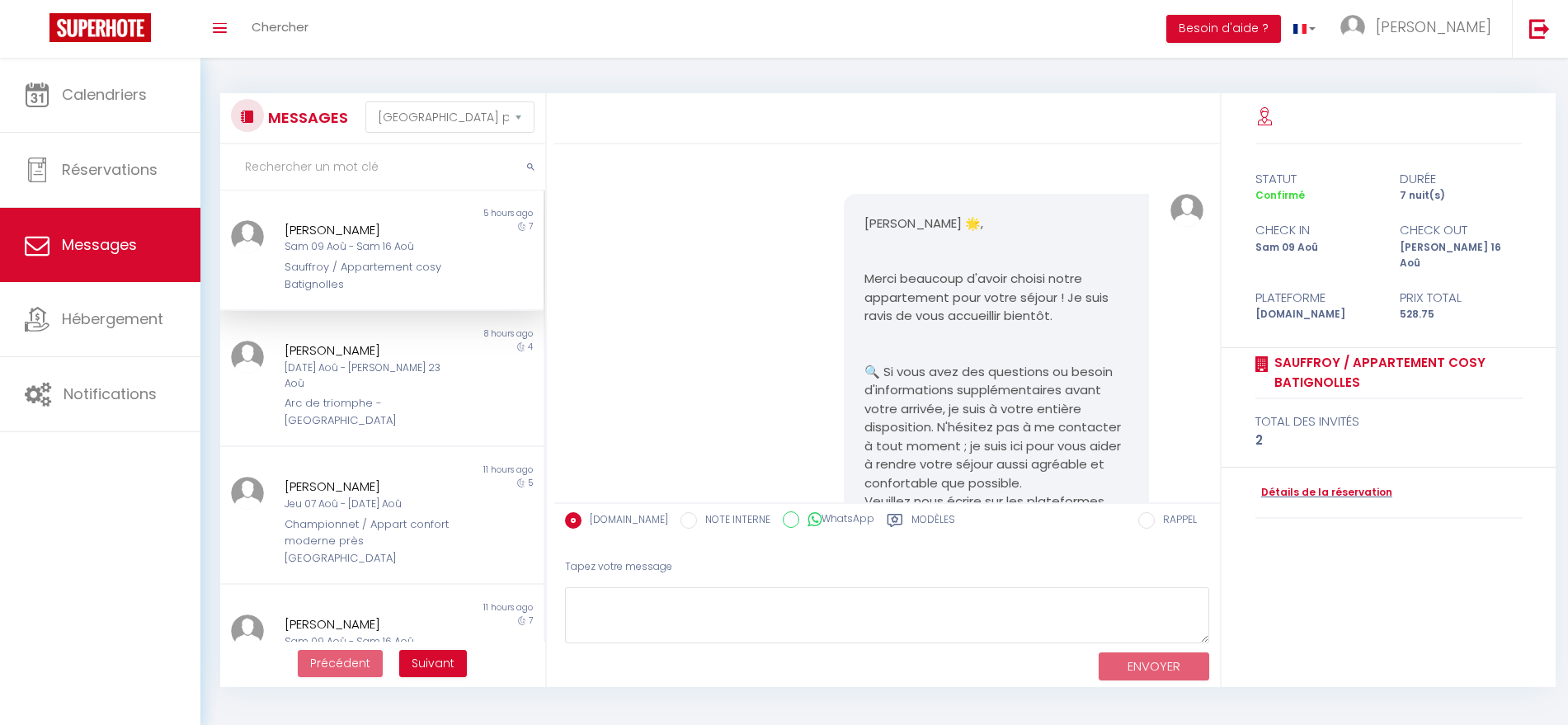
select select "message"
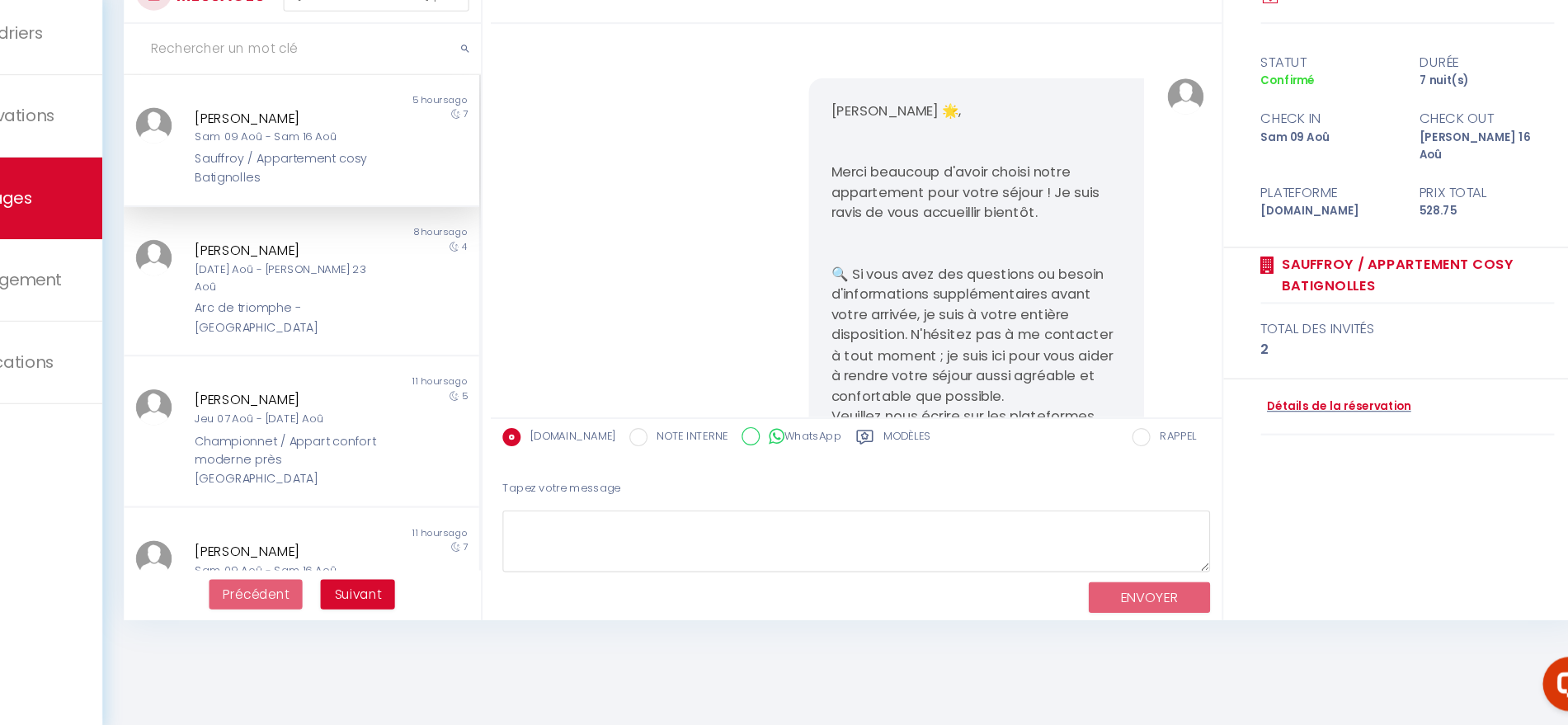
scroll to position [6535, 0]
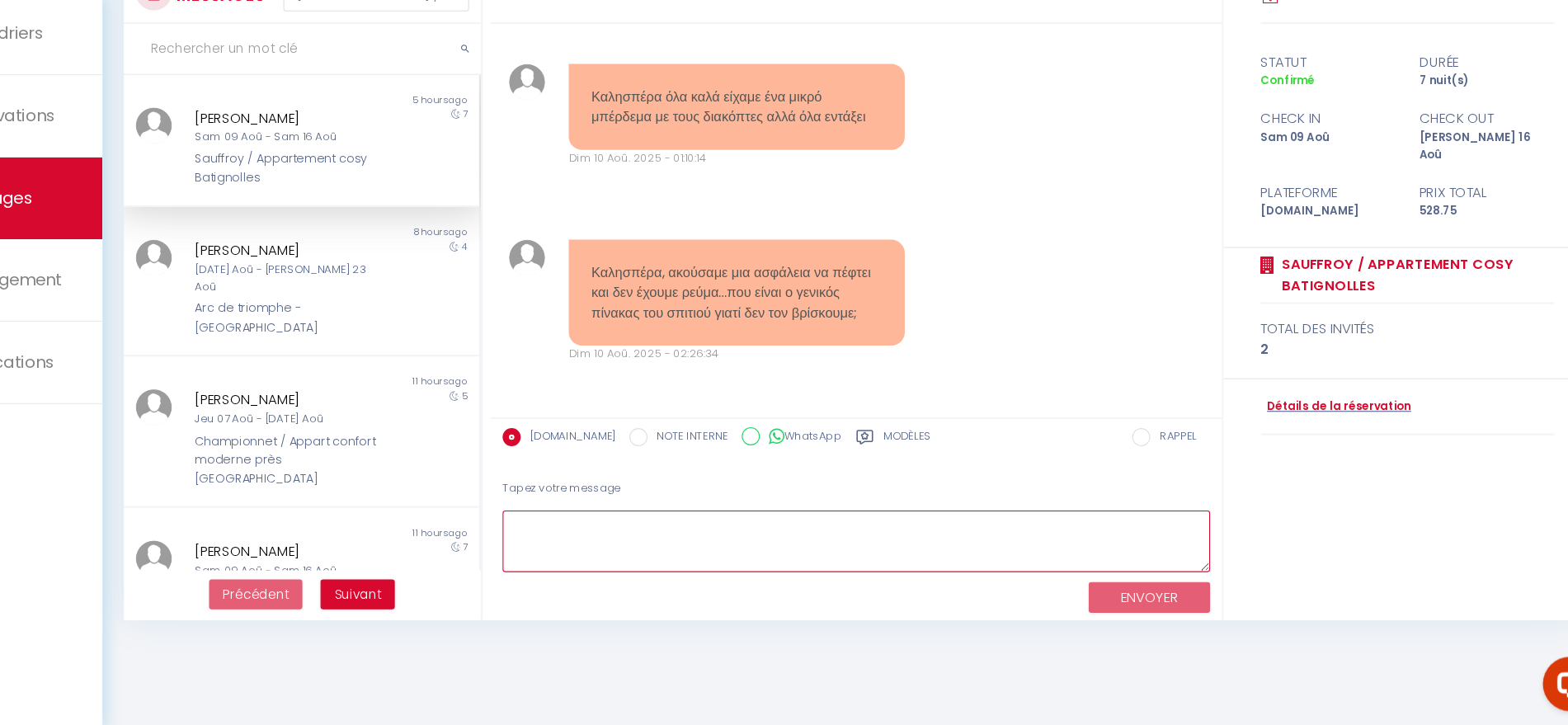
click at [715, 551] on textarea at bounding box center [887, 558] width 644 height 57
paste textarea "Bonjour, Merci pour votre message d’hier soir. Nous sommes désolés pour le souc…"
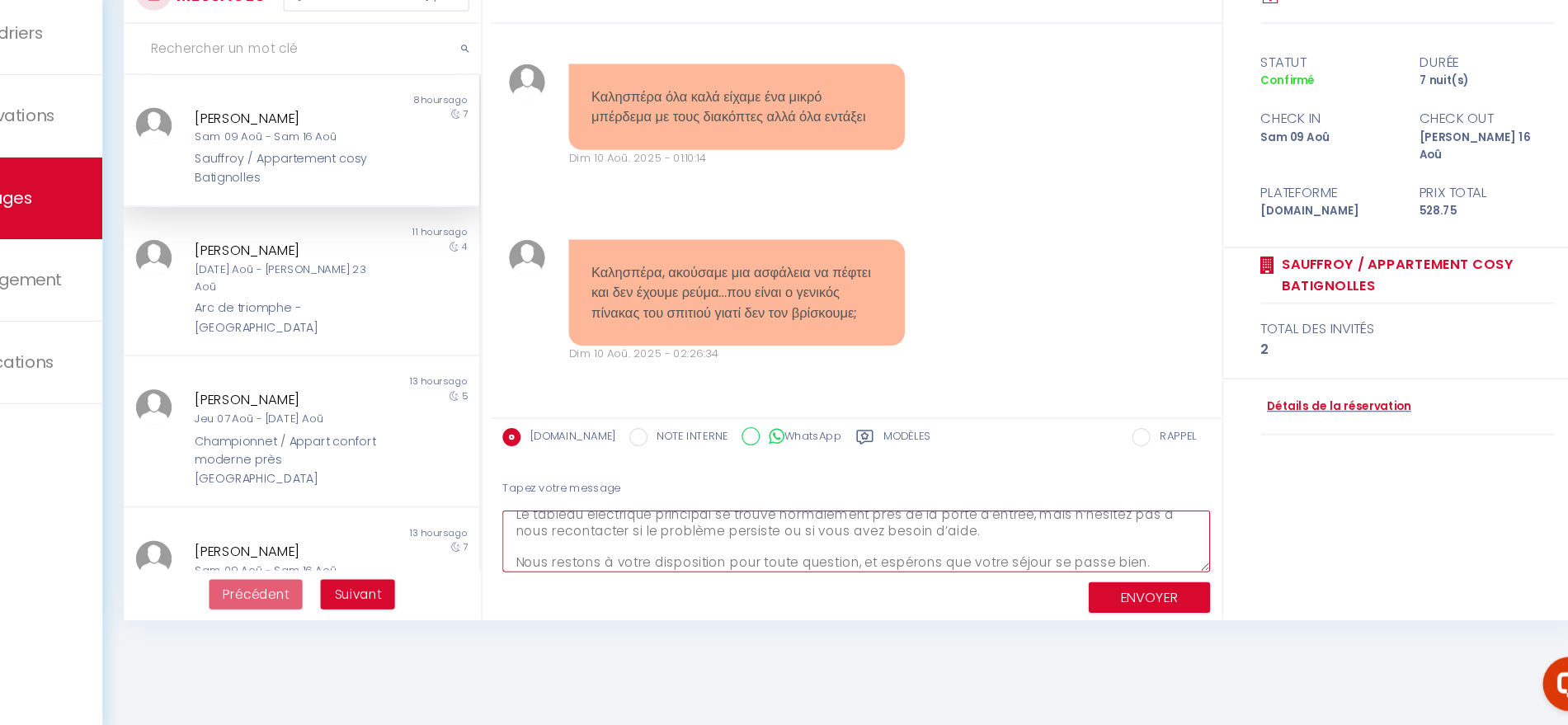
type textarea "Bonjour, Merci pour votre message d’hier soir. Nous sommes désolés pour le souc…"
click at [1154, 610] on button "ENVOYER" at bounding box center [1153, 609] width 111 height 29
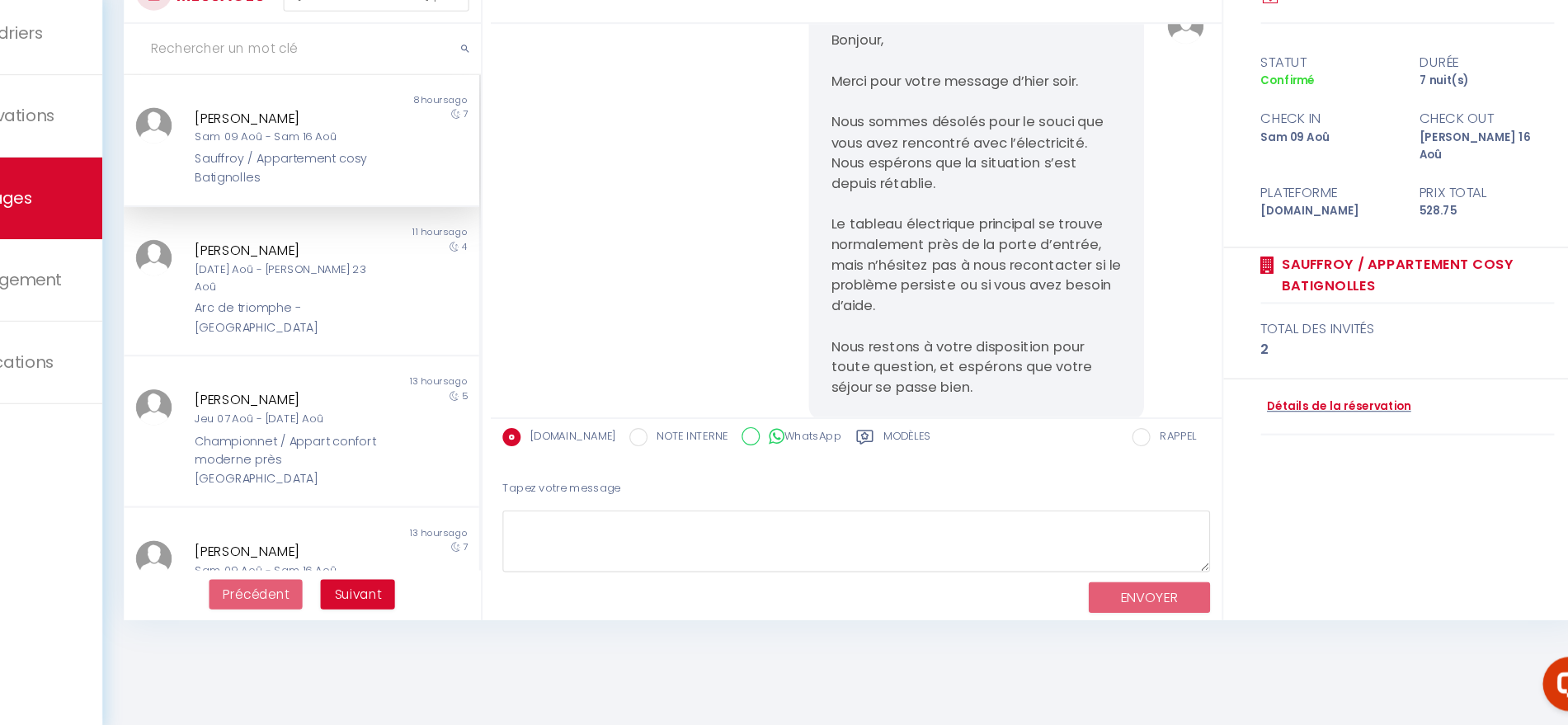
scroll to position [6993, 0]
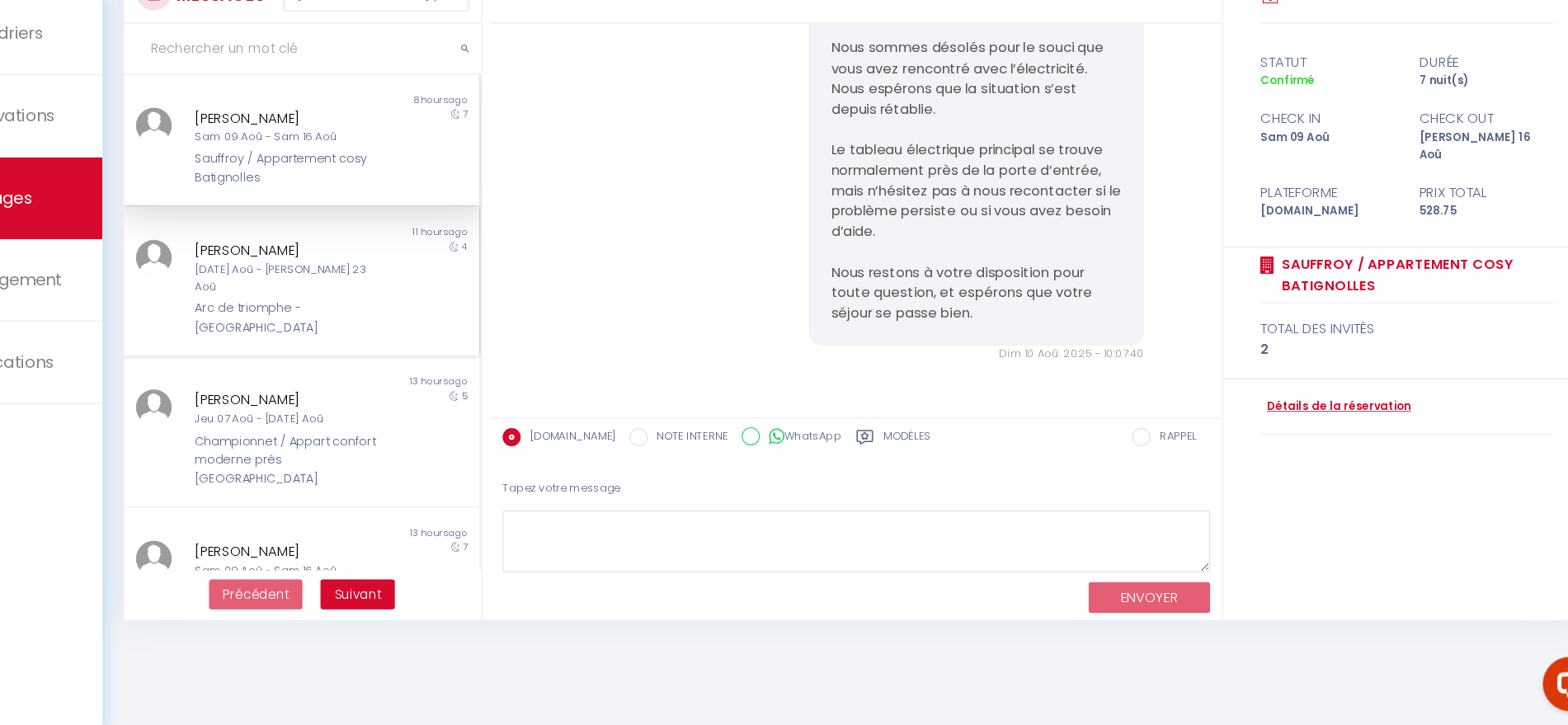
click at [415, 304] on div "Mar 19 Aoû - Sam 23 Aoû" at bounding box center [367, 318] width 167 height 32
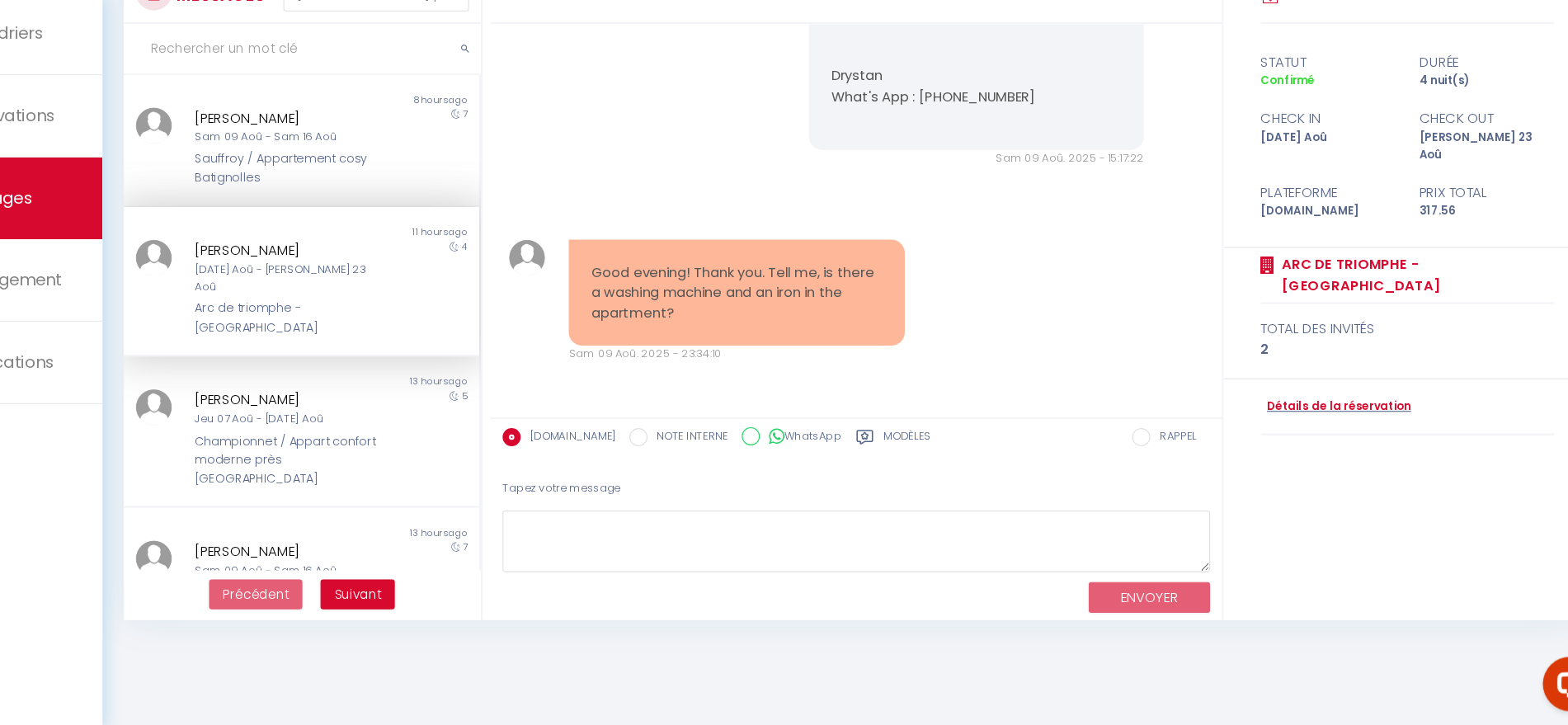
scroll to position [1907, 0]
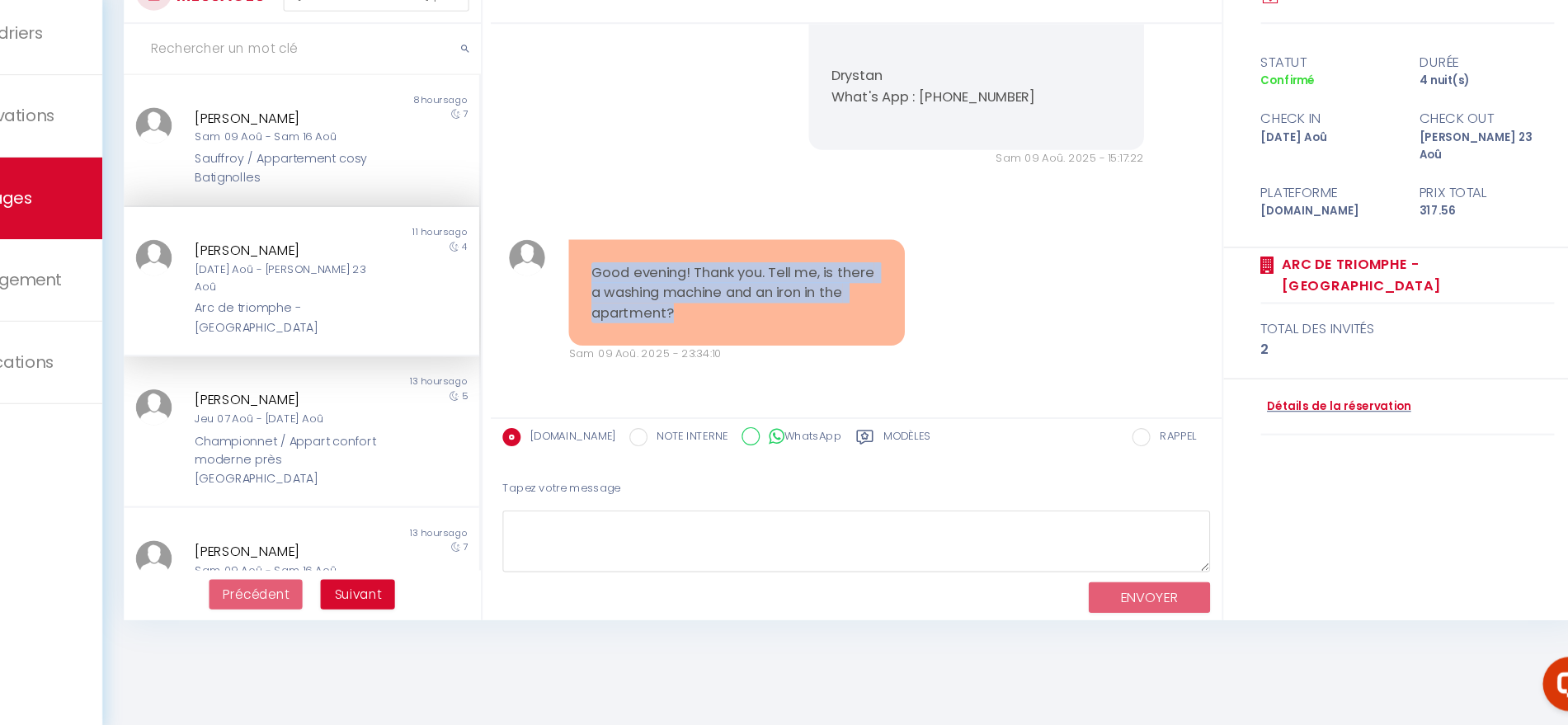
drag, startPoint x: 761, startPoint y: 355, endPoint x: 625, endPoint y: 292, distance: 149.9
click at [625, 292] on div "Good evening! Thank you. Tell me, is there a washing machine and an iron in the…" at bounding box center [778, 331] width 306 height 97
copy pre "Good evening! Thank you. Tell me, is there a washing machine and an iron in the…"
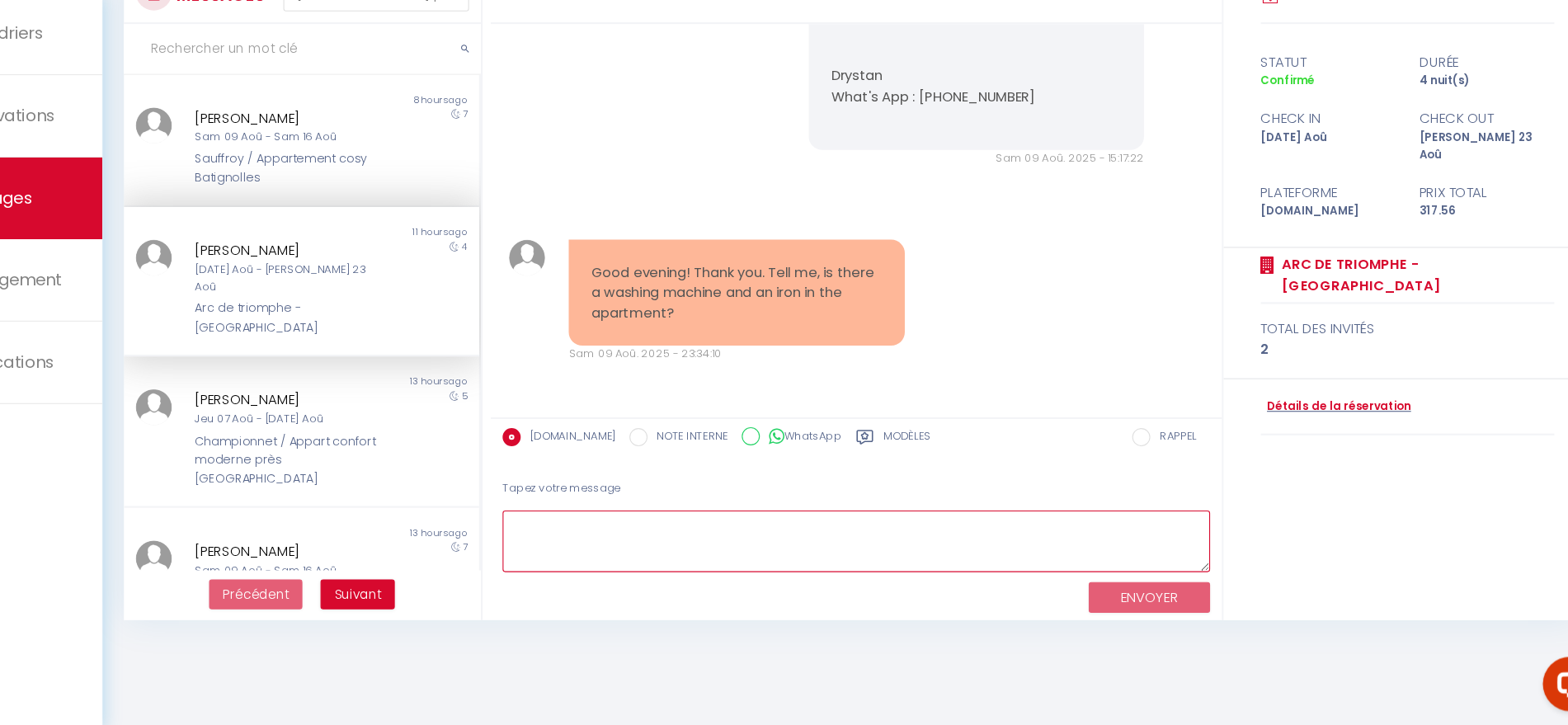
click at [761, 579] on textarea at bounding box center [887, 558] width 644 height 57
paste textarea "Good evening! Yes, the apartment is equipped with both a washing machine and an…"
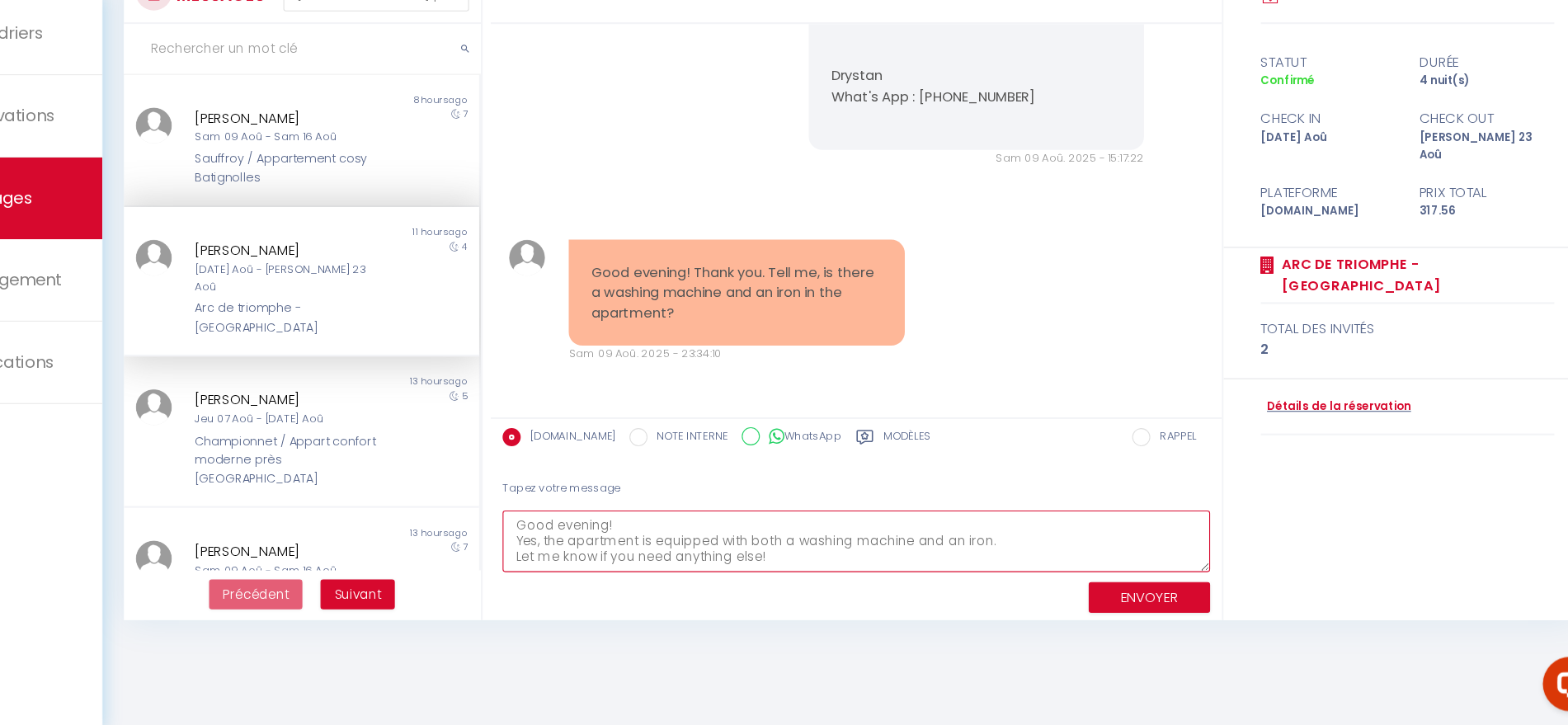
click at [707, 539] on textarea "Good evening! Yes, the apartment is equipped with both a washing machine and an…" at bounding box center [887, 558] width 644 height 57
click at [1011, 570] on textarea "Good evening! Yes, the apartment is equipped with both a washing machine and an…" at bounding box center [887, 558] width 644 height 57
type textarea "Good evening! Yes, the apartment is equipped with both a washing machine and an…"
click at [1170, 610] on button "ENVOYER" at bounding box center [1153, 609] width 111 height 29
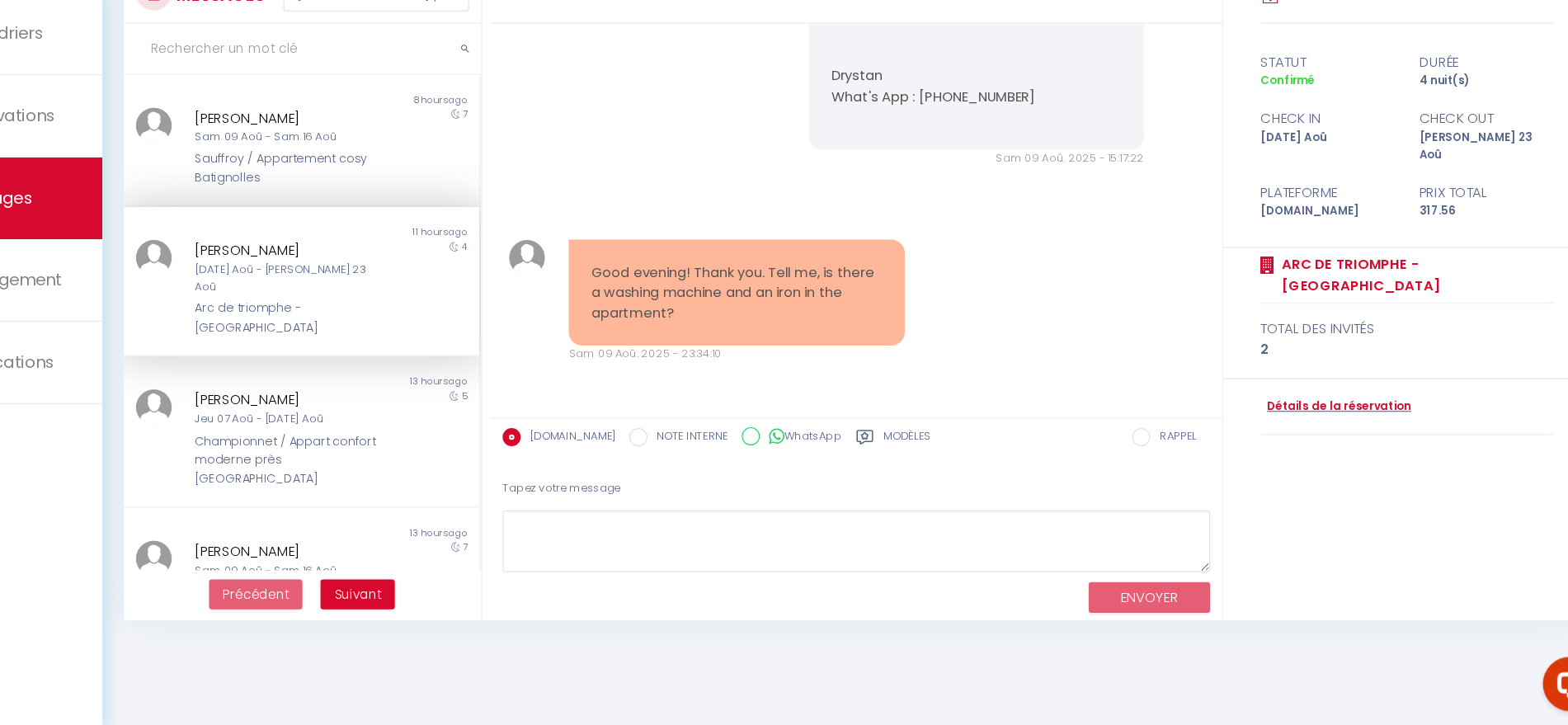
scroll to position [2142, 0]
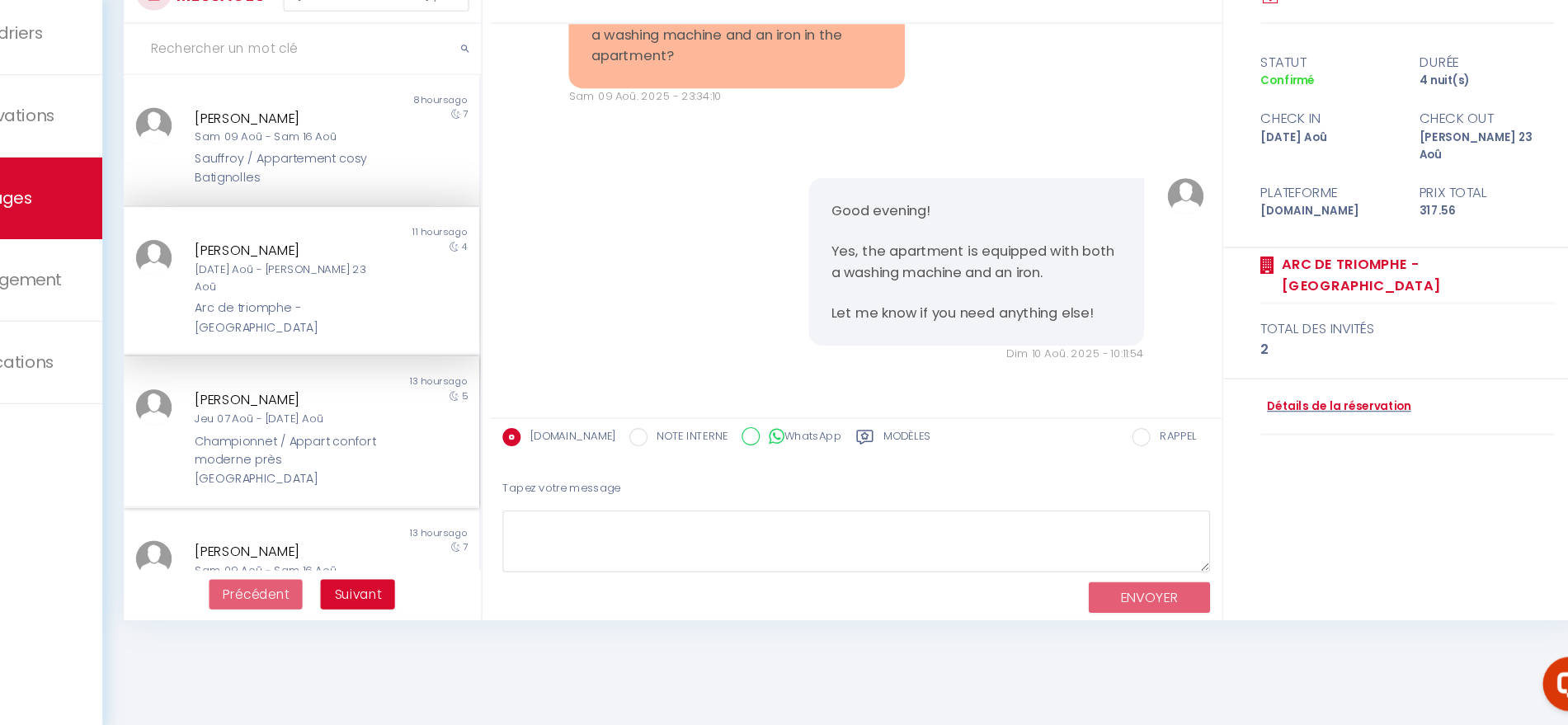
click at [376, 439] on div "Jeu 07 Aoû - [DATE] Aoû" at bounding box center [367, 446] width 167 height 16
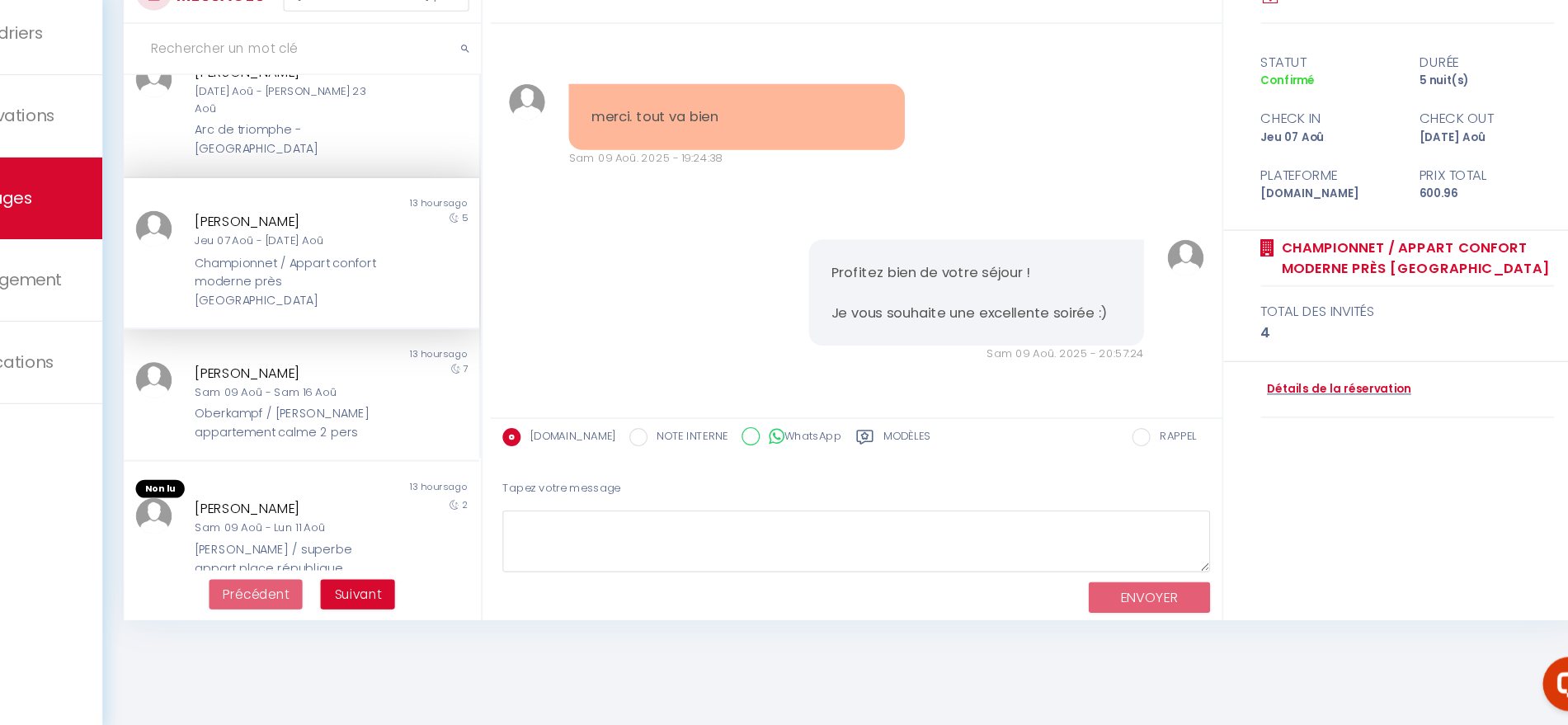
scroll to position [188, 0]
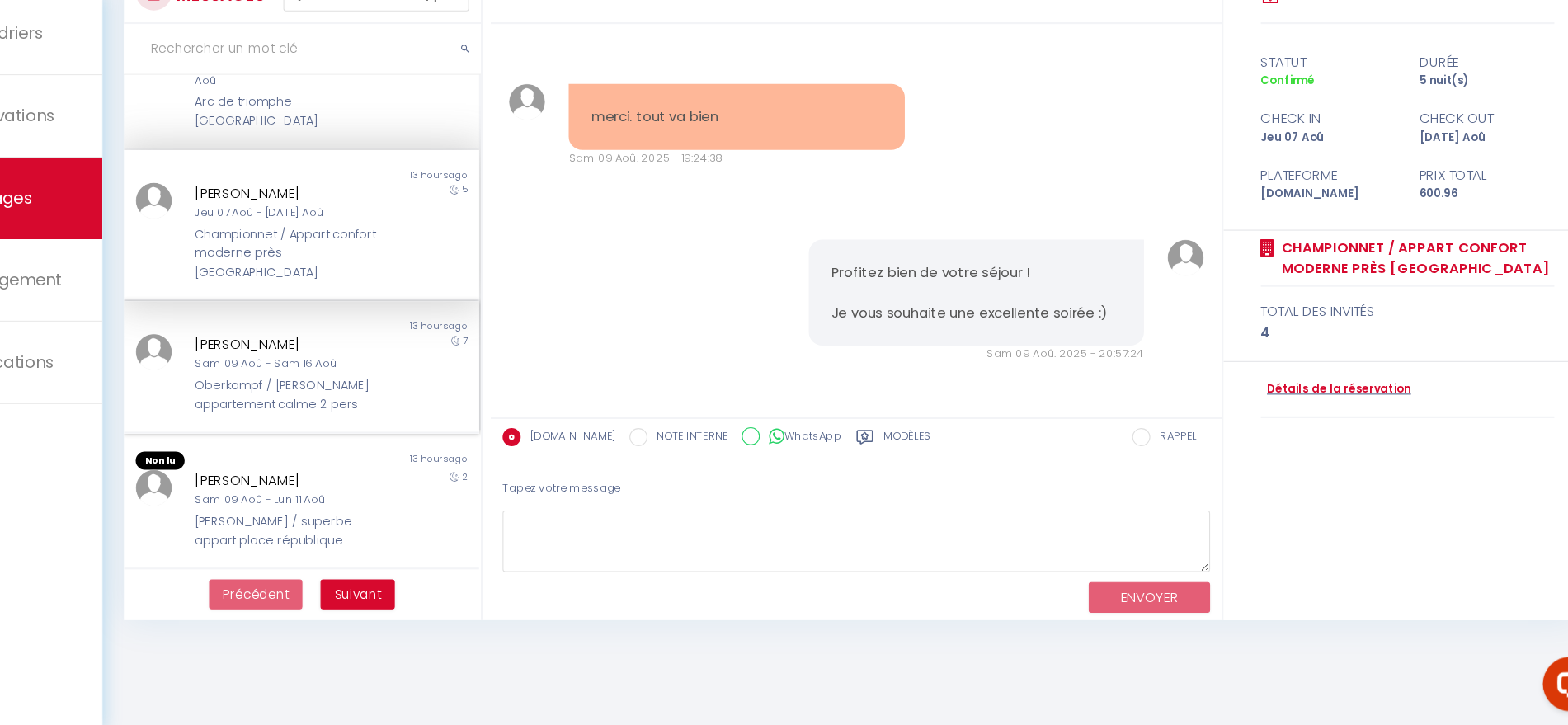
click at [376, 389] on div "Sam 09 Aoû - Sam 16 Aoû" at bounding box center [367, 397] width 167 height 16
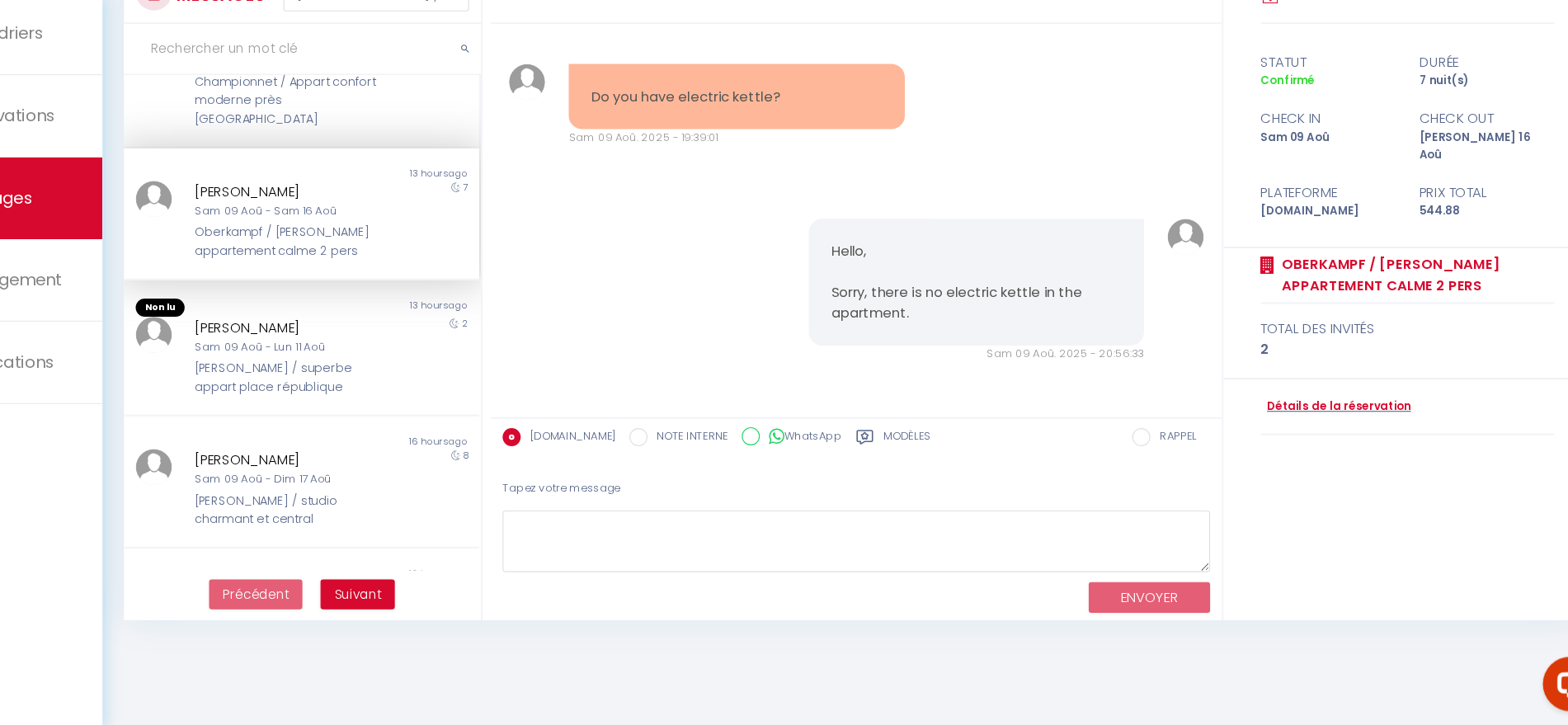
scroll to position [366, 0]
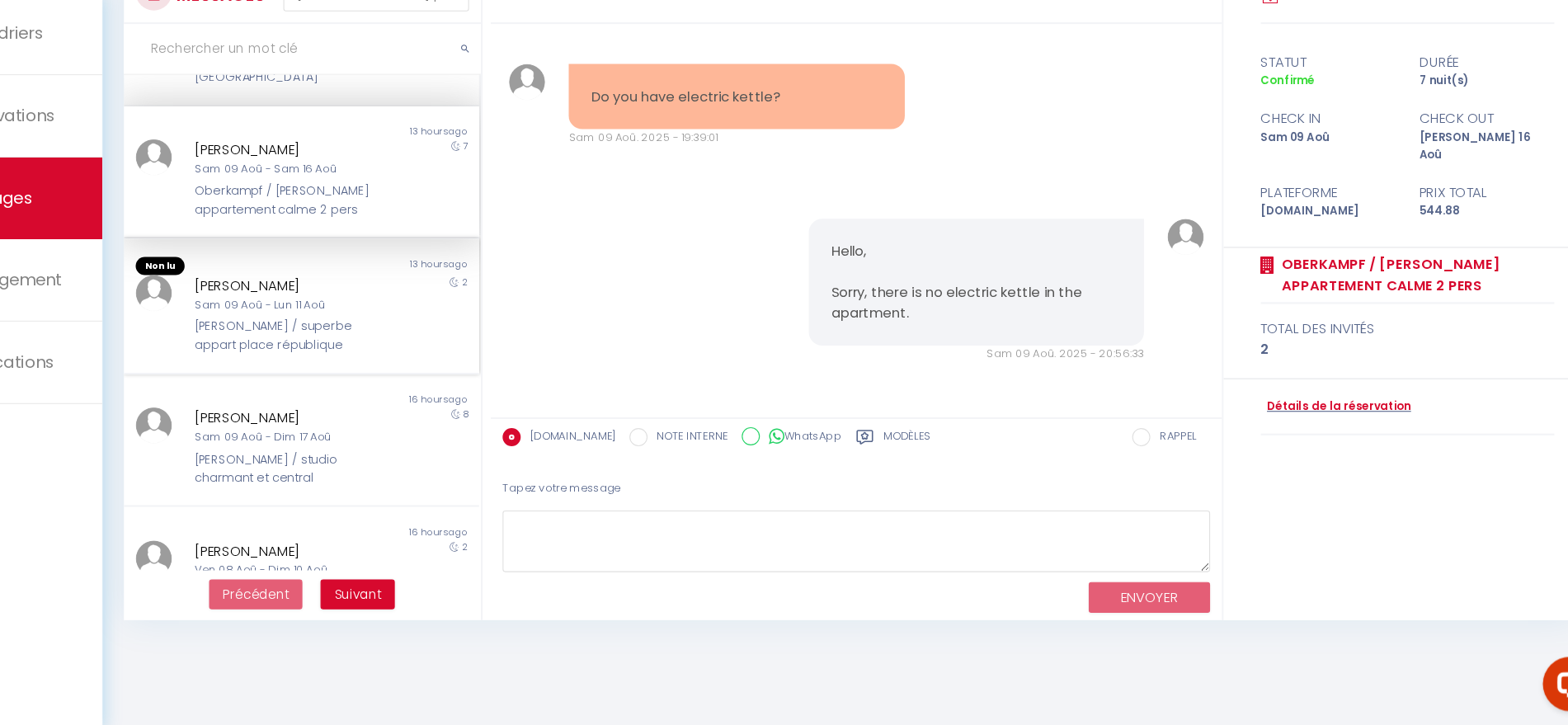
click at [432, 335] on div "Sam 09 Aoû - Lun 11 Aoû" at bounding box center [367, 343] width 167 height 16
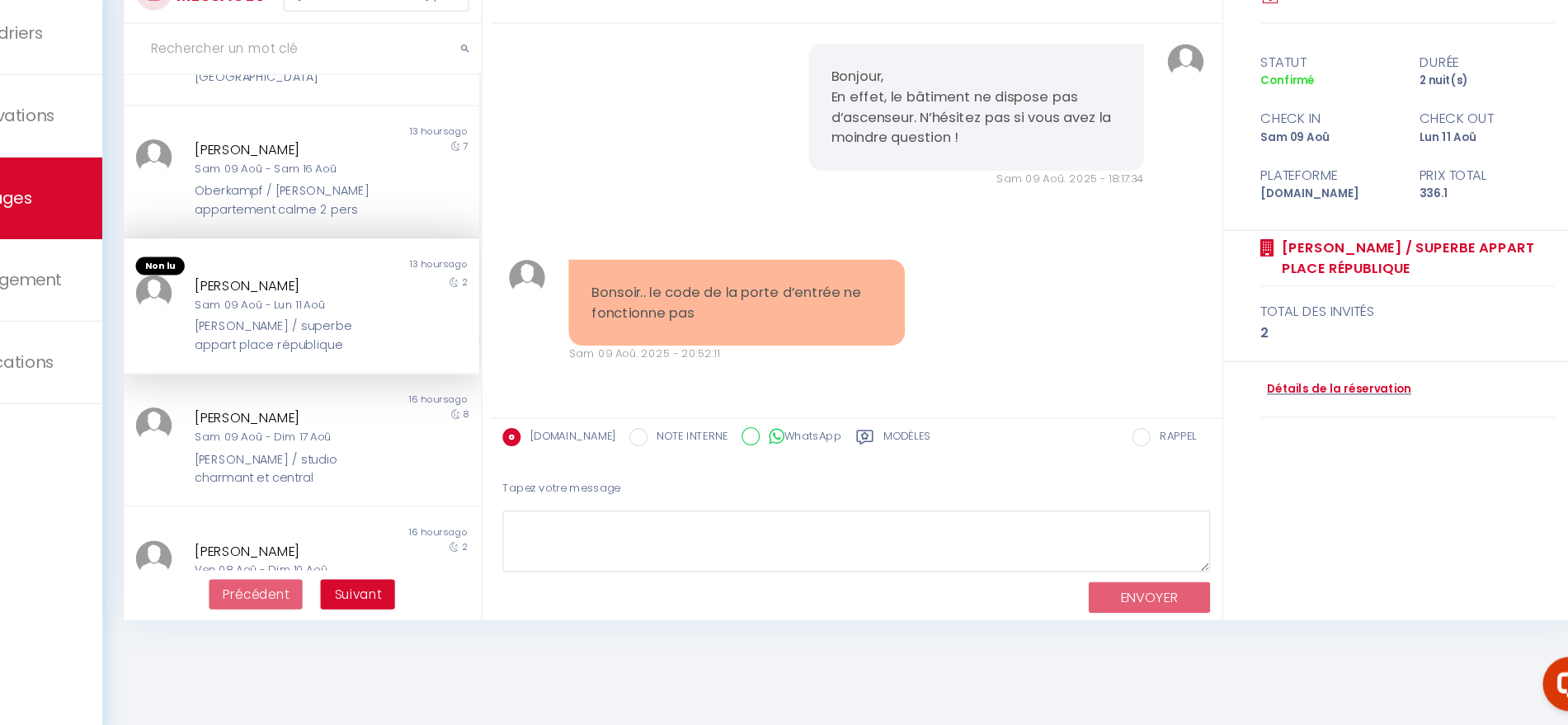
scroll to position [4880, 0]
drag, startPoint x: 760, startPoint y: 361, endPoint x: 622, endPoint y: 319, distance: 144.2
click at [622, 319] on div "Bonsoir.. le code de la porte d’entrée ne fonctionne pas Sam 09 Aoû. 2025 - 20:…" at bounding box center [778, 348] width 327 height 94
copy pre "Bonsoir.. le code de la porte d’entrée ne fonctionne pas"
click at [688, 559] on textarea at bounding box center [887, 558] width 644 height 57
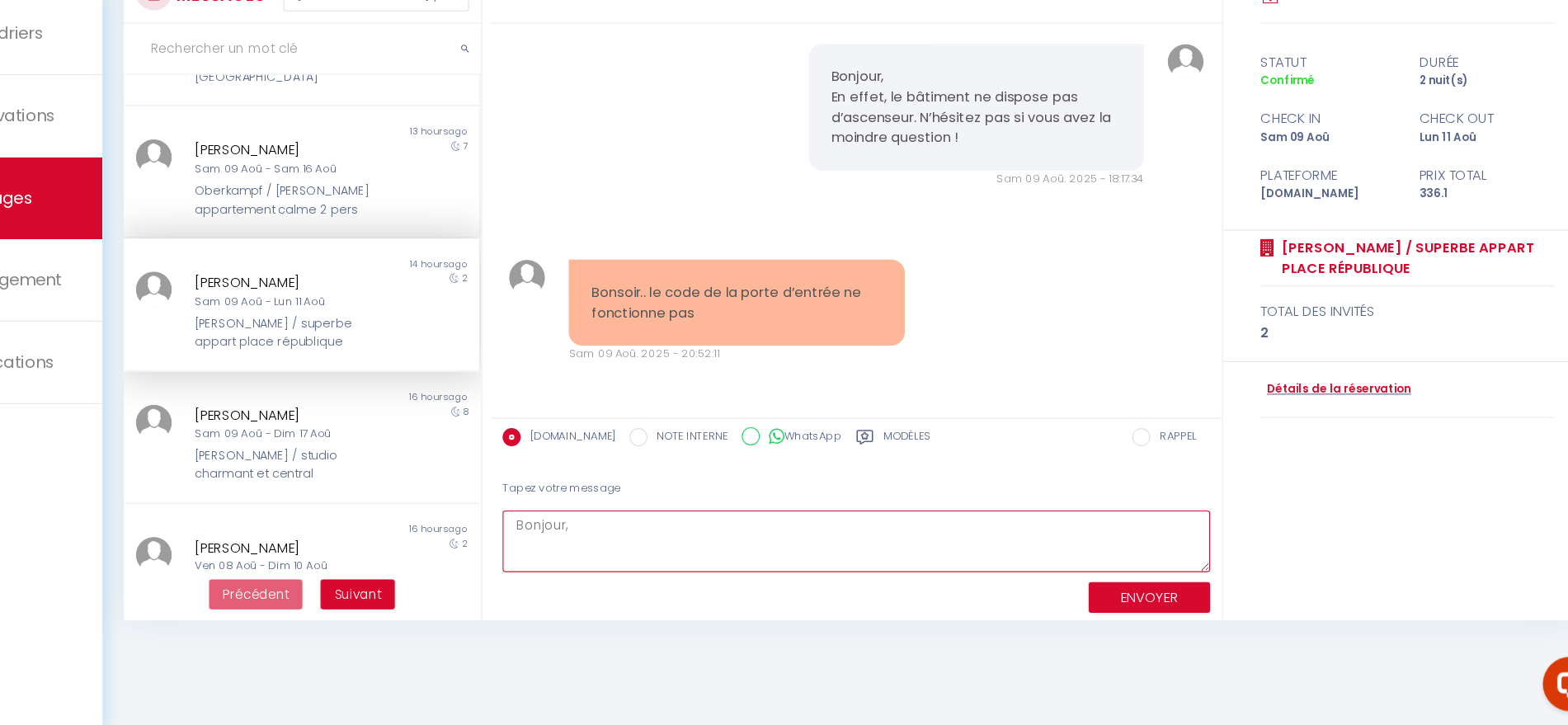
paste textarea "Merci pour votre message et désolé pour notre réponse tardive. Le code de la po…"
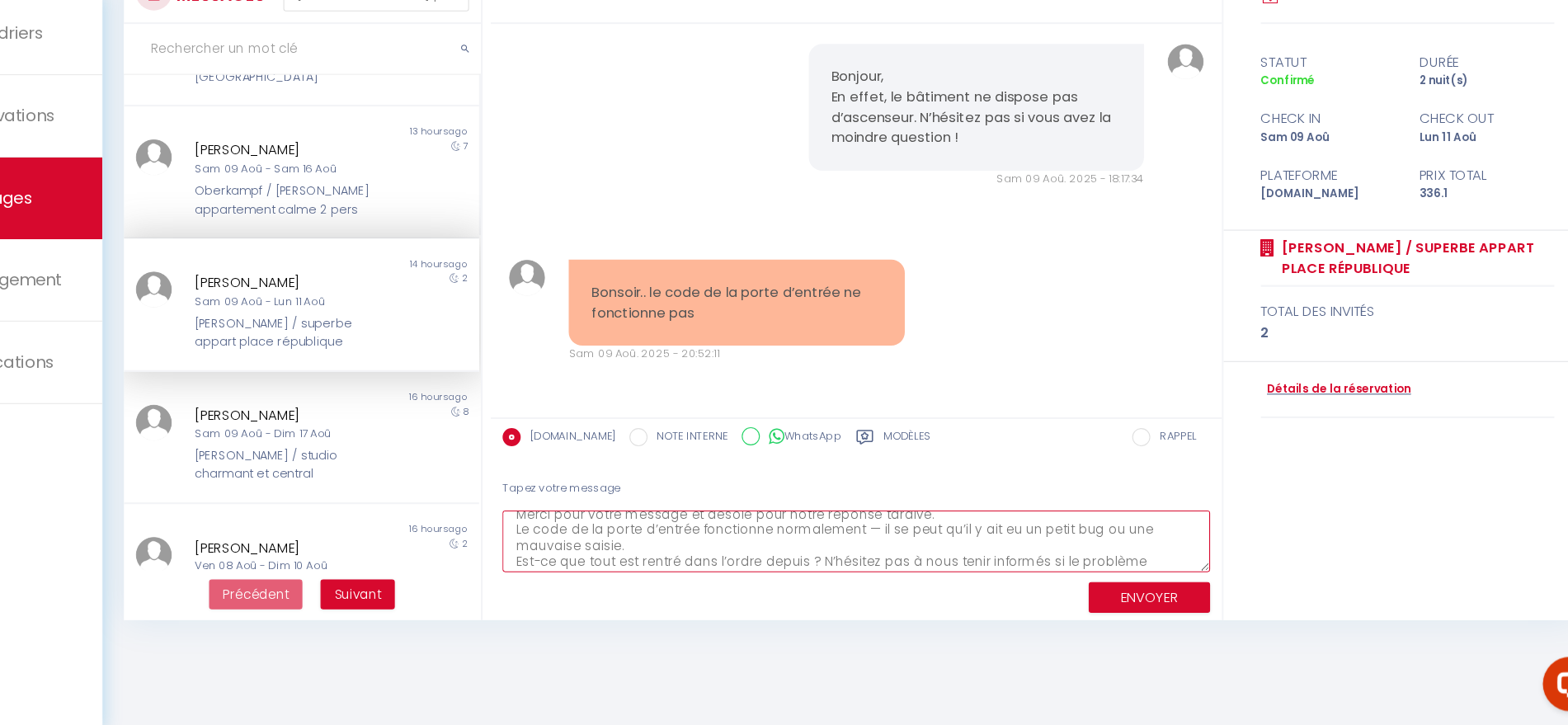
click at [896, 548] on textarea "Bonjour, Merci pour votre message et désolé pour notre réponse tardive. Le code…" at bounding box center [887, 558] width 644 height 57
click at [971, 530] on textarea "Bonjour, Merci pour votre message et désolé pour notre réponse tardive. Le code…" at bounding box center [887, 558] width 644 height 57
click at [752, 563] on textarea "Bonjour, Merci pour votre message et désolé pour notre réponse tardive. Le code…" at bounding box center [887, 558] width 644 height 57
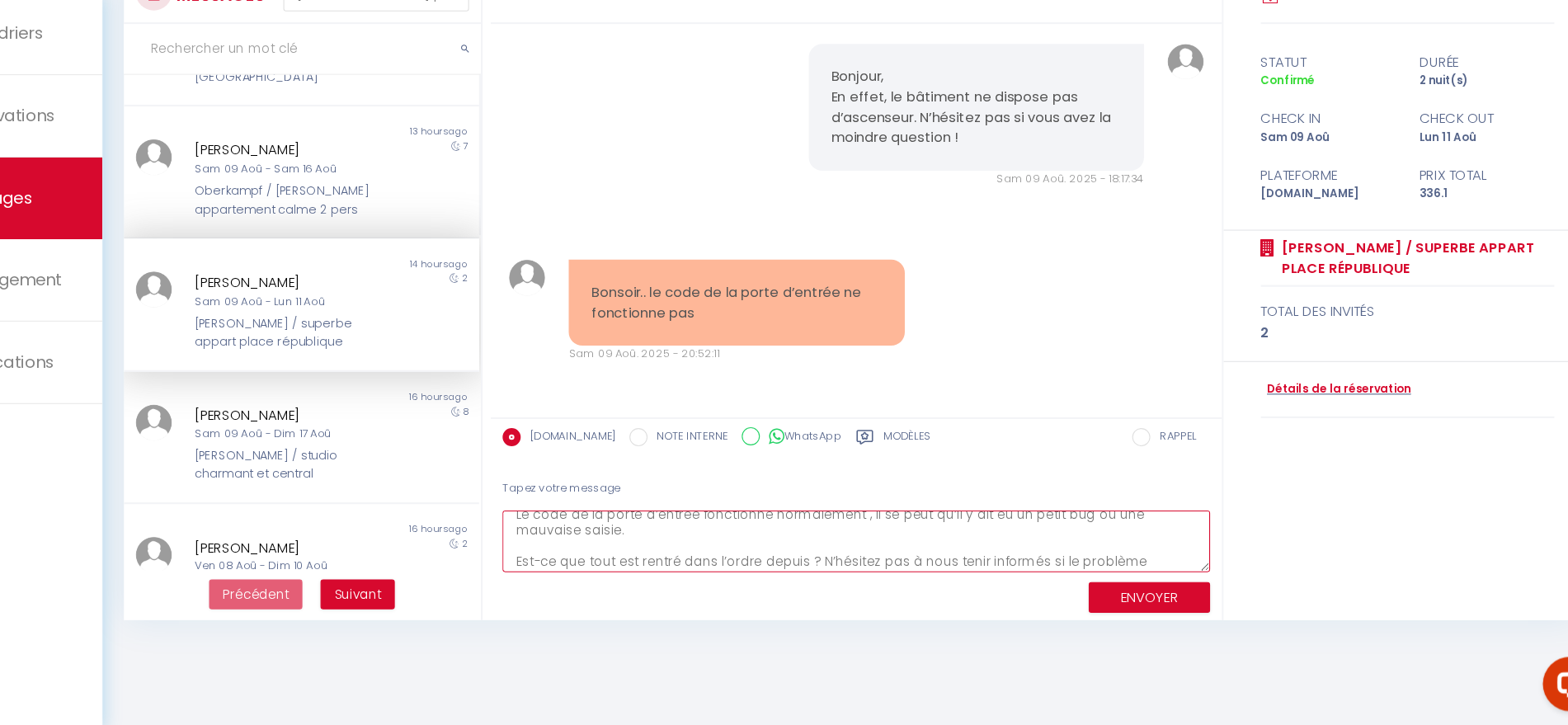
type textarea "Bonjour, Merci pour votre message et désolé pour notre réponse tardive. Le code…"
click at [1149, 608] on button "ENVOYER" at bounding box center [1153, 609] width 111 height 29
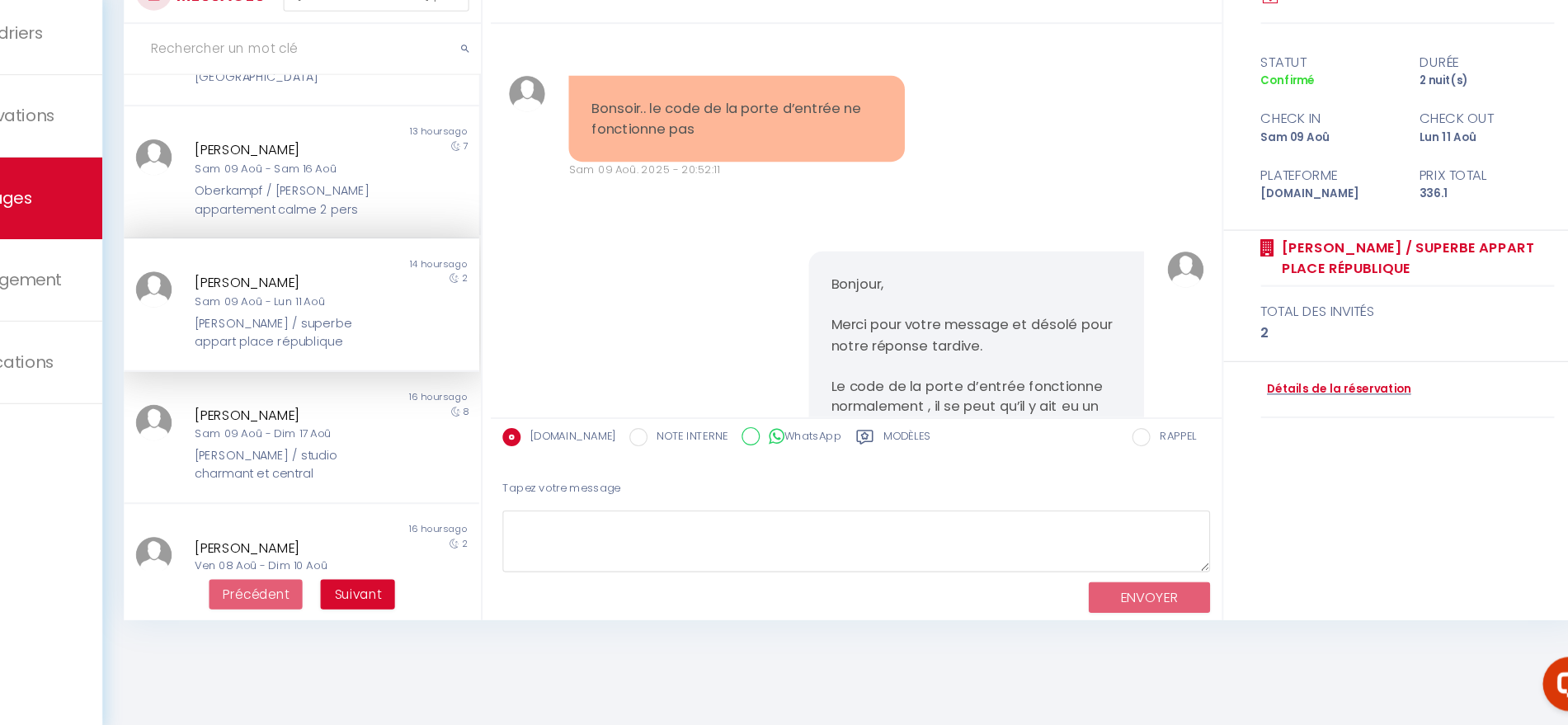
scroll to position [5225, 0]
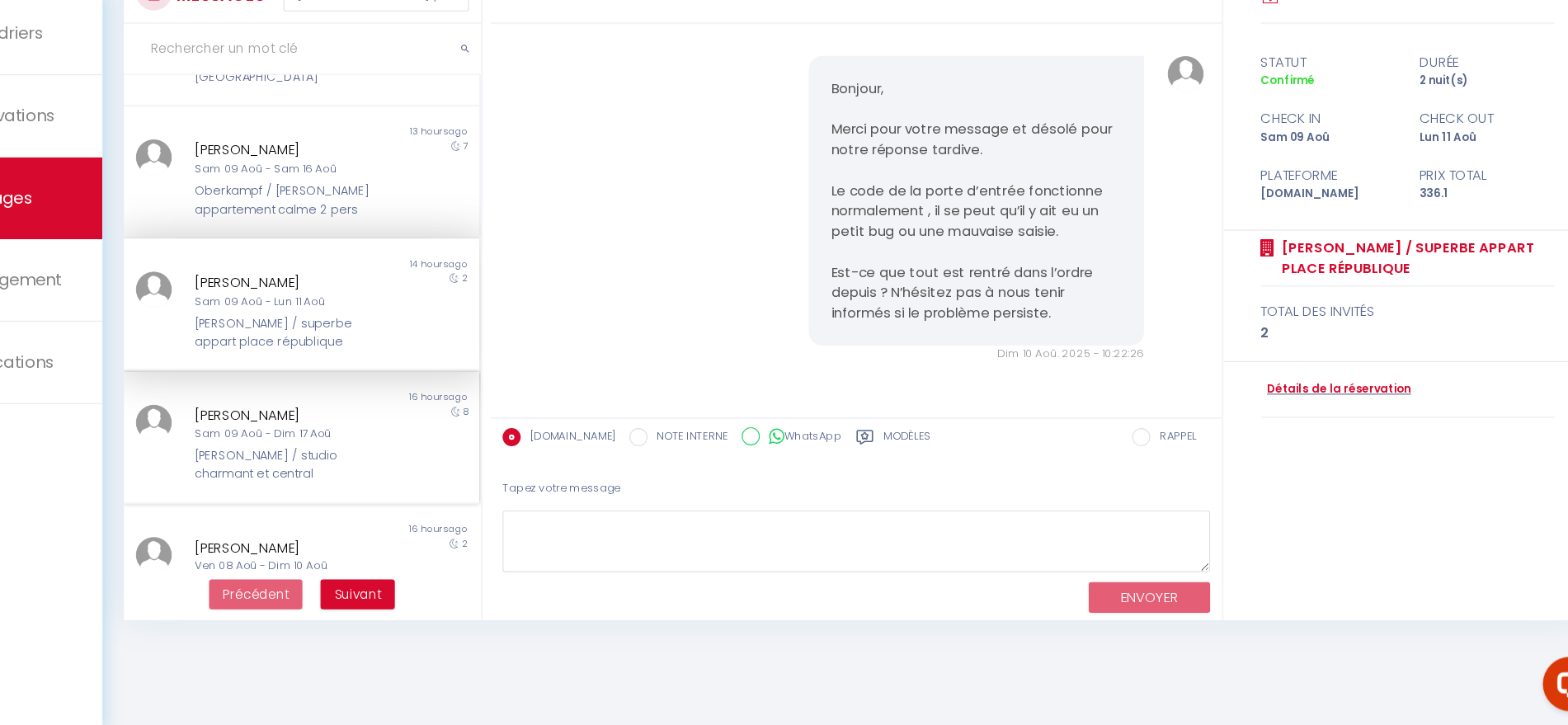
click at [347, 435] on div "[PERSON_NAME]" at bounding box center [367, 443] width 167 height 20
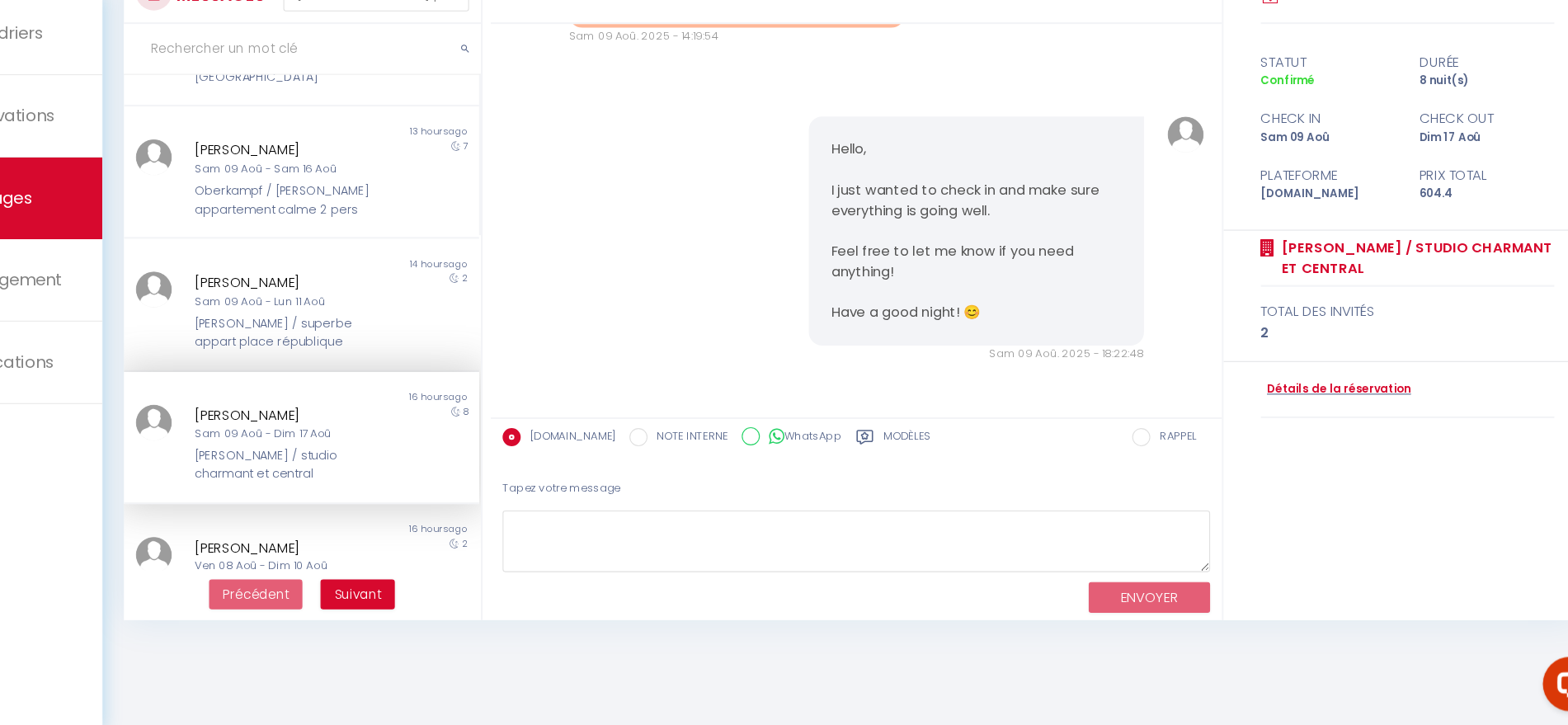
scroll to position [4641, 0]
click at [337, 554] on div "[PERSON_NAME]" at bounding box center [367, 564] width 167 height 20
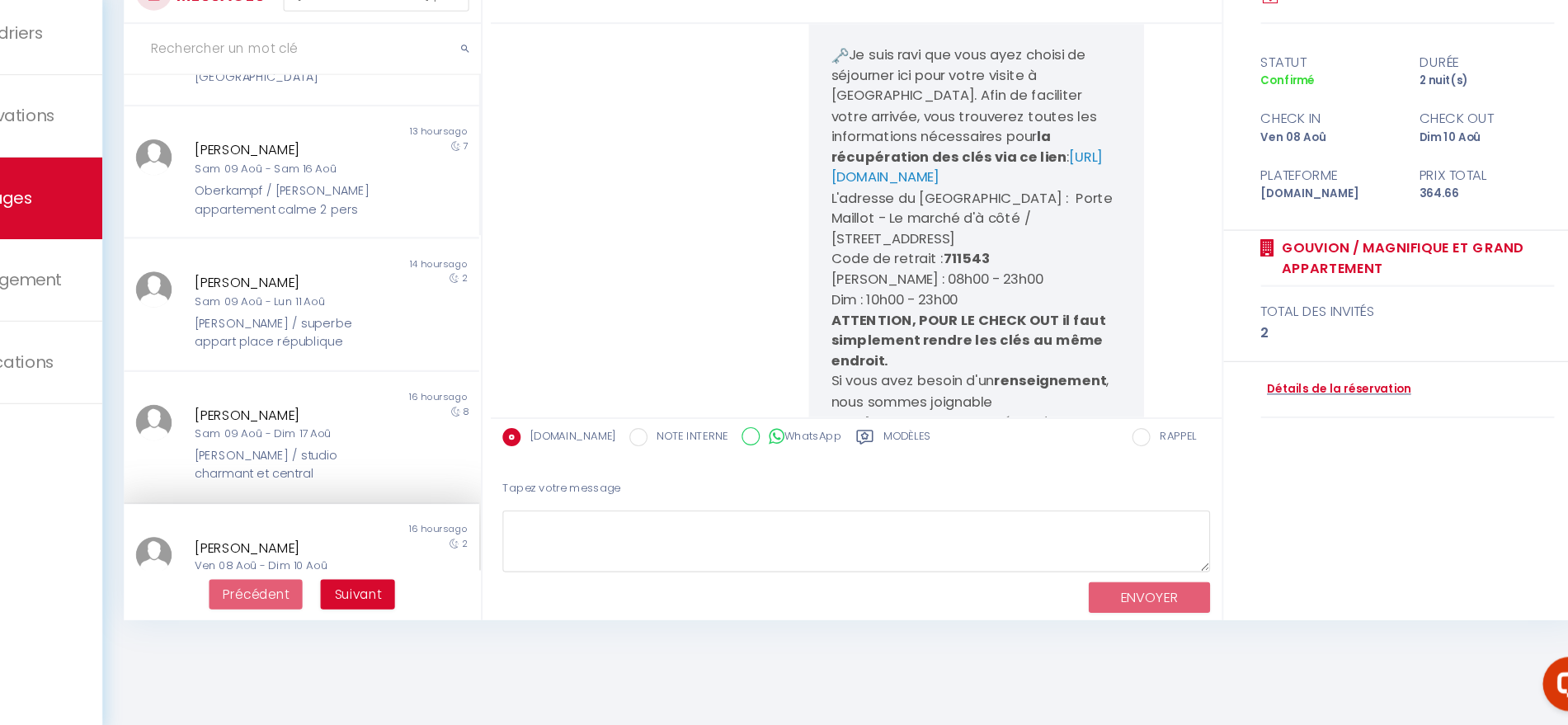
scroll to position [7568, 0]
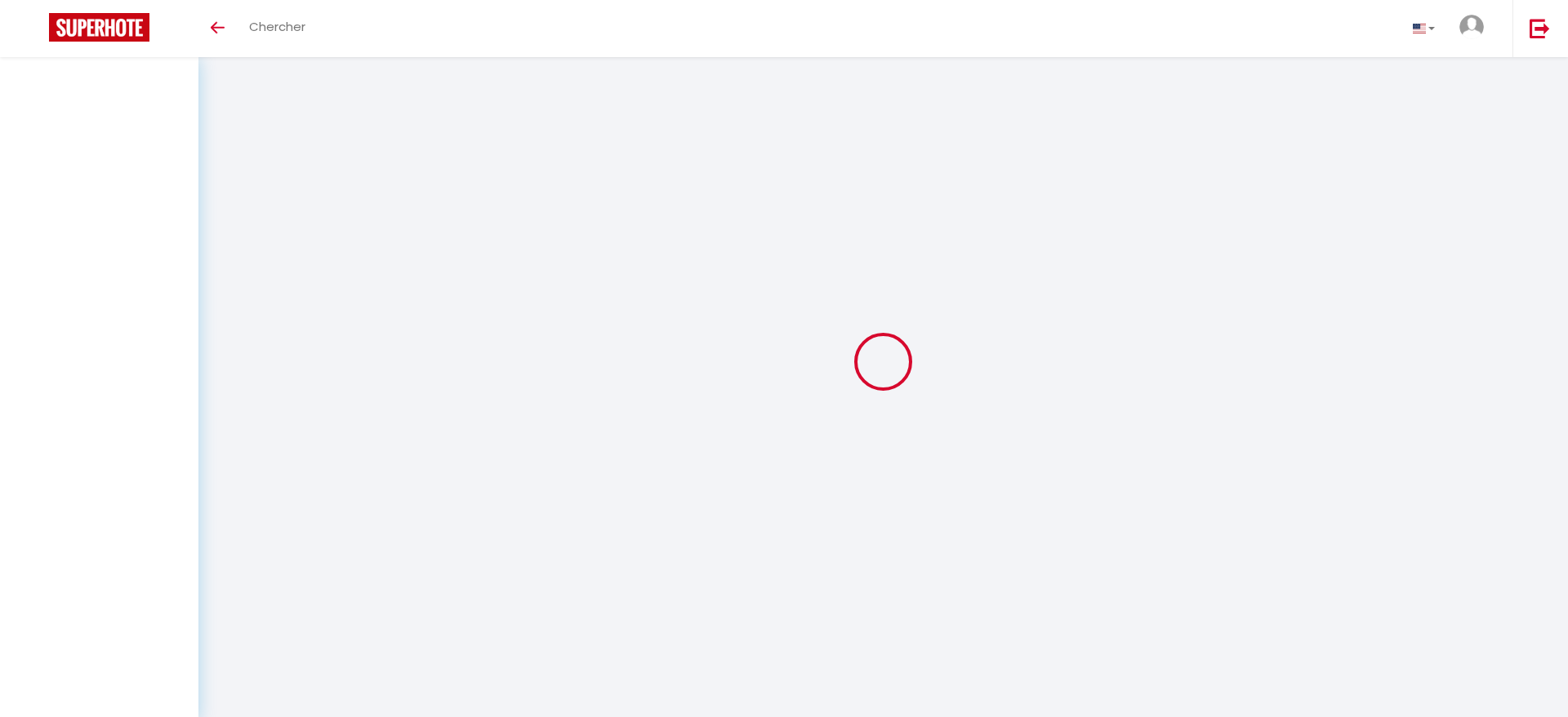
select select "message"
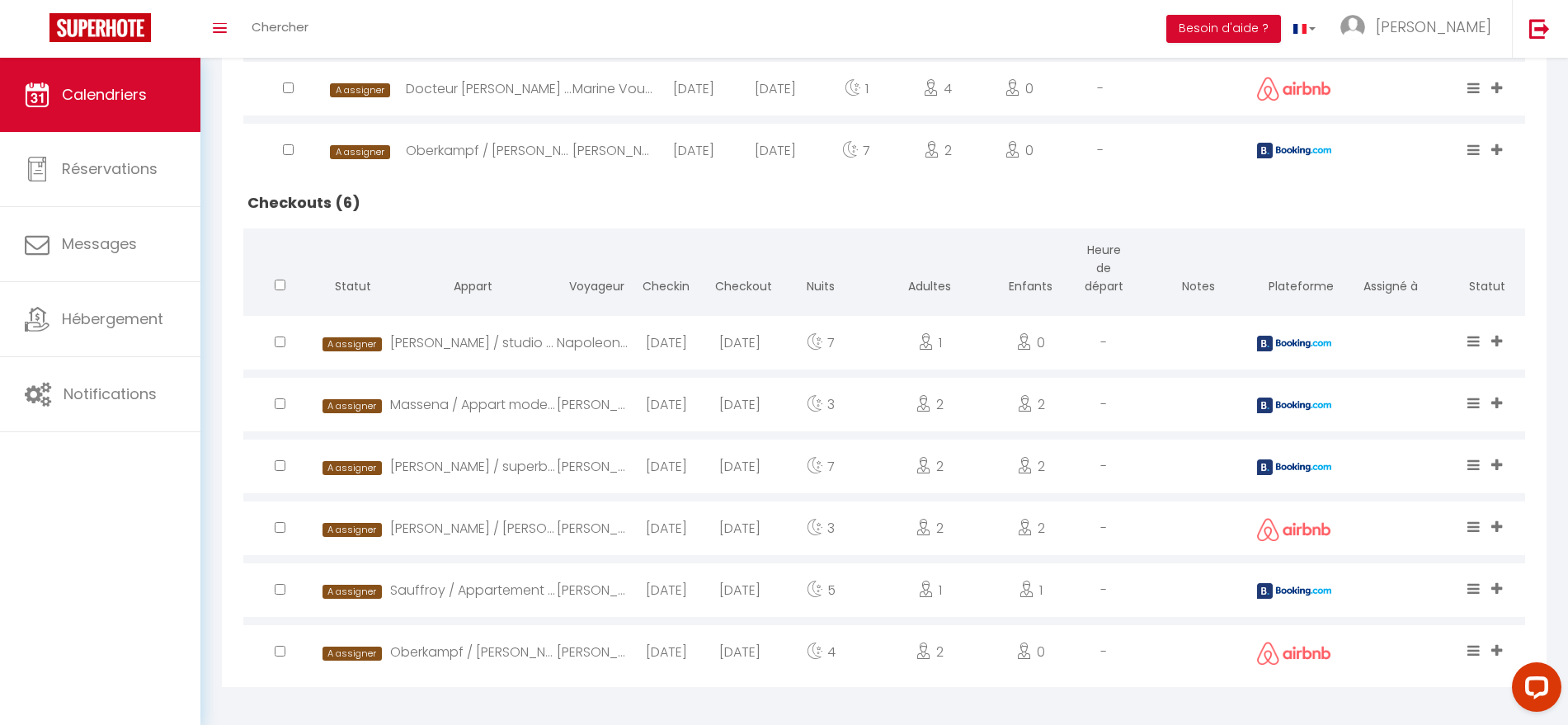
scroll to position [832, 0]
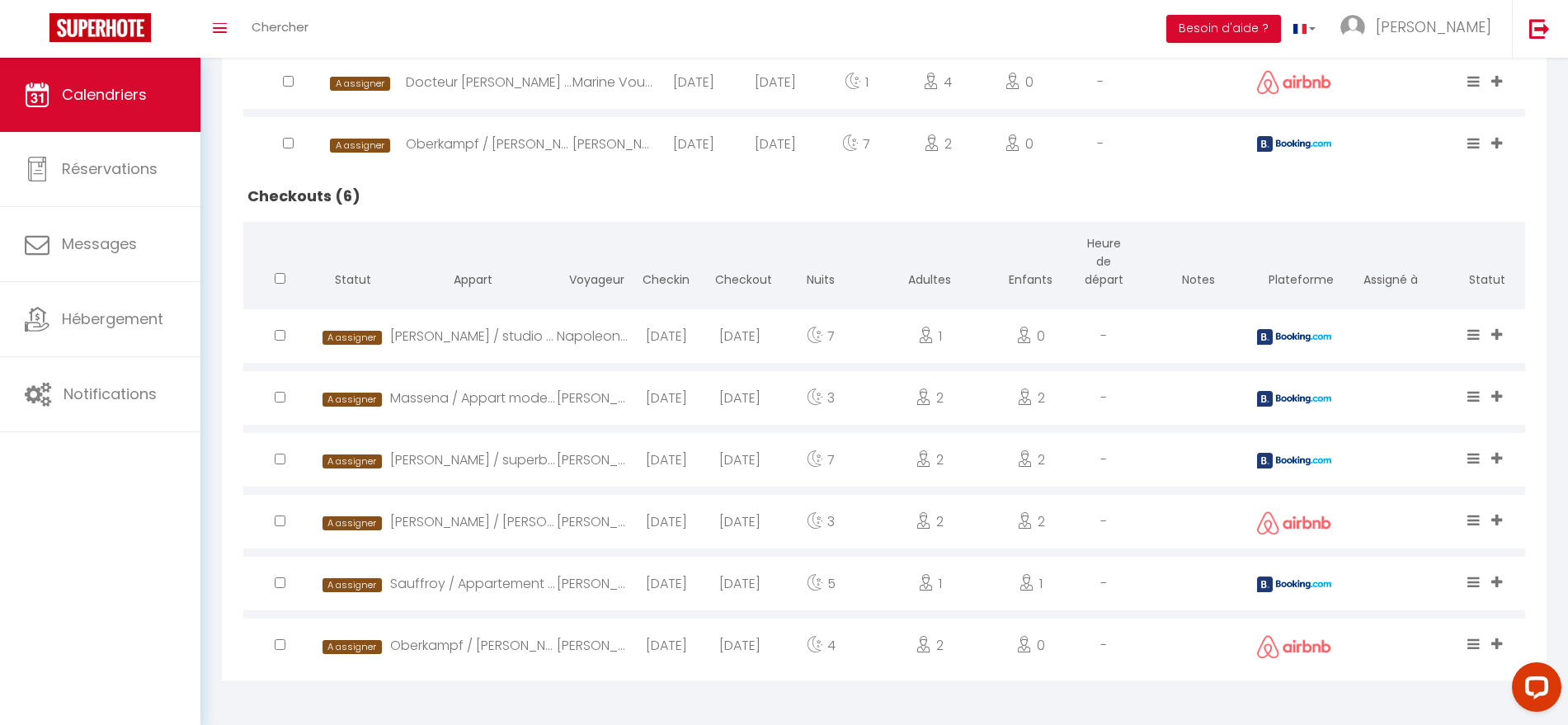
click at [558, 653] on div "[PERSON_NAME]" at bounding box center [593, 645] width 73 height 54
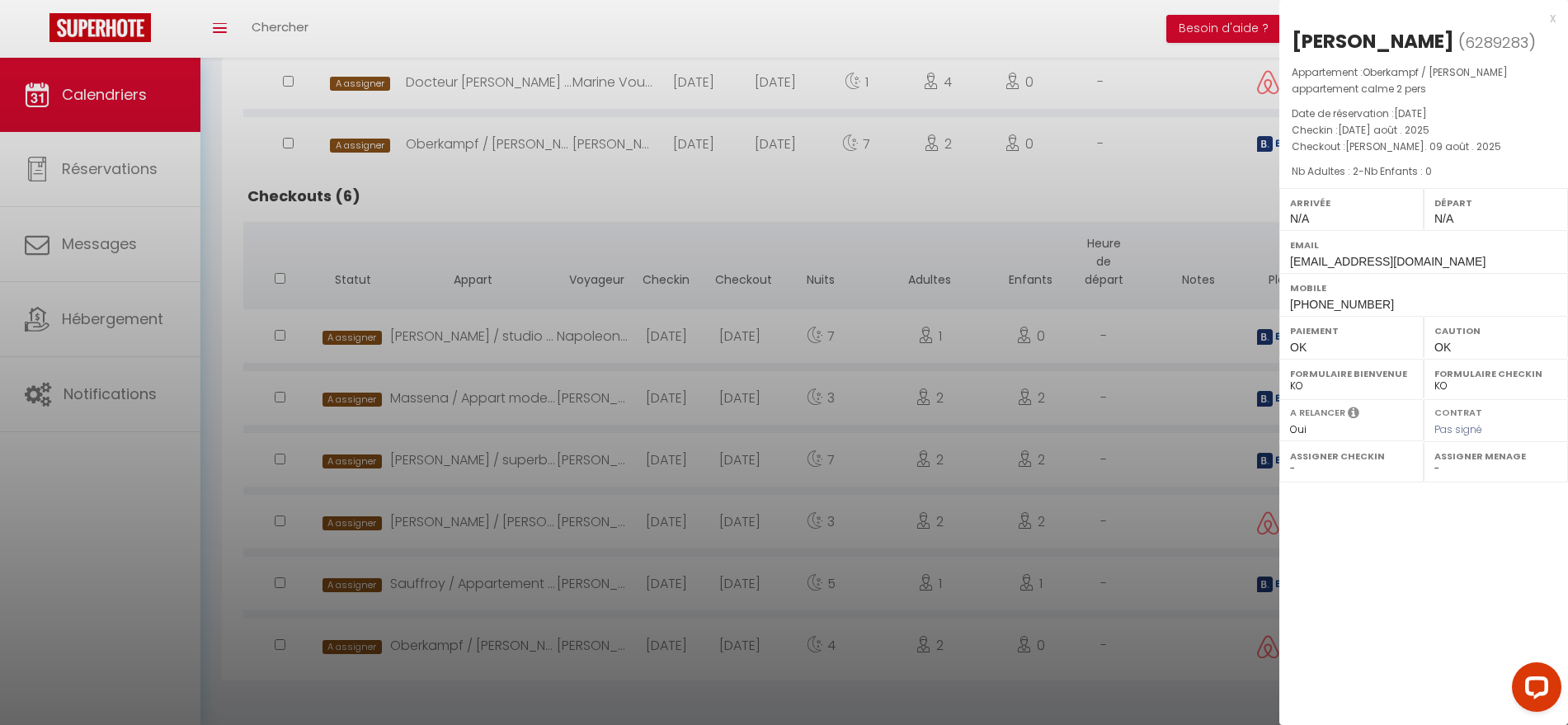
click at [549, 589] on div at bounding box center [784, 362] width 1568 height 725
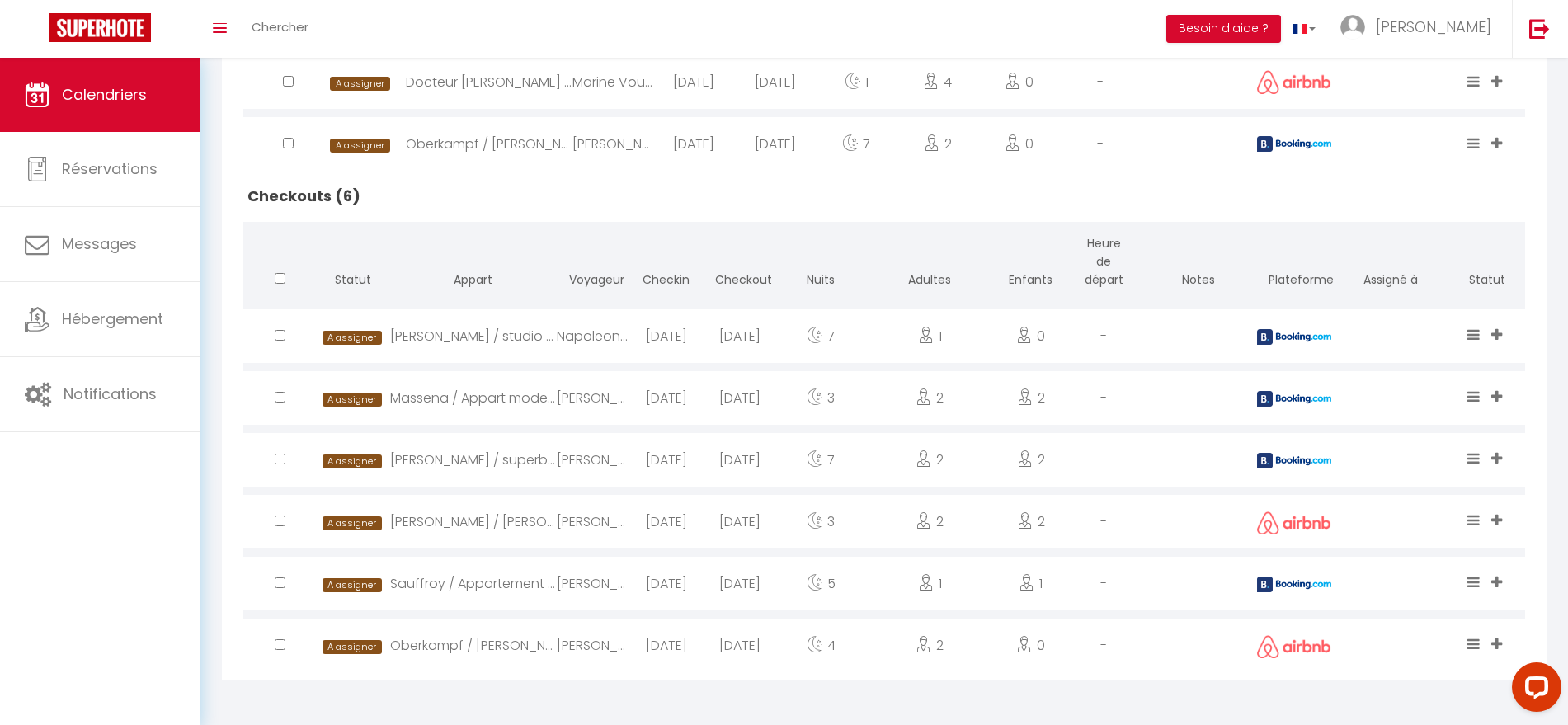
click at [549, 589] on div "Sauffroy / Appartement cosy Batignolles" at bounding box center [473, 584] width 167 height 54
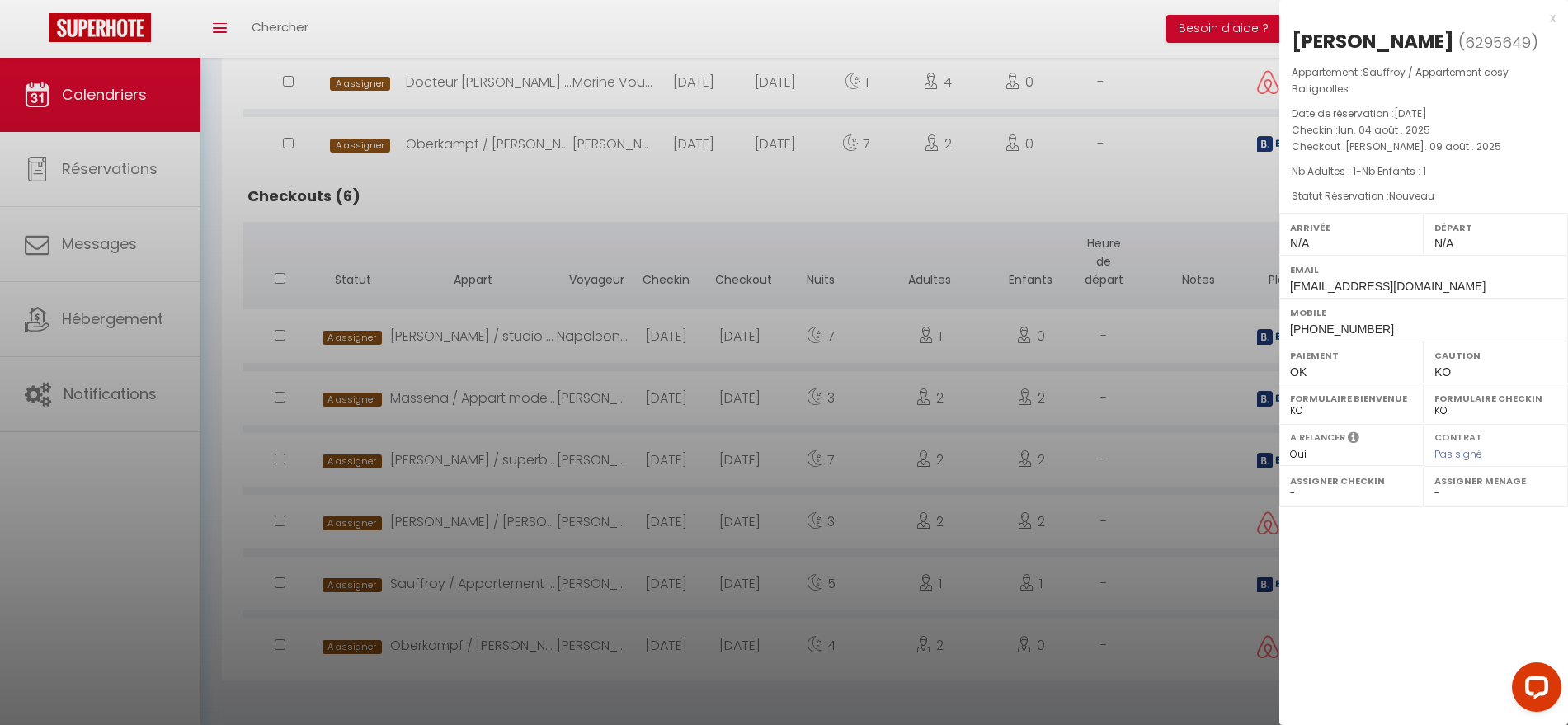
click at [543, 519] on div at bounding box center [784, 362] width 1568 height 725
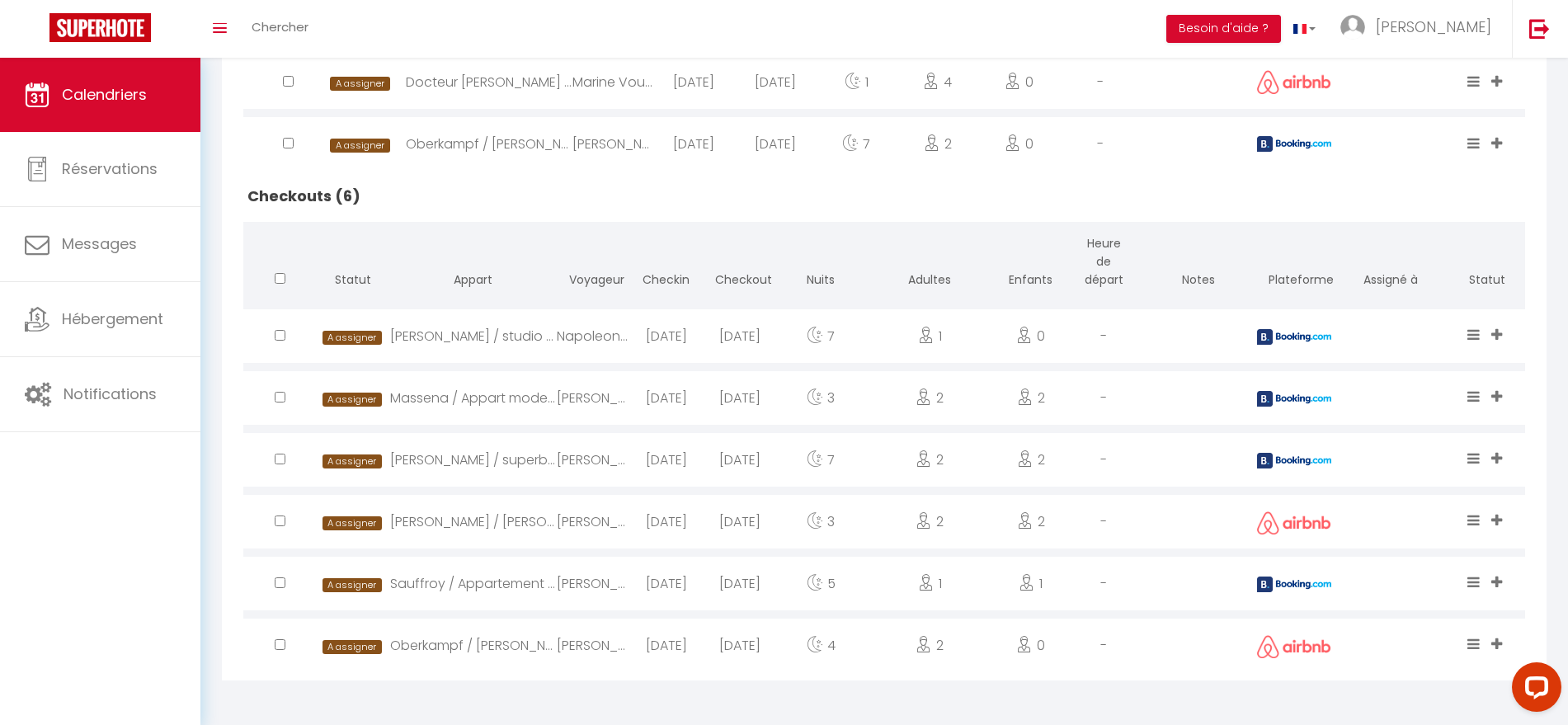
click at [543, 519] on div "[PERSON_NAME] / [PERSON_NAME] appart cosy et central" at bounding box center [473, 522] width 167 height 54
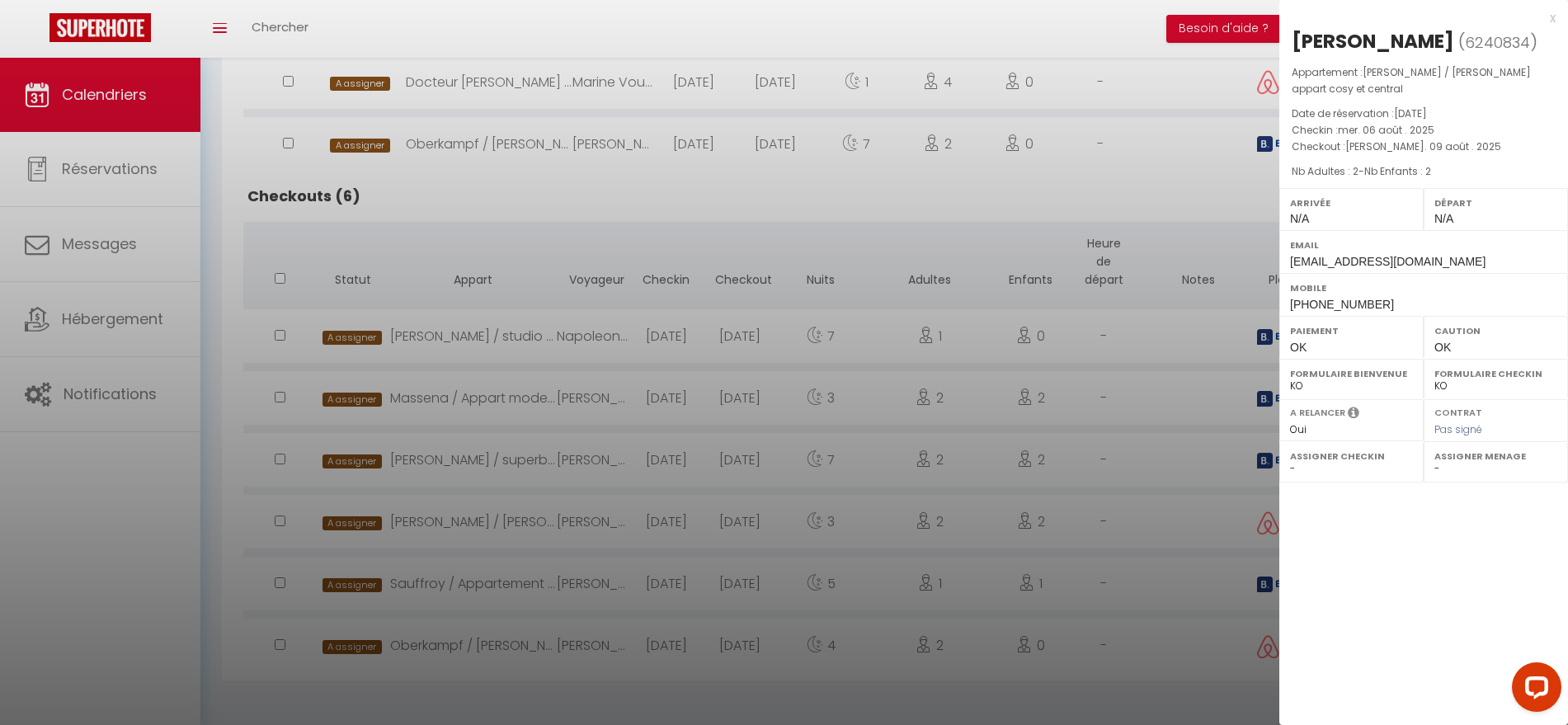
click at [529, 448] on div at bounding box center [784, 362] width 1568 height 725
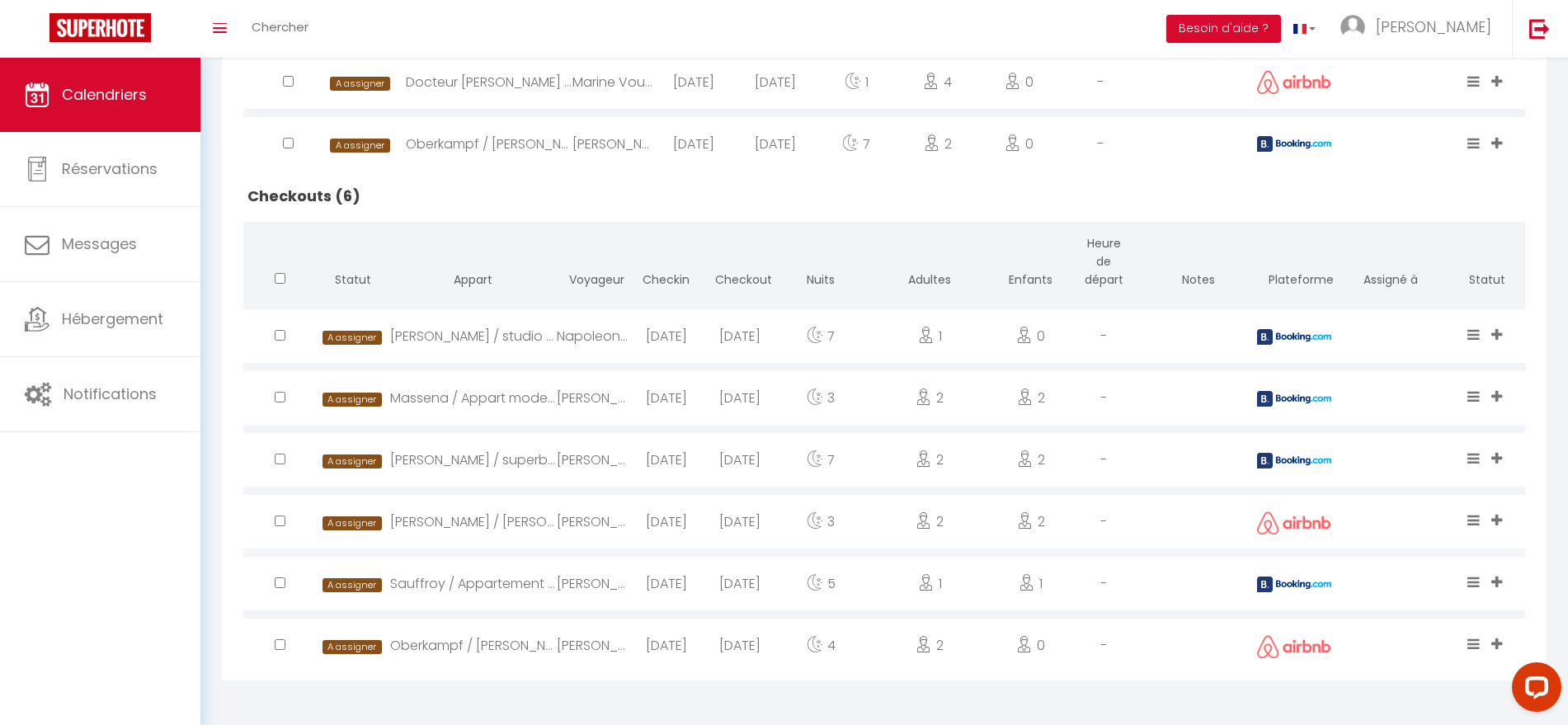
click at [525, 454] on div "[PERSON_NAME] / superbe appart place république" at bounding box center [473, 460] width 167 height 54
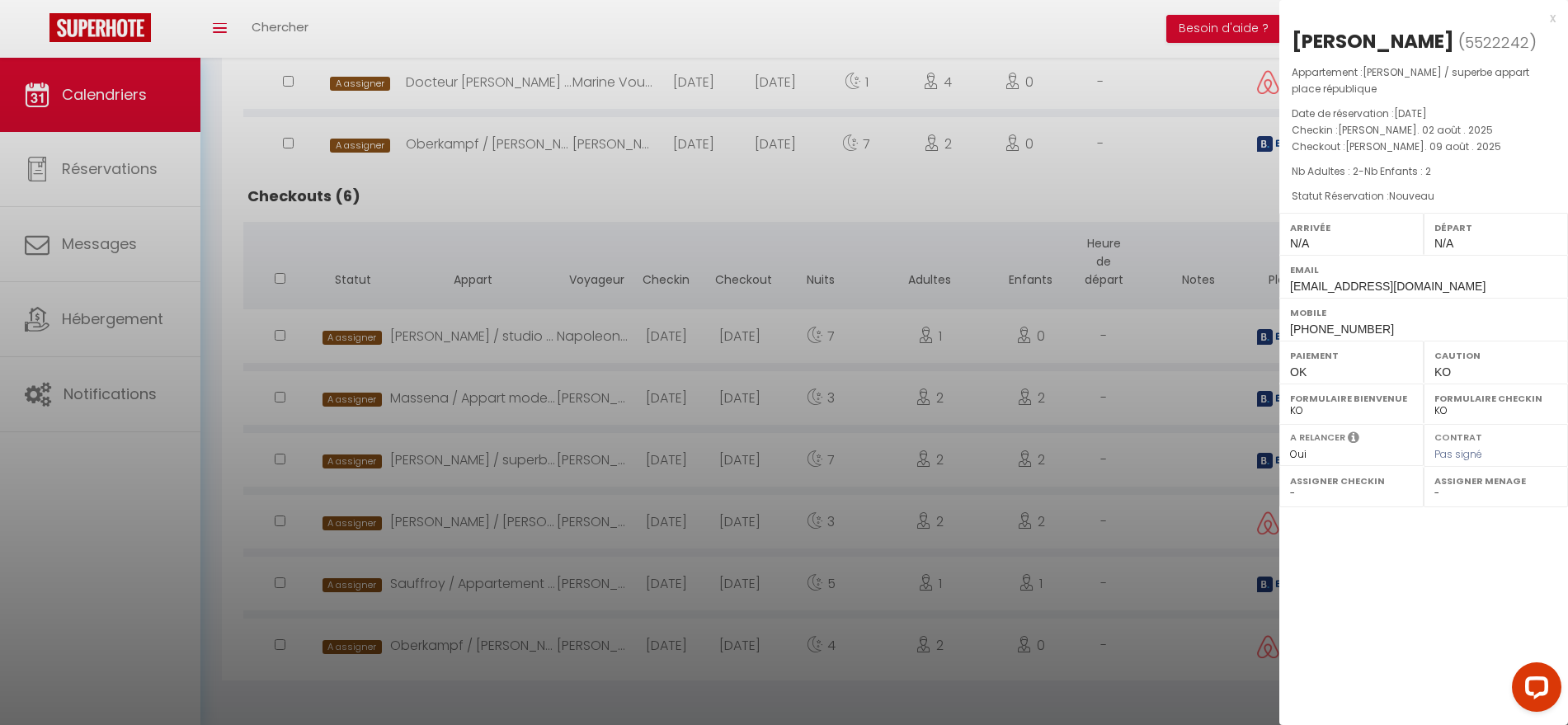
click at [590, 167] on div at bounding box center [784, 362] width 1568 height 725
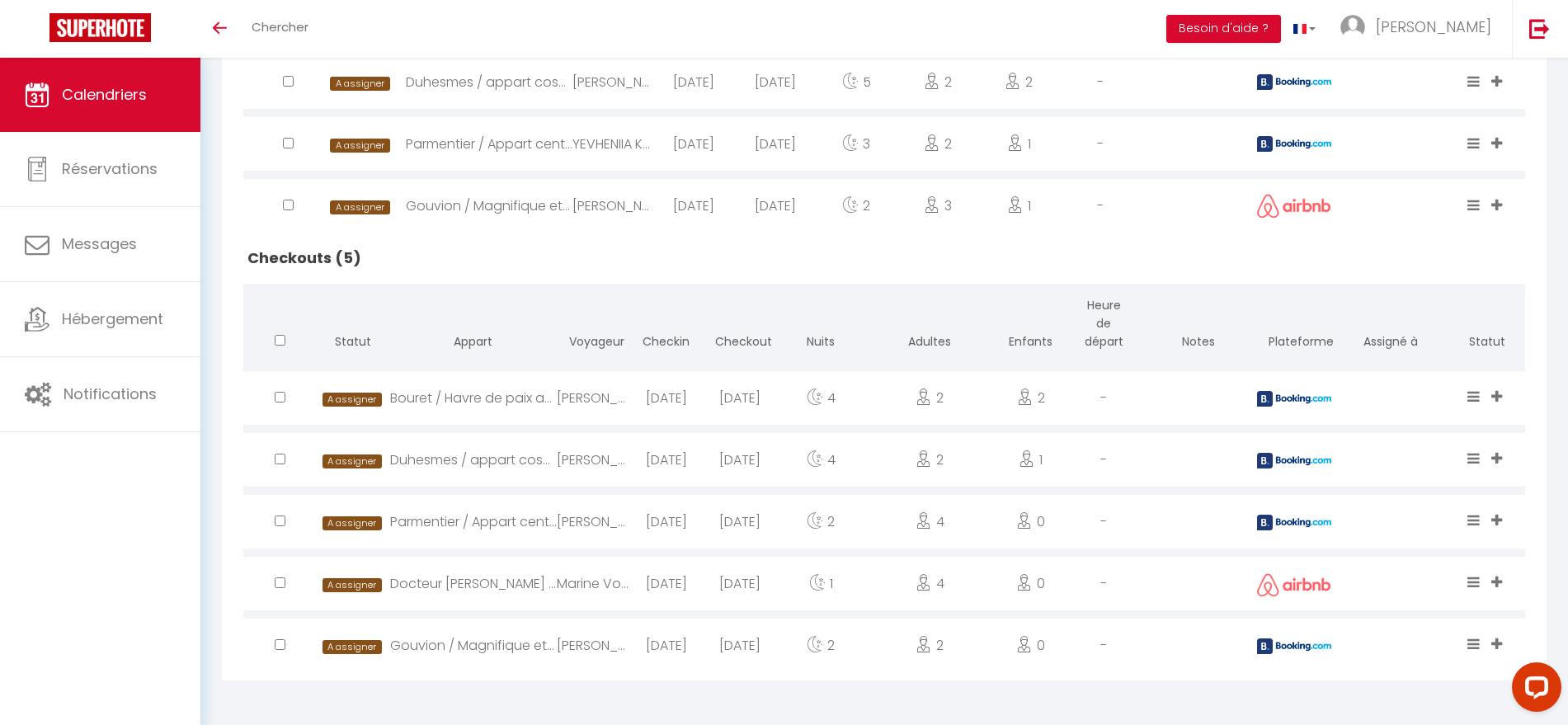
click at [466, 398] on div "Bouret / Havre de paix au cœur de [GEOGRAPHIC_DATA]" at bounding box center [473, 398] width 167 height 54
select select "0"
select select "1"
select select
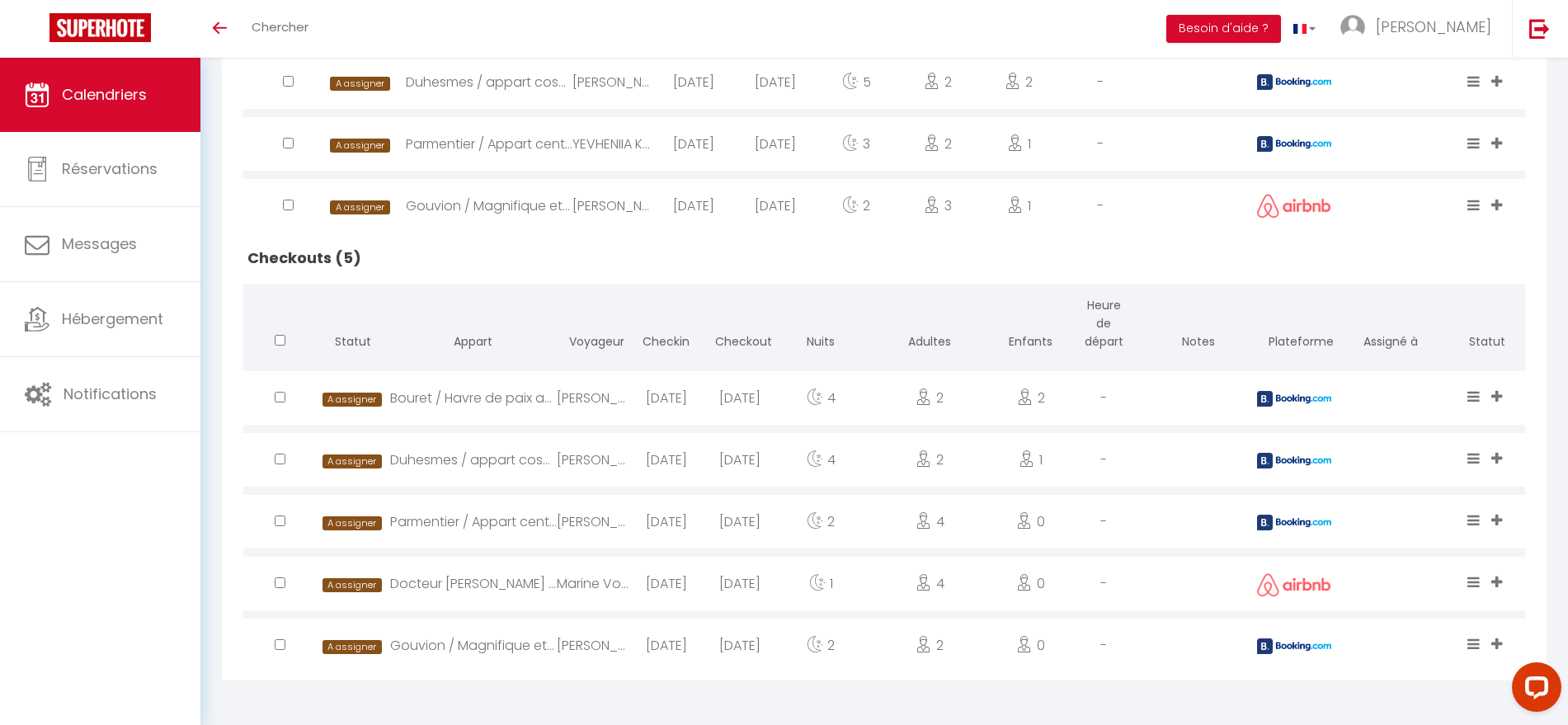
select select
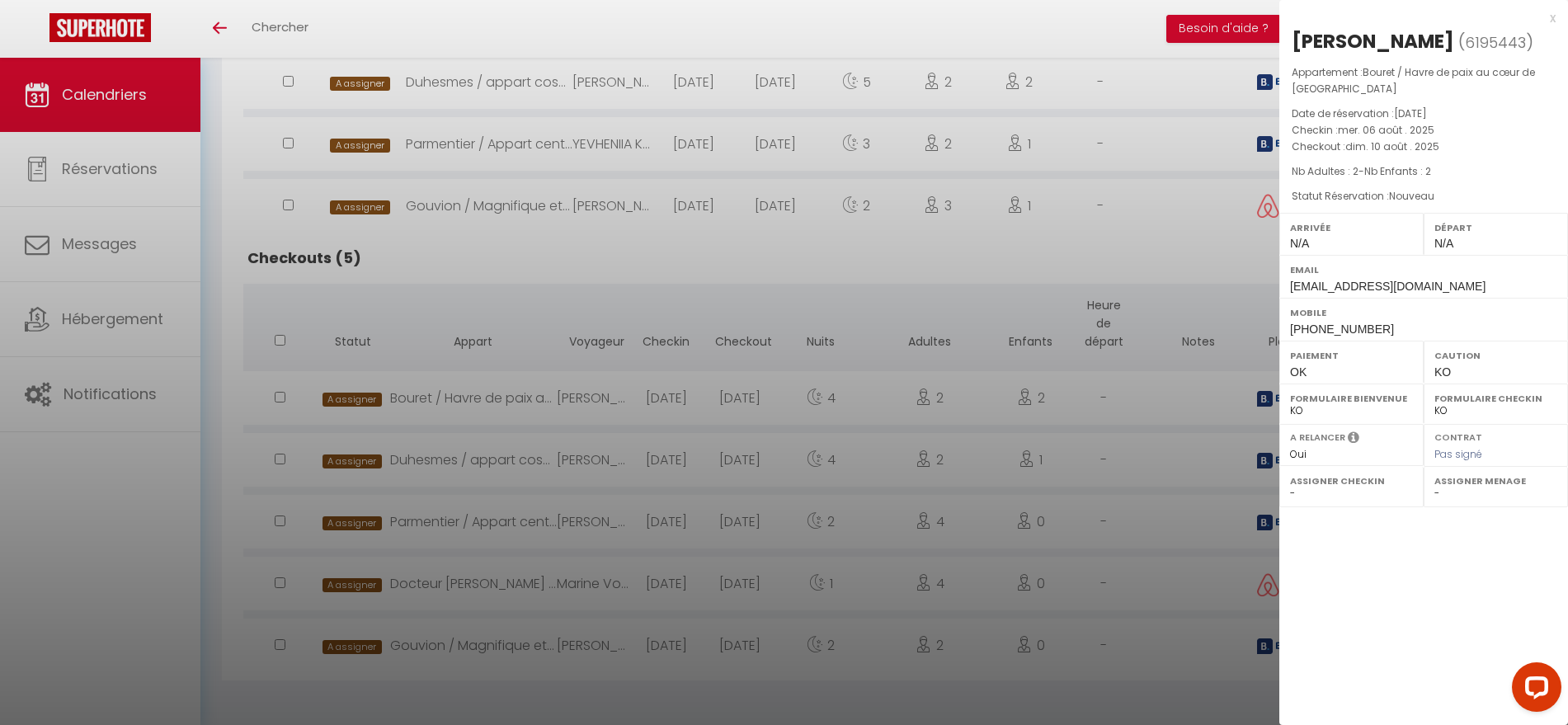
click at [444, 461] on div at bounding box center [784, 362] width 1568 height 725
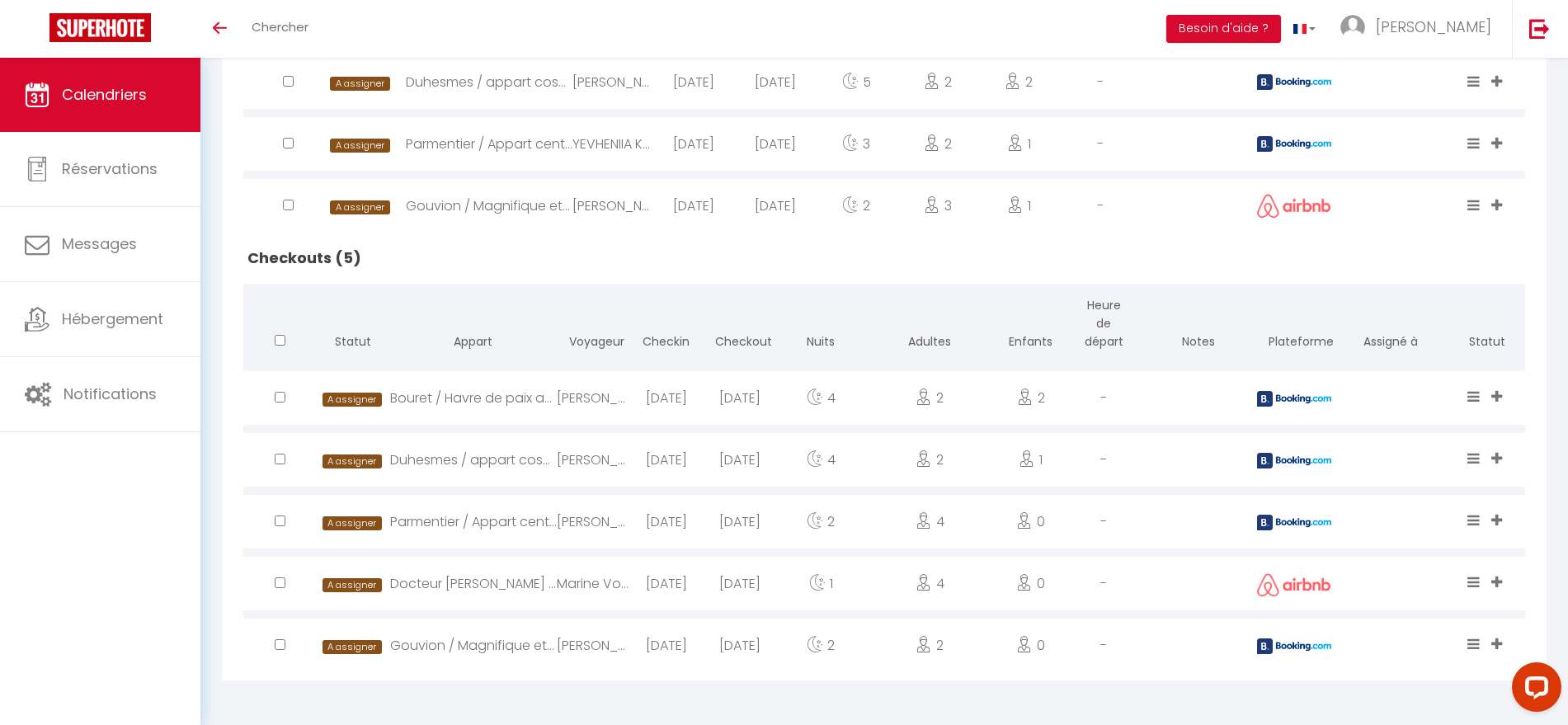
click at [444, 461] on div "Duhesmes / appart cosy Montmartre" at bounding box center [473, 460] width 167 height 54
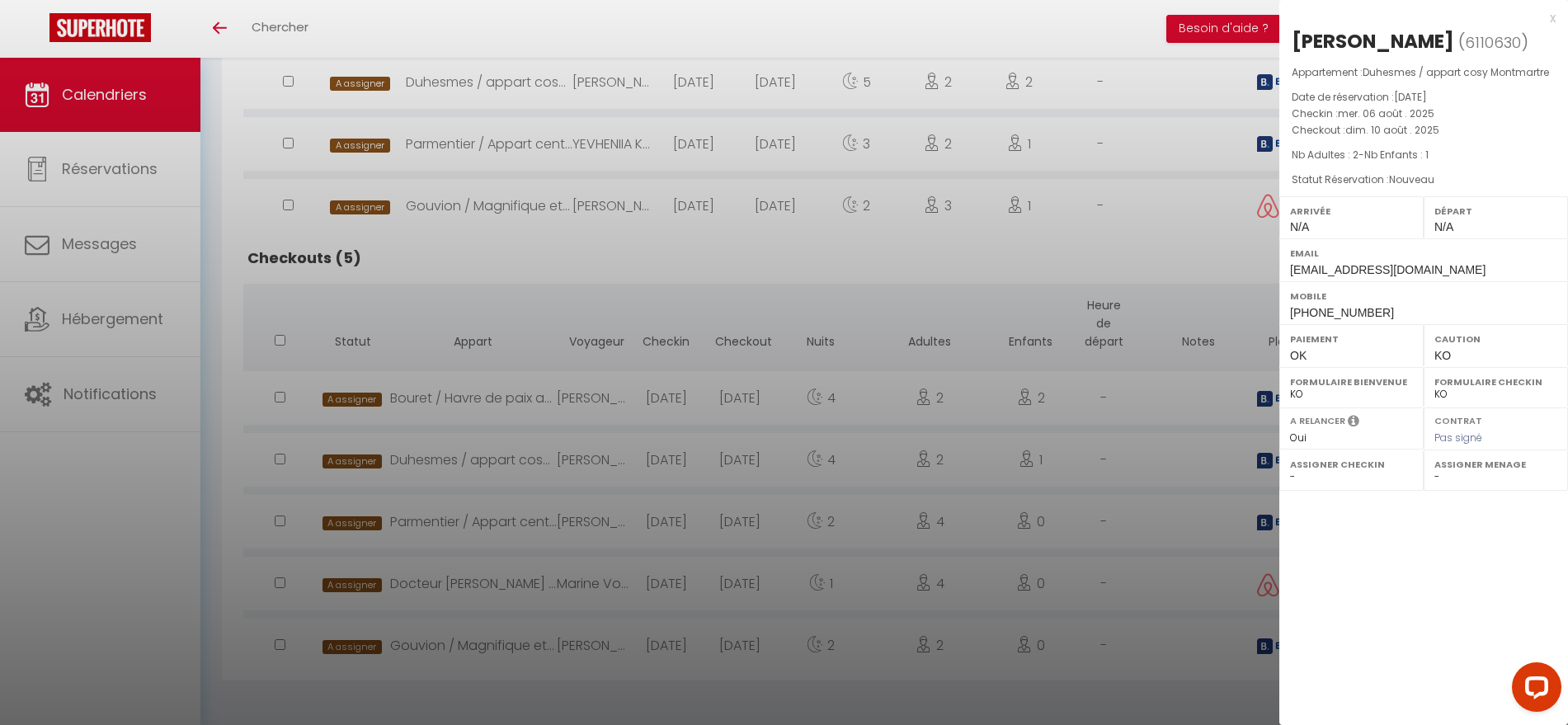
click at [442, 524] on div at bounding box center [784, 362] width 1568 height 725
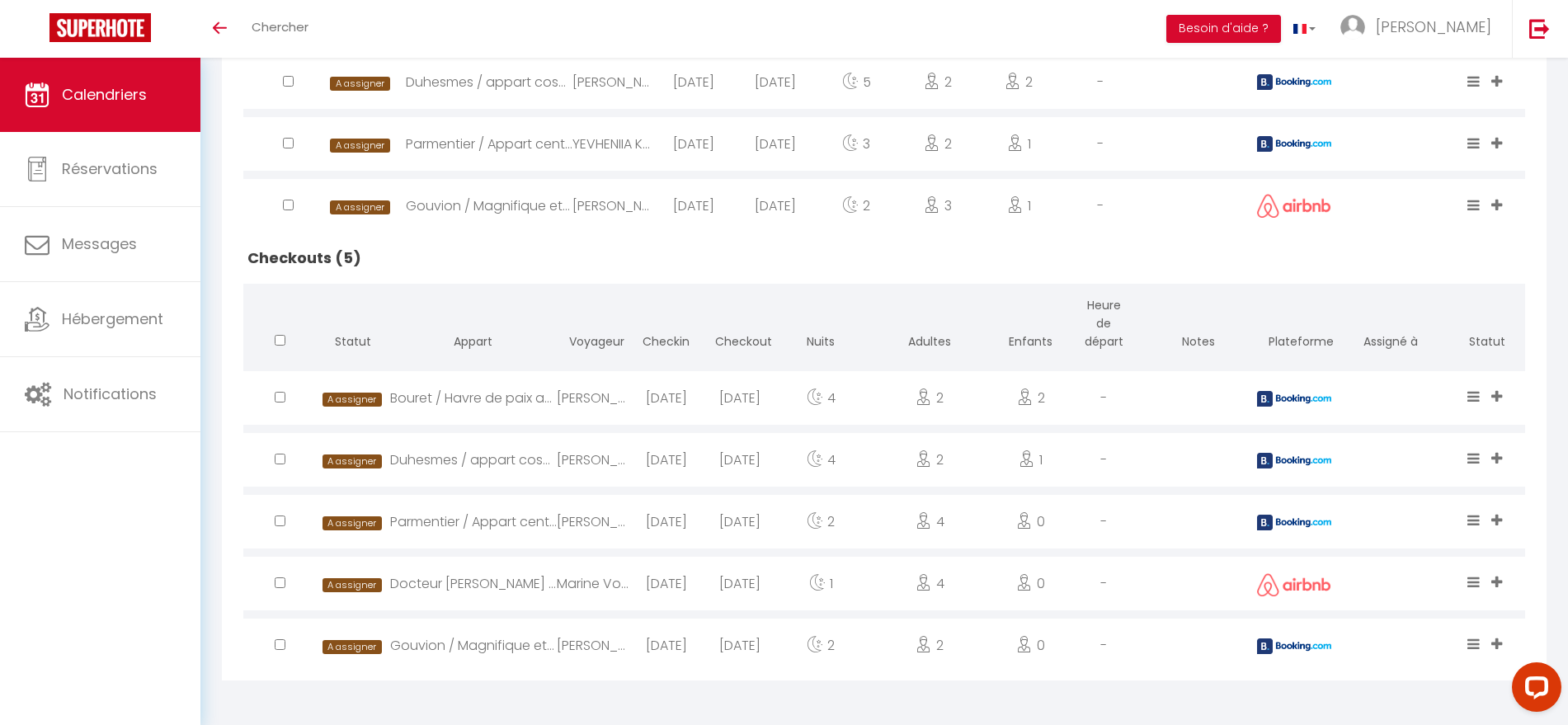
click at [442, 524] on div "Parmentier / Appart central vue tour-Eiffel" at bounding box center [473, 522] width 167 height 54
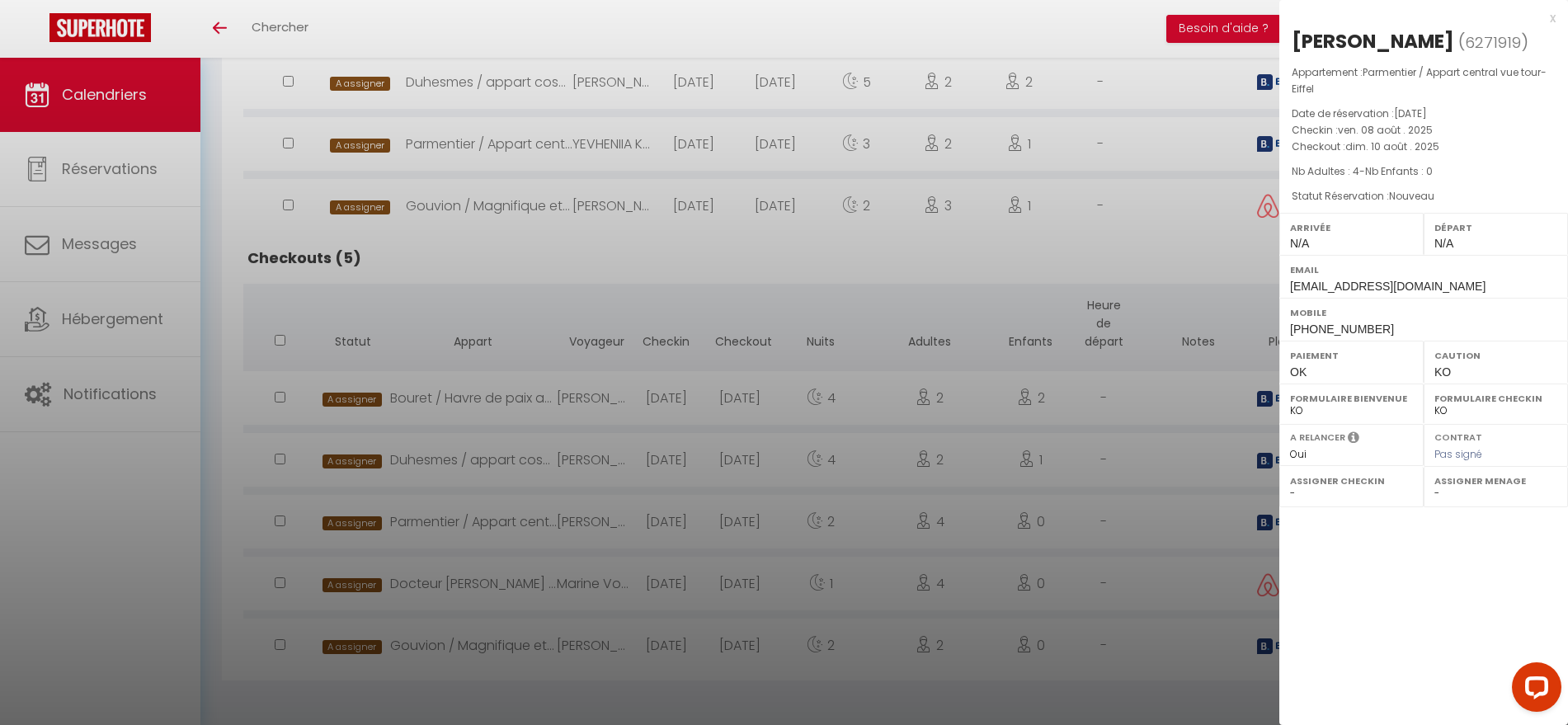
click at [461, 589] on div at bounding box center [784, 362] width 1568 height 725
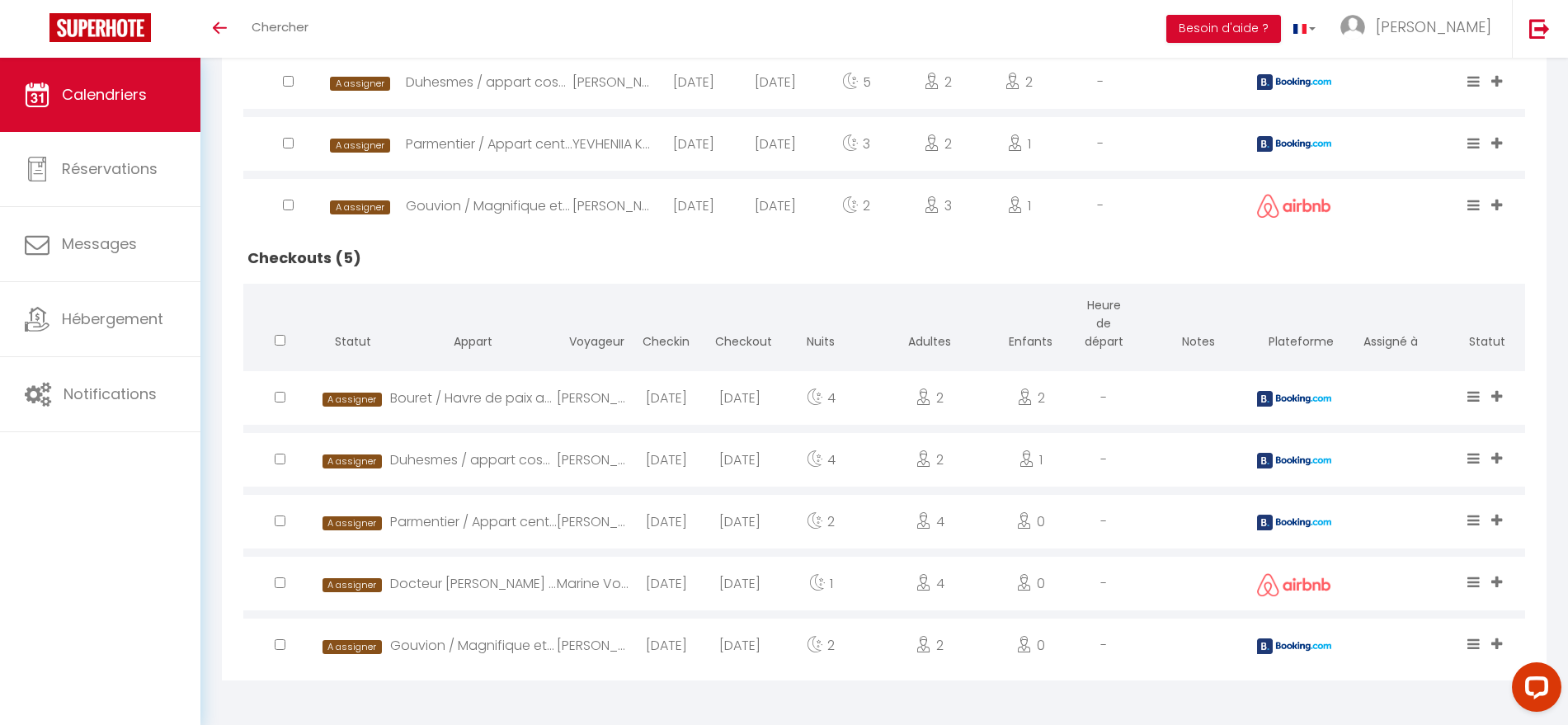
click at [461, 589] on div "Docteur Heulin / Cosy et charmant appart 4 pers" at bounding box center [473, 584] width 167 height 54
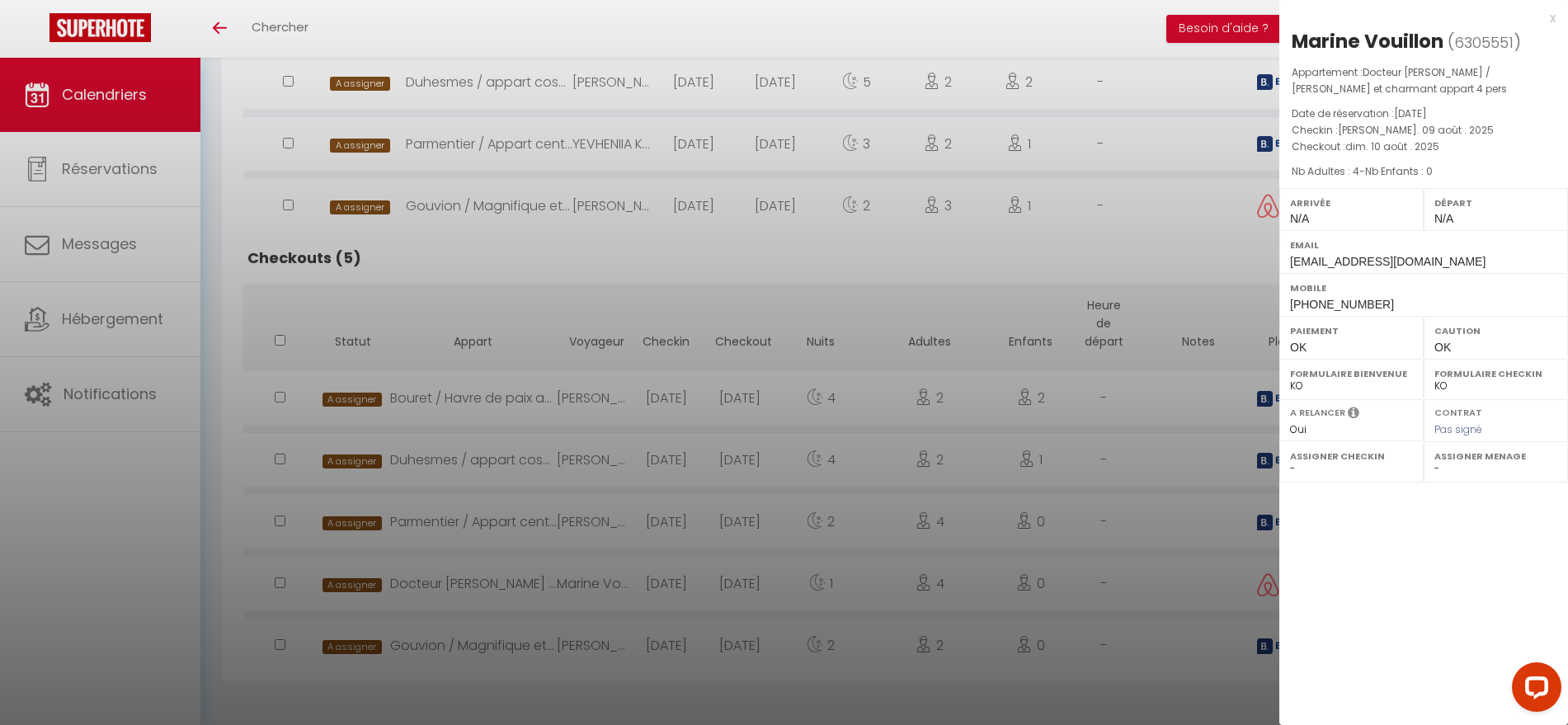
click at [530, 655] on div at bounding box center [784, 362] width 1568 height 725
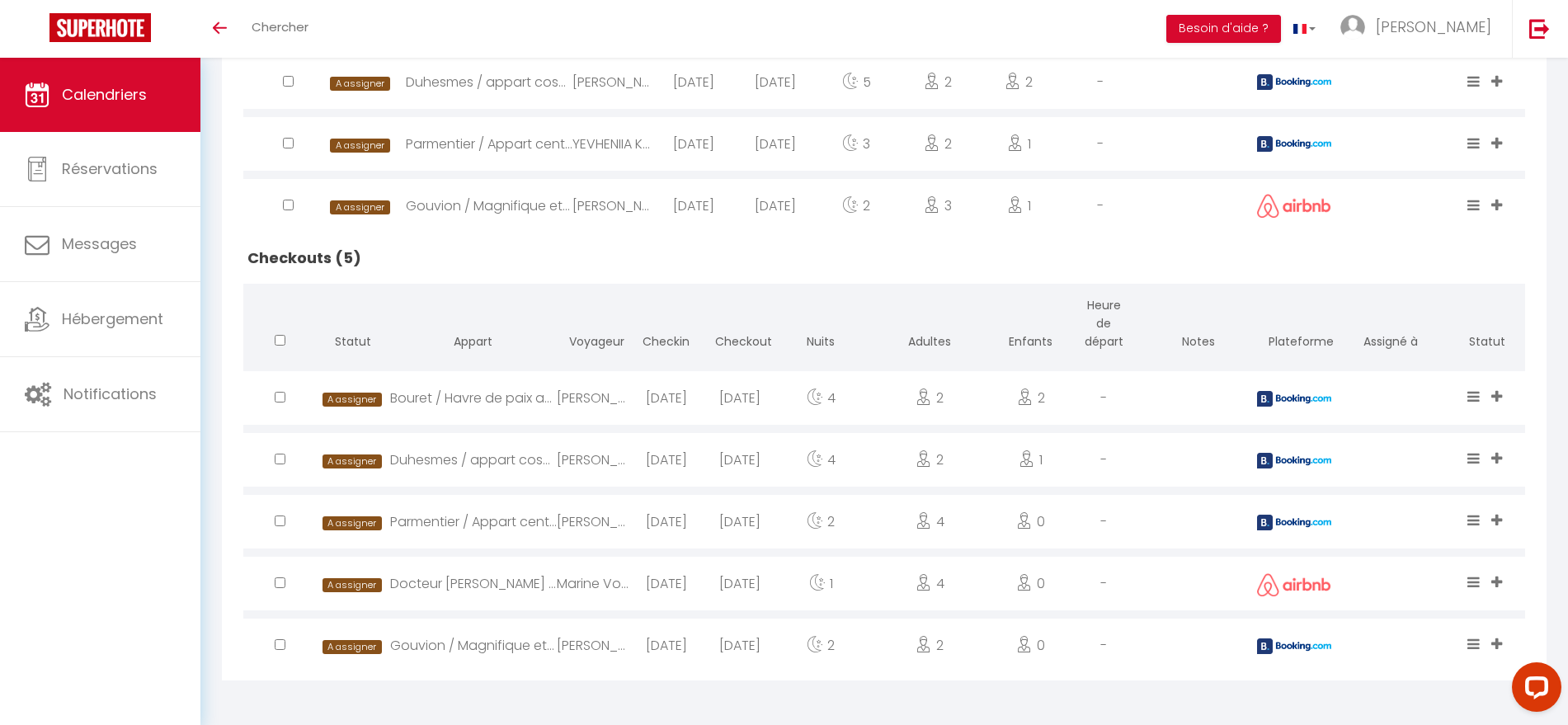
click at [530, 655] on div "Gouvion / Magnifique et grand appartement" at bounding box center [473, 645] width 167 height 54
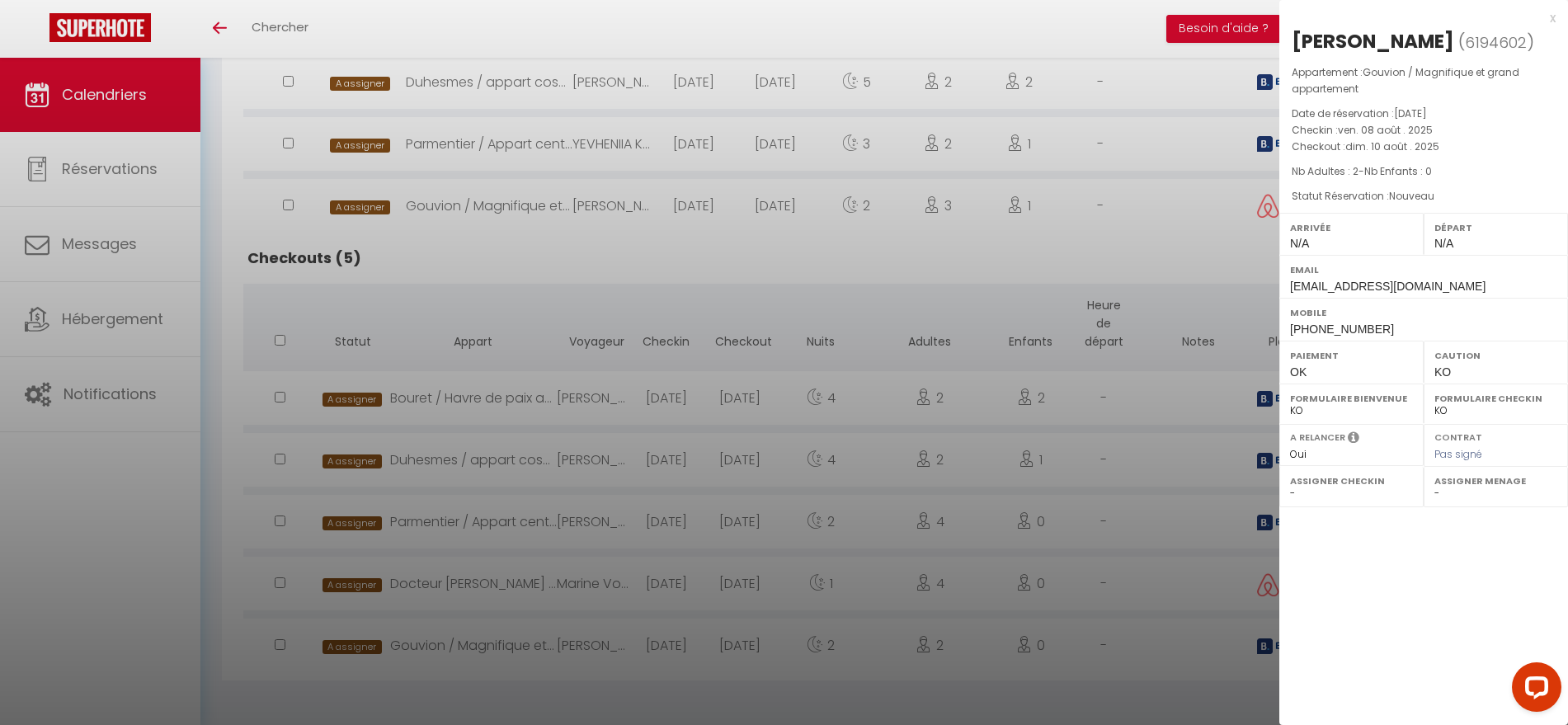
click at [1551, 14] on div "x" at bounding box center [1418, 18] width 277 height 20
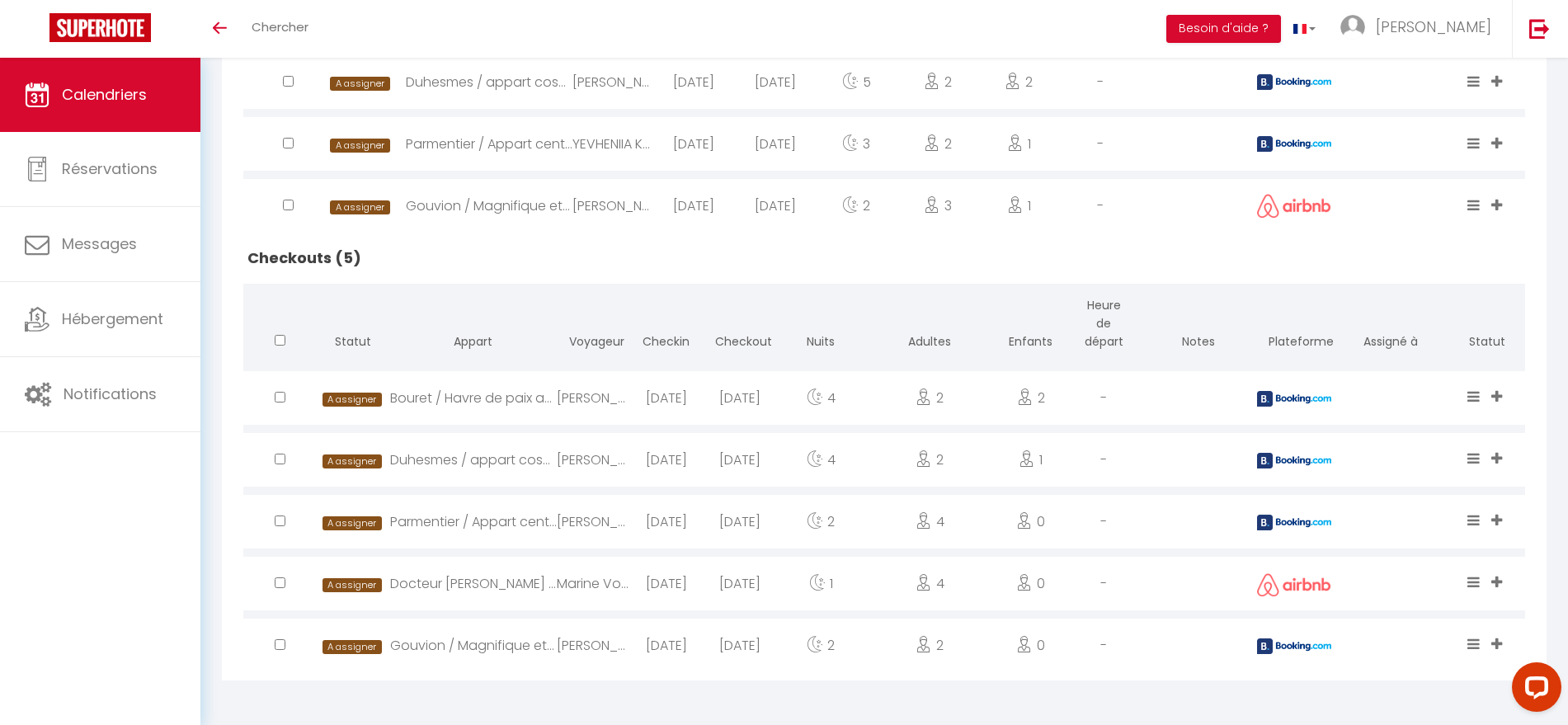
click at [1098, 24] on div "Toggle menubar Chercher BUTTON Besoin d'aide ? Michelle Paramètres" at bounding box center [838, 28] width 1436 height 57
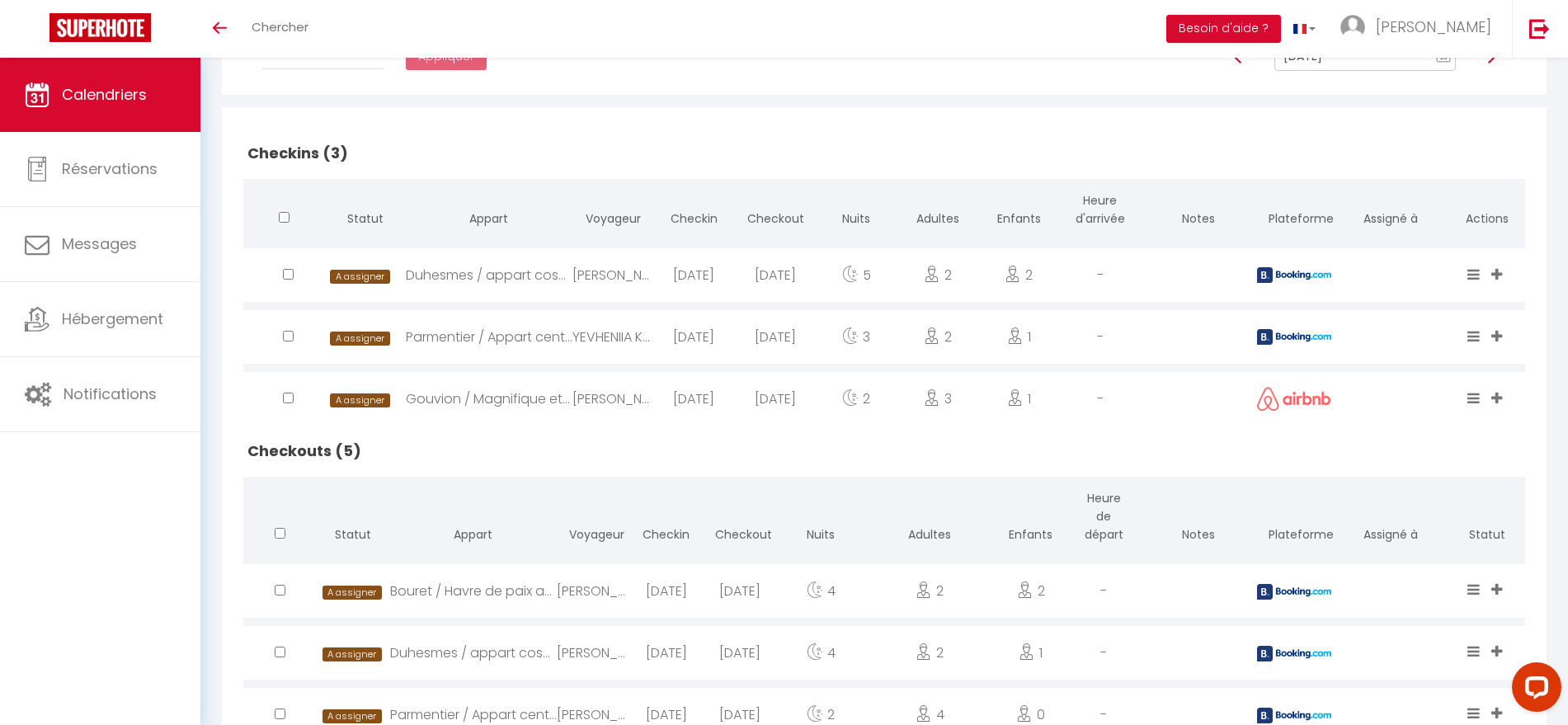
scroll to position [246, 0]
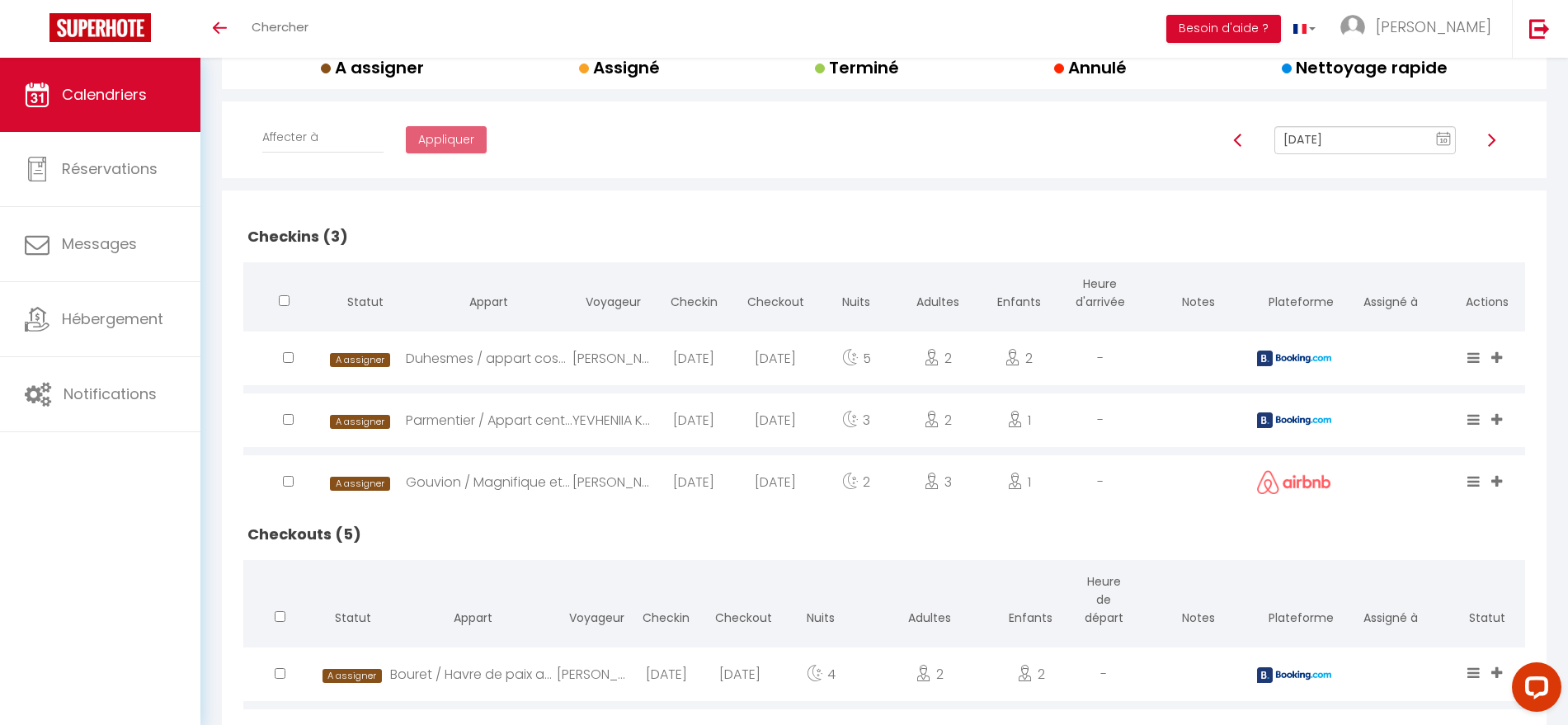
click at [626, 379] on div "Cristina Calabrese" at bounding box center [612, 358] width 81 height 54
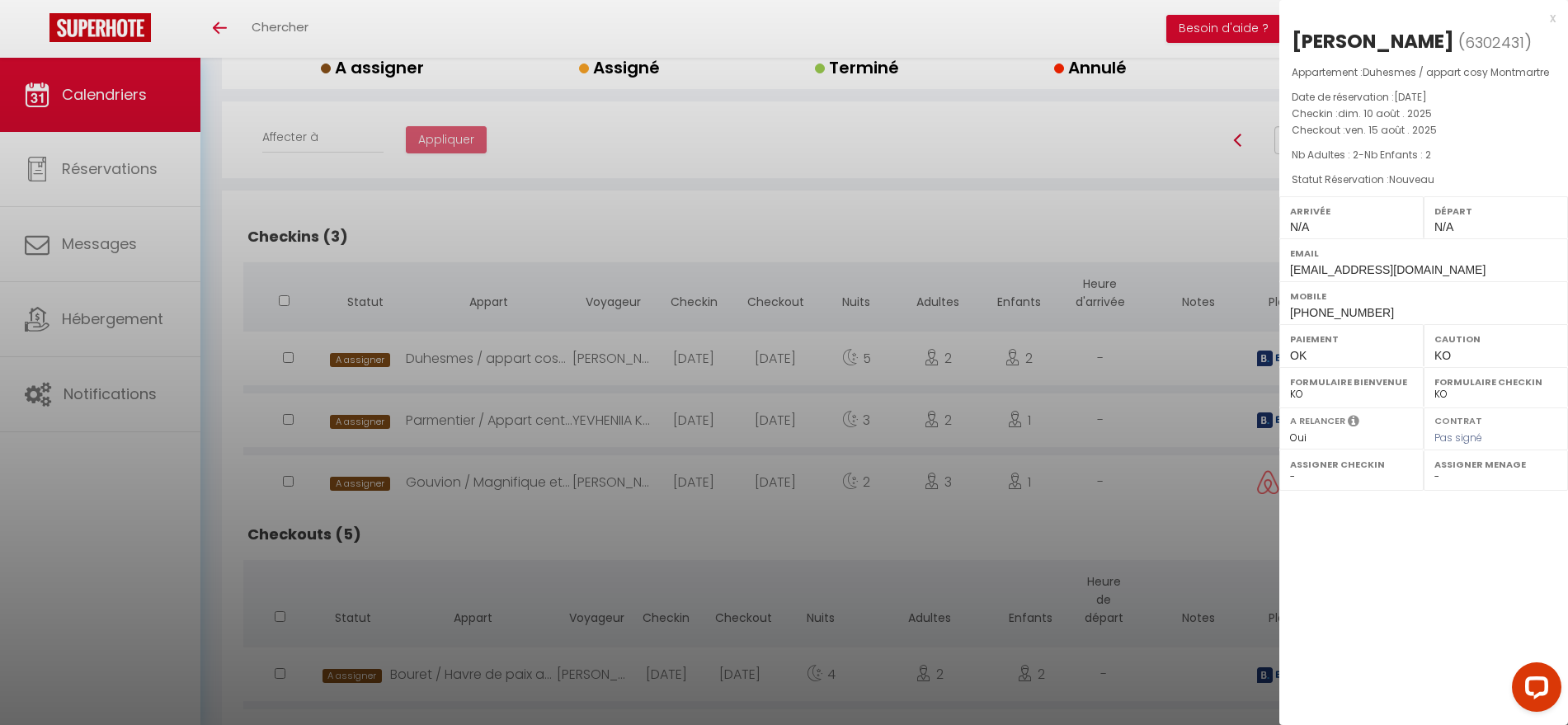
click at [593, 483] on div at bounding box center [784, 362] width 1568 height 725
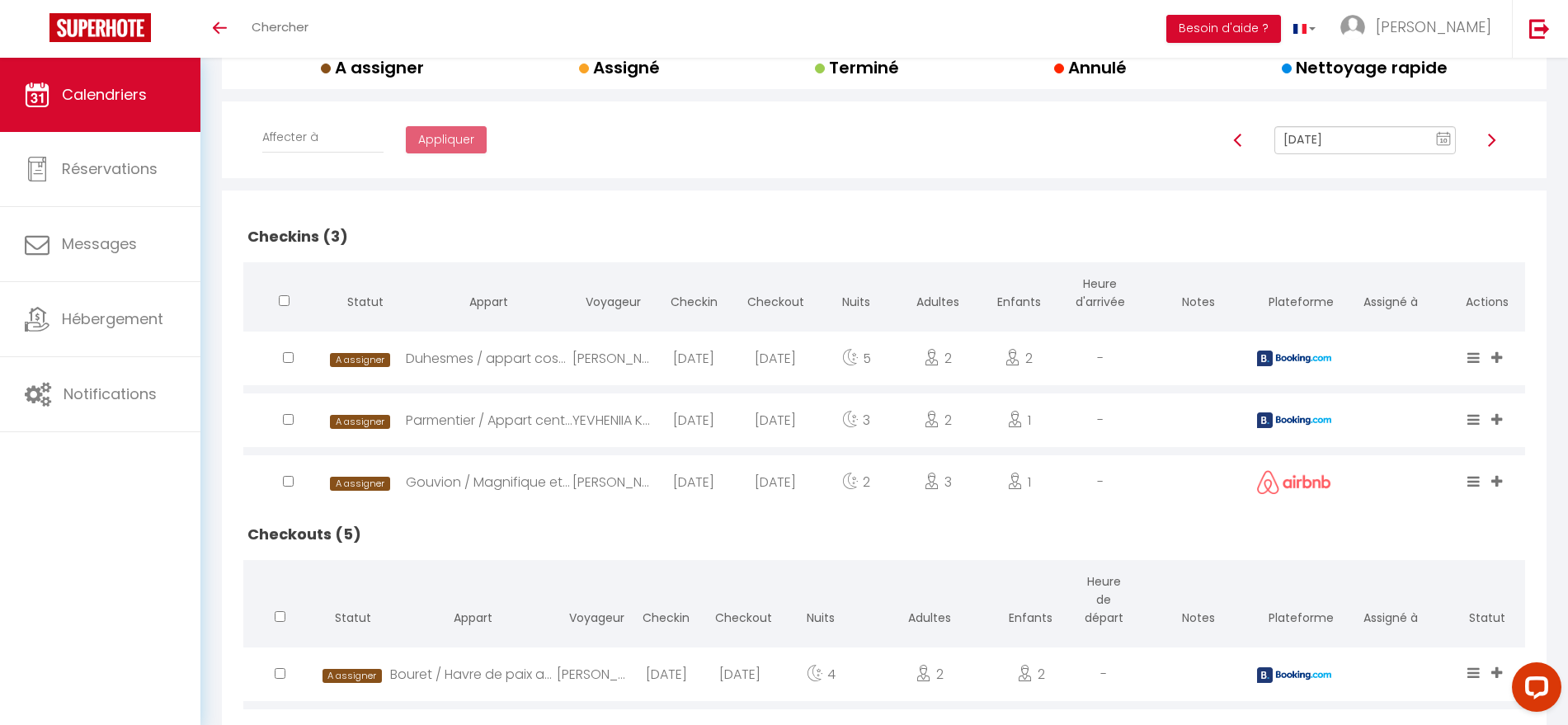
click at [593, 483] on div "Mikayel Karoyan" at bounding box center [612, 482] width 81 height 54
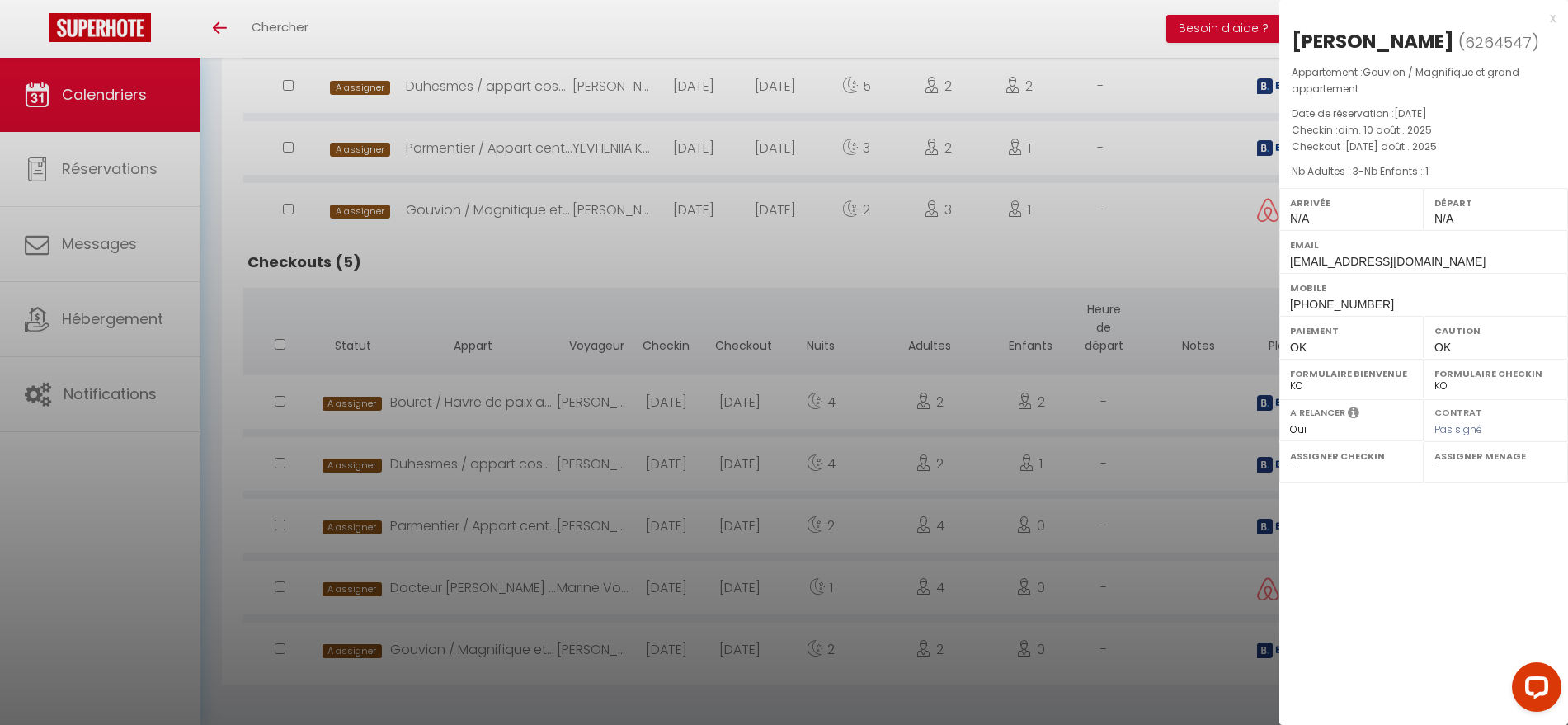
scroll to position [517, 0]
click at [1043, 41] on div at bounding box center [784, 362] width 1568 height 725
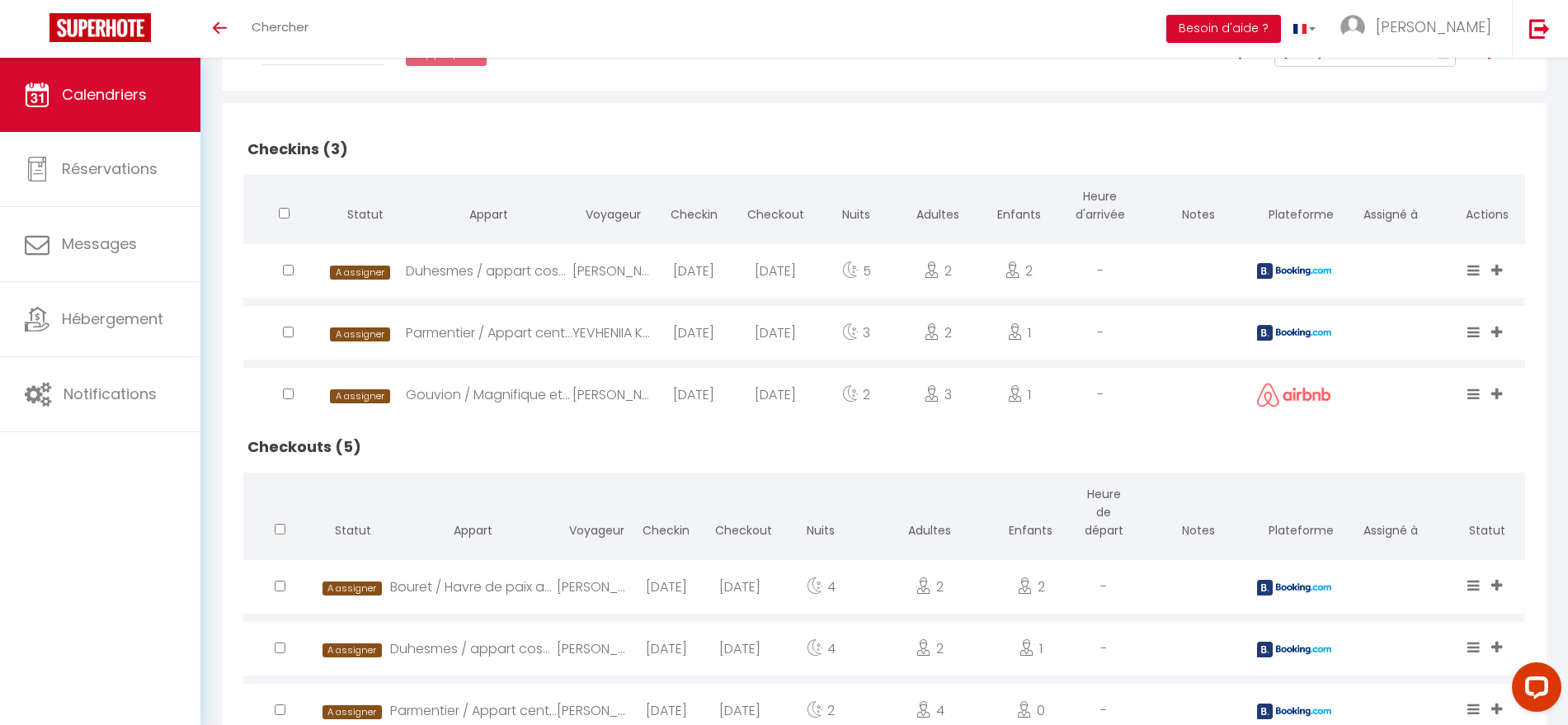
scroll to position [309, 0]
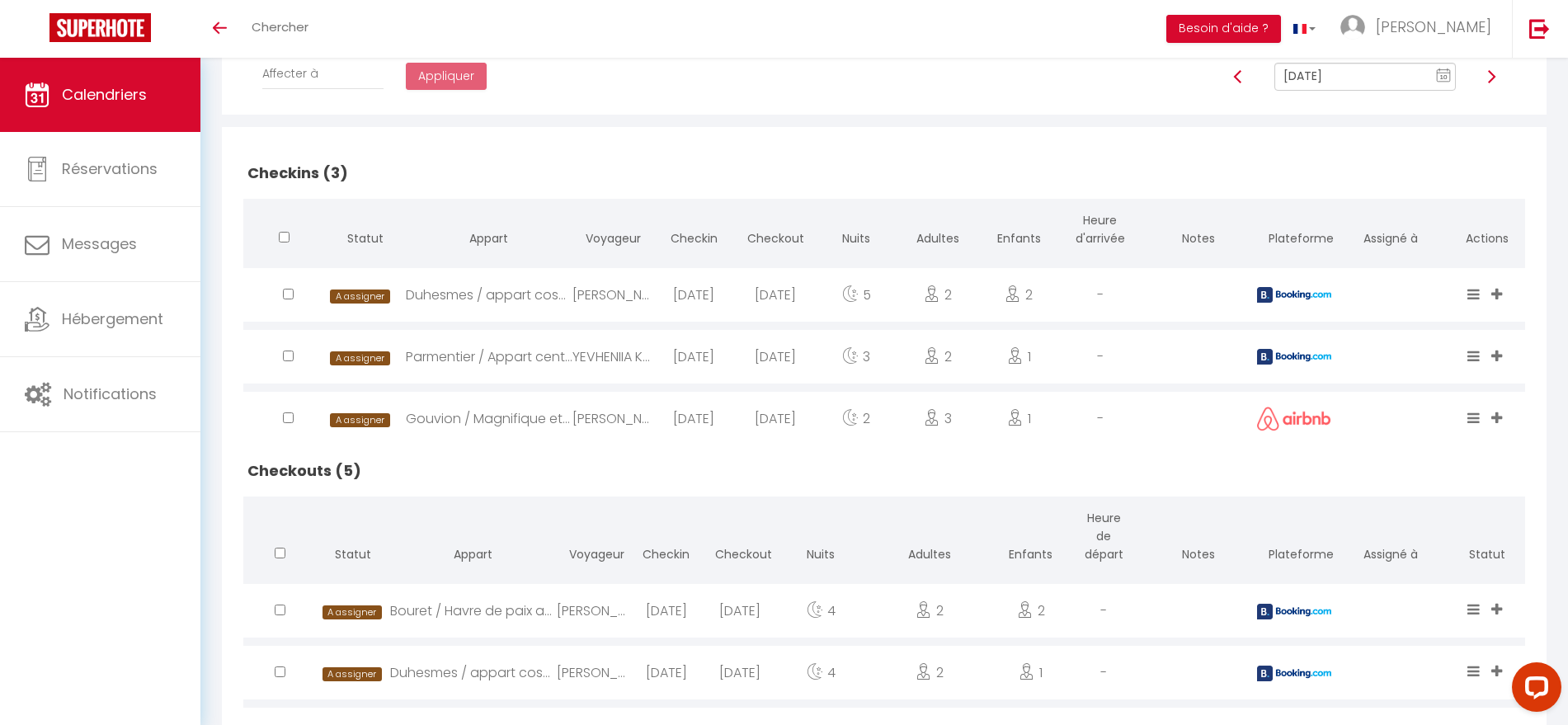
click at [509, 304] on div "Duhesmes / appart cosy Montmartre" at bounding box center [489, 295] width 167 height 54
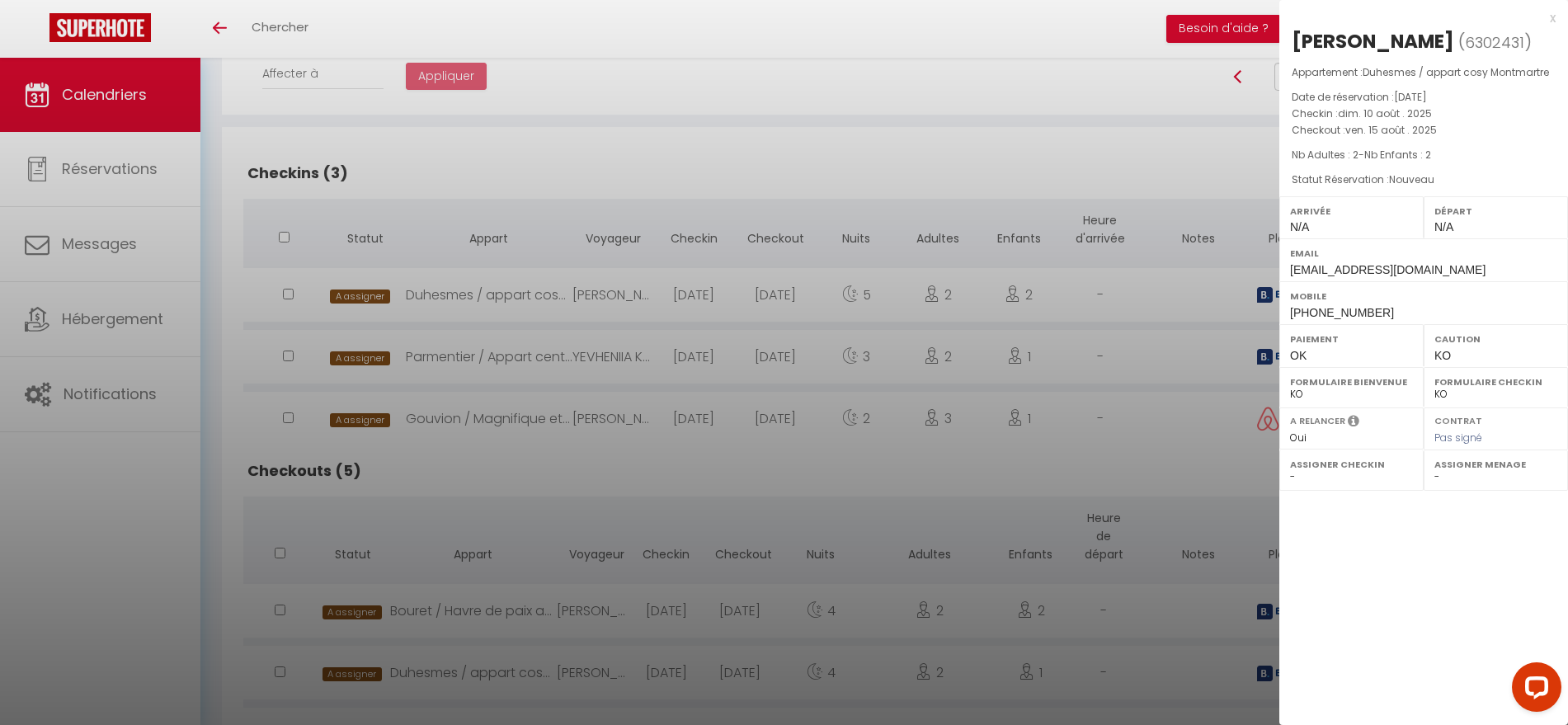
click at [501, 338] on div at bounding box center [784, 362] width 1568 height 725
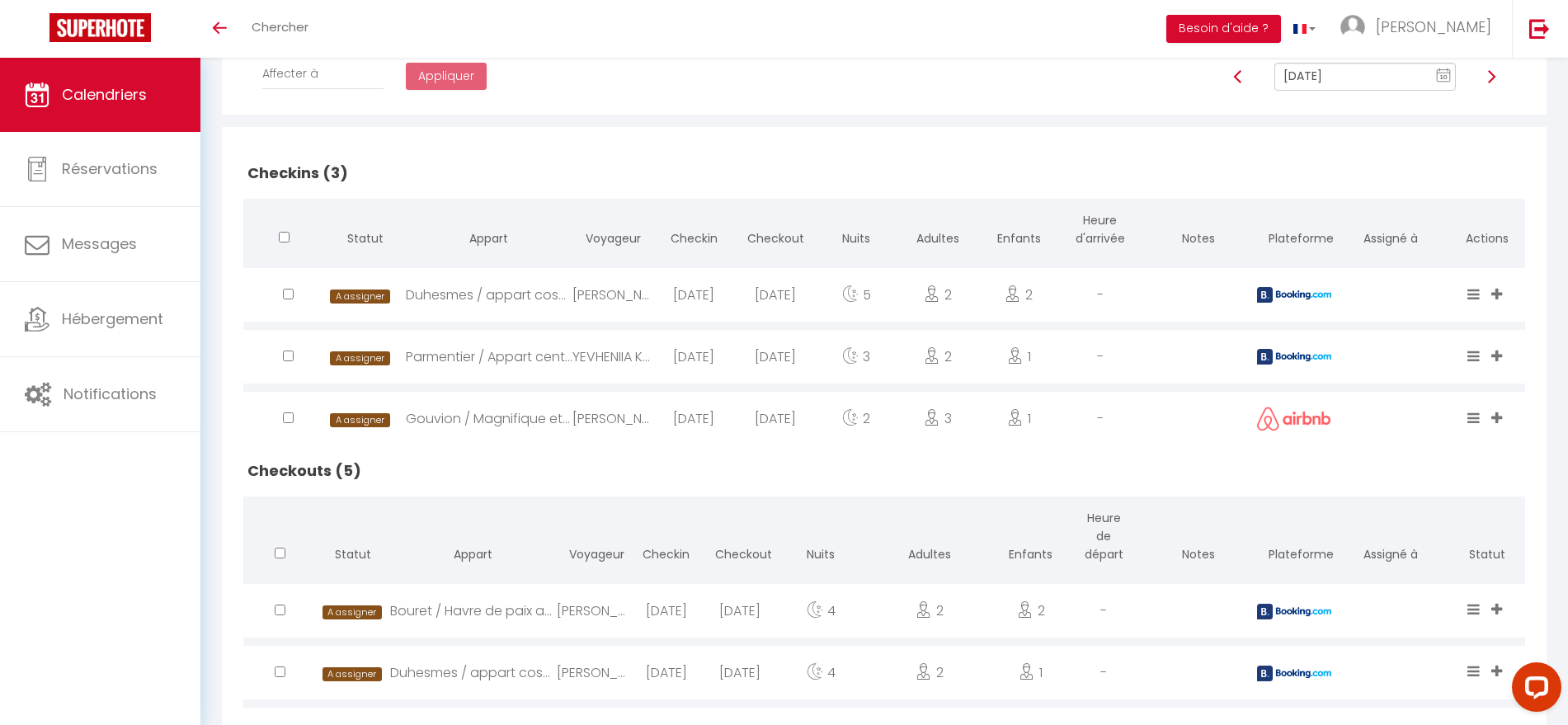
click at [518, 350] on div "Parmentier / Appart central vue tour-Eiffel" at bounding box center [489, 357] width 167 height 54
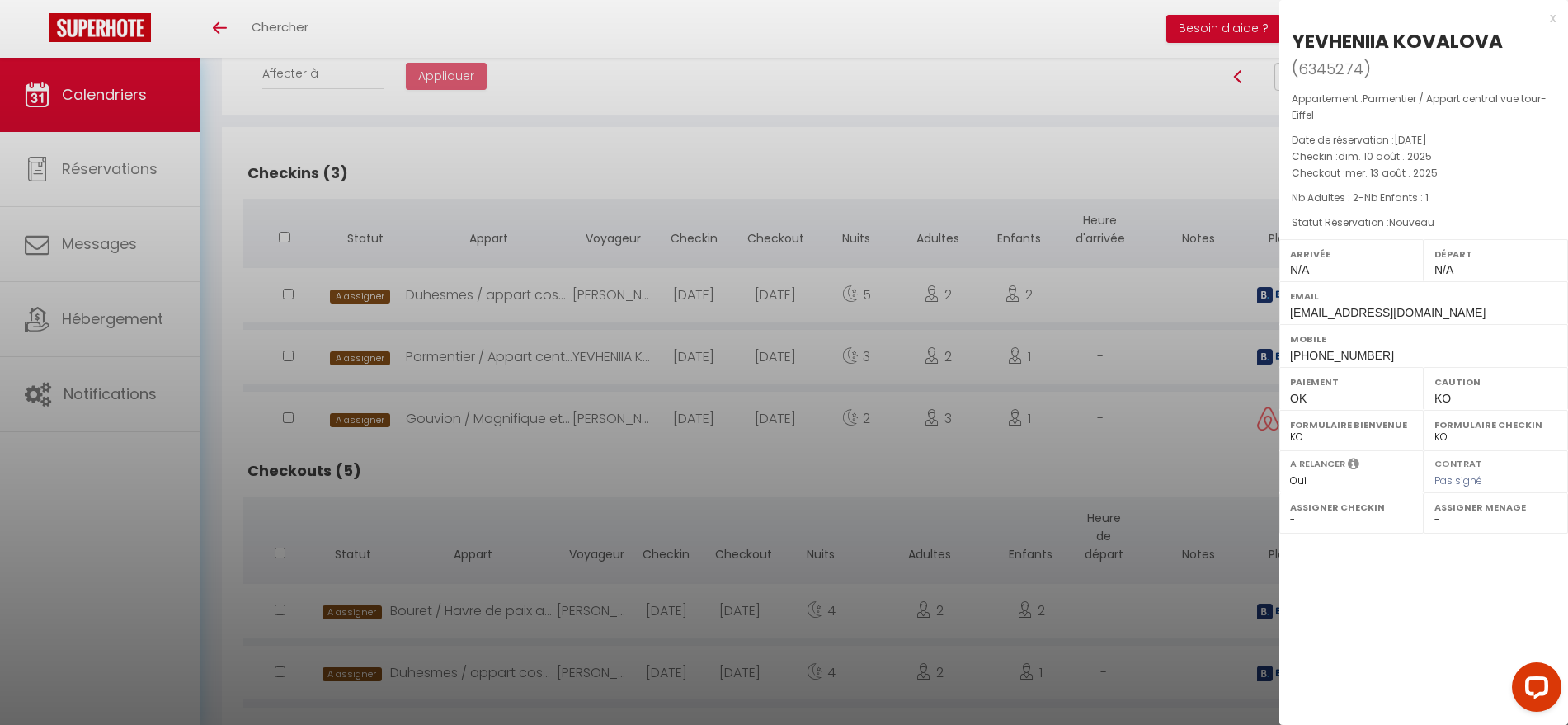
click at [530, 415] on div at bounding box center [784, 362] width 1568 height 725
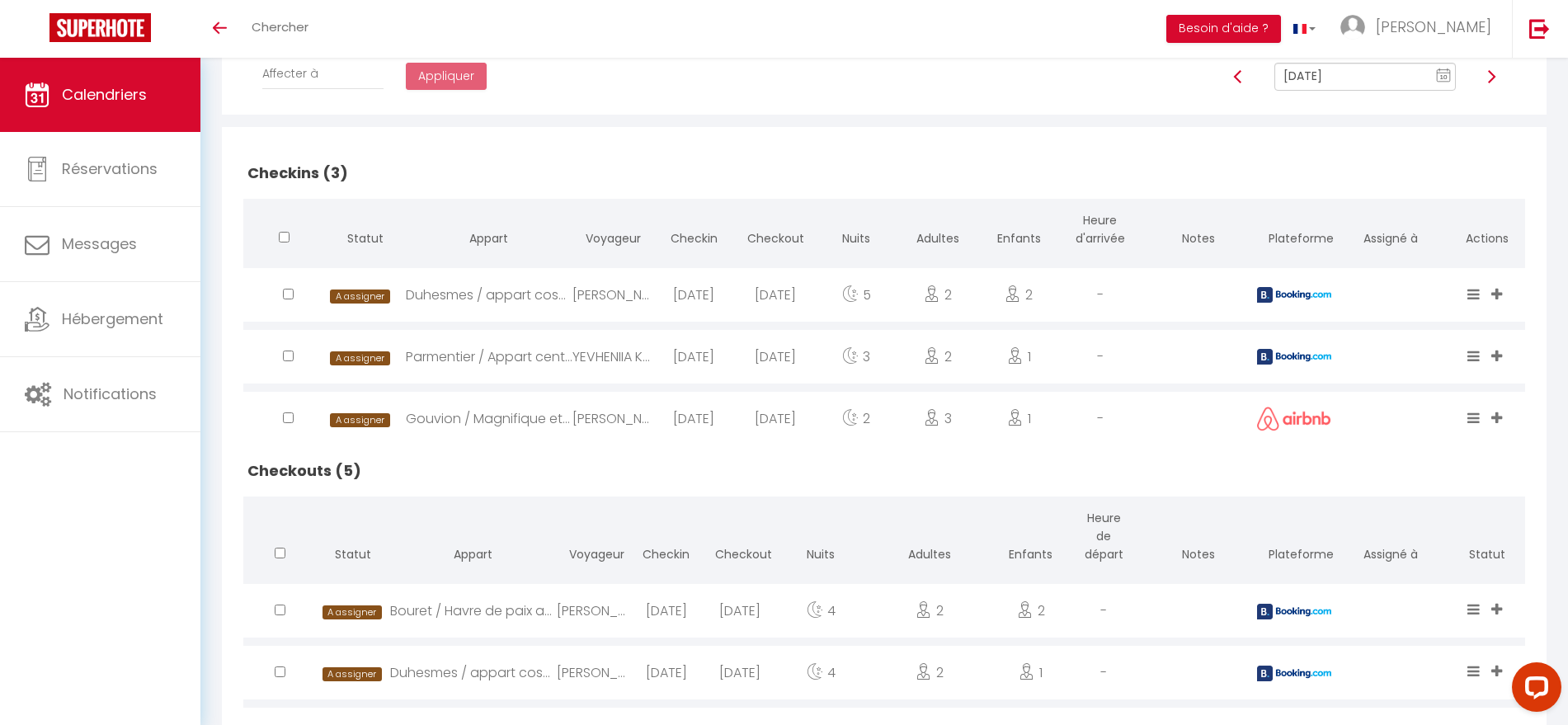
click at [530, 415] on div "Gouvion / Magnifique et grand appartement" at bounding box center [489, 418] width 167 height 54
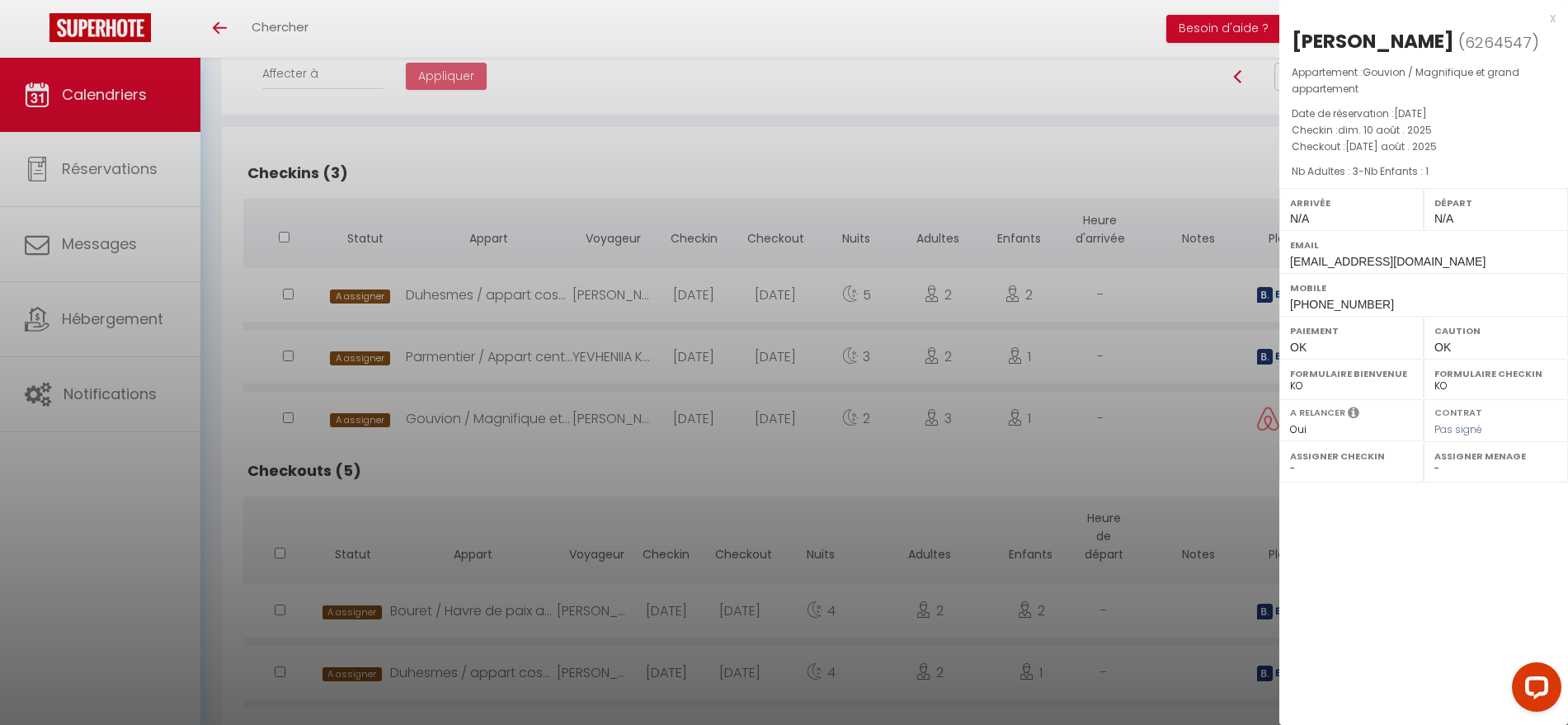
click at [538, 348] on div at bounding box center [784, 362] width 1568 height 725
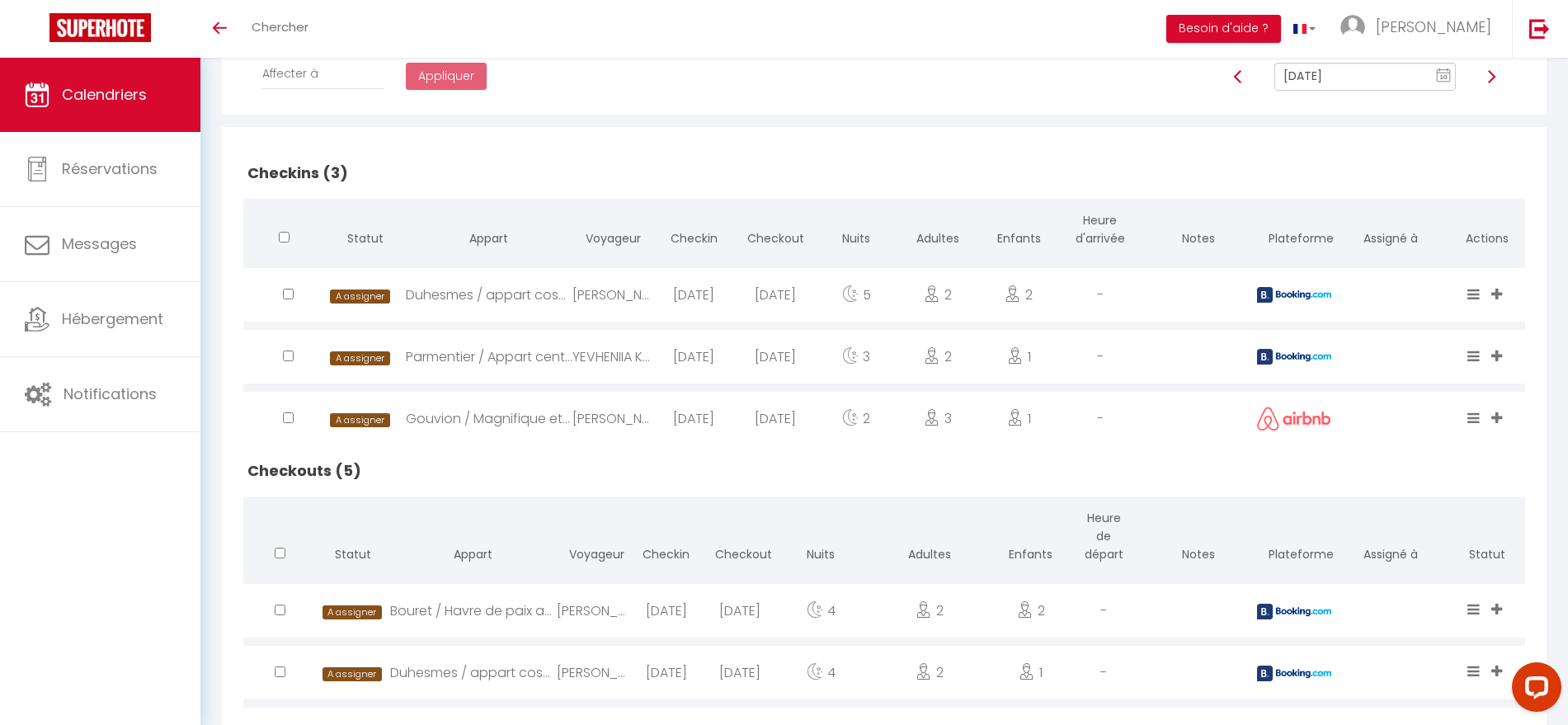
click at [538, 348] on div "Parmentier / Appart central vue tour-Eiffel" at bounding box center [489, 357] width 167 height 54
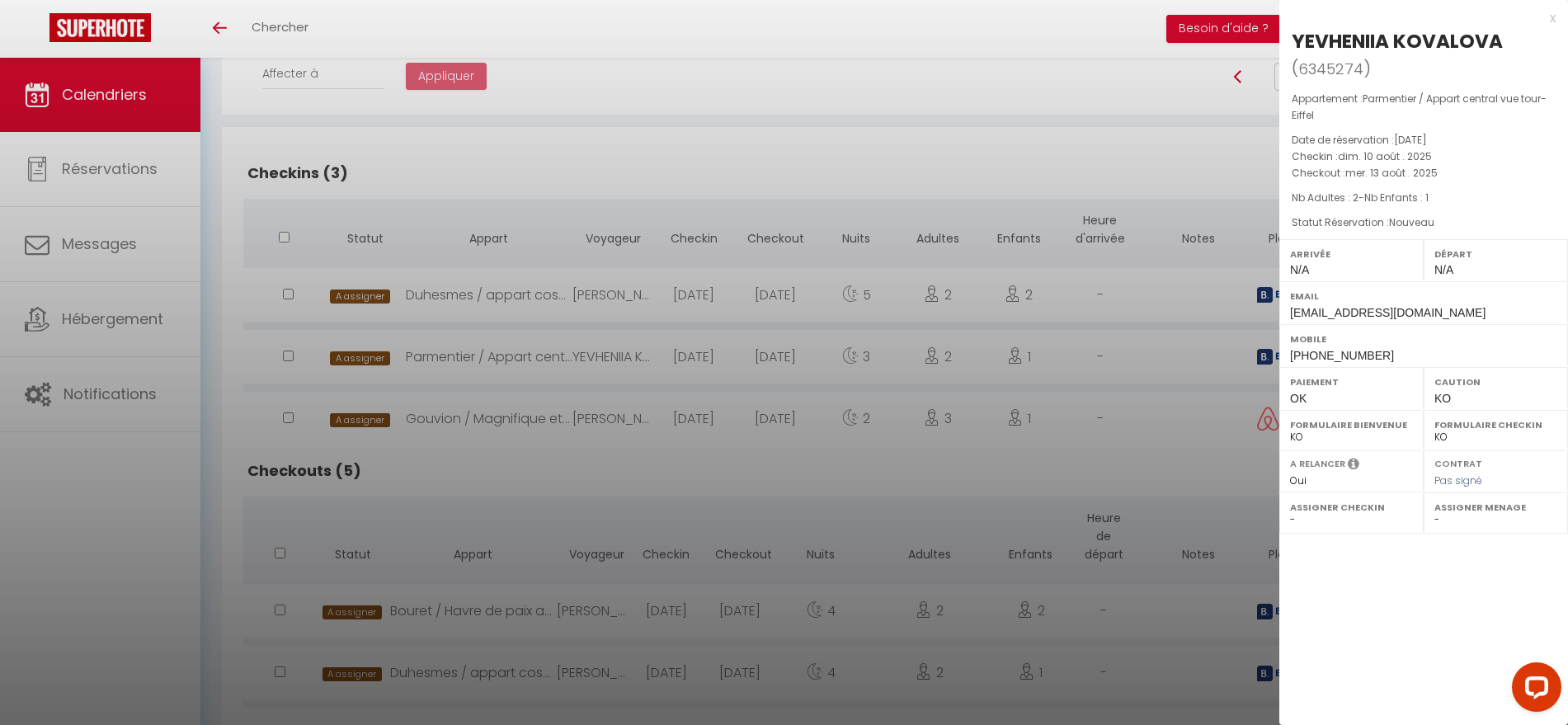
click at [1552, 17] on div "x" at bounding box center [1418, 18] width 277 height 20
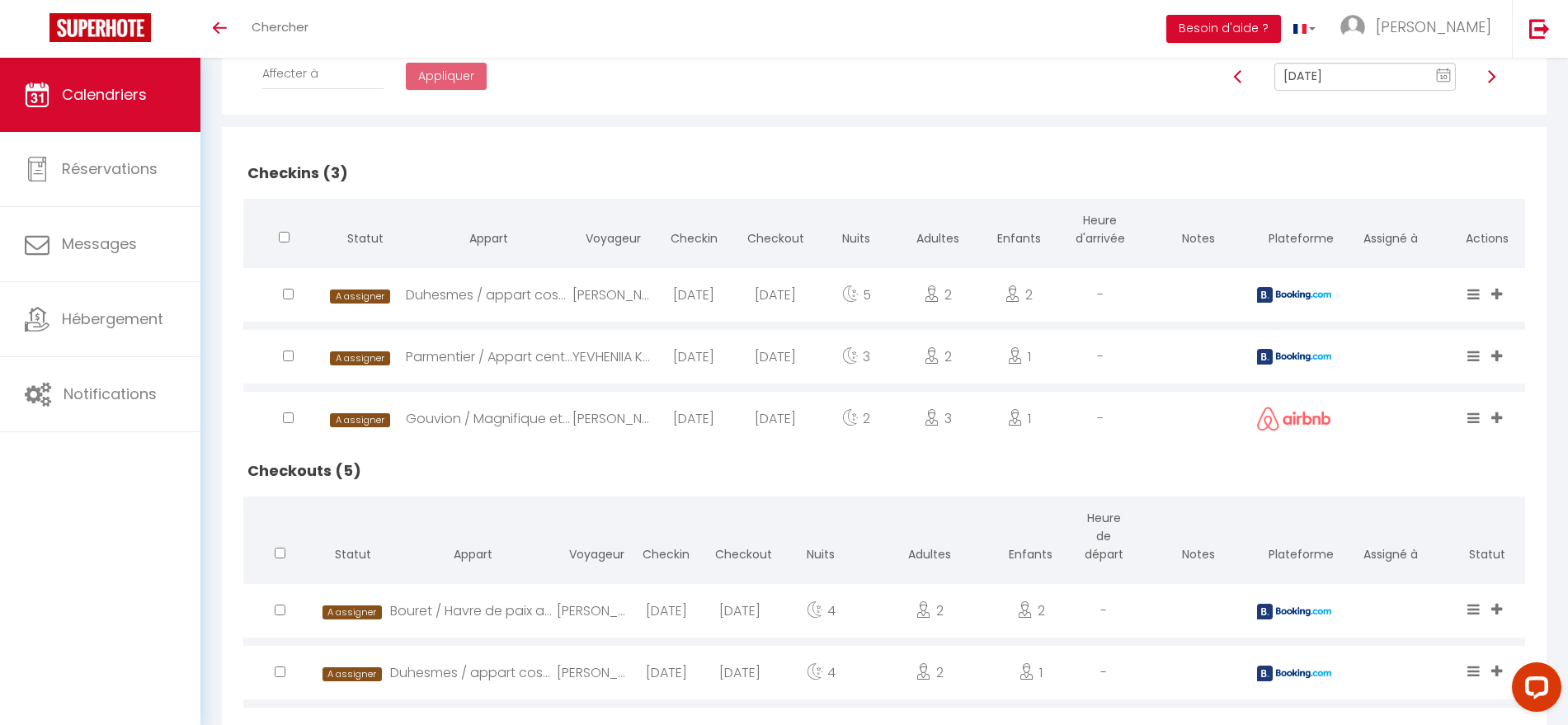
click at [981, 177] on h2 "Checkins (3)" at bounding box center [884, 174] width 1281 height 52
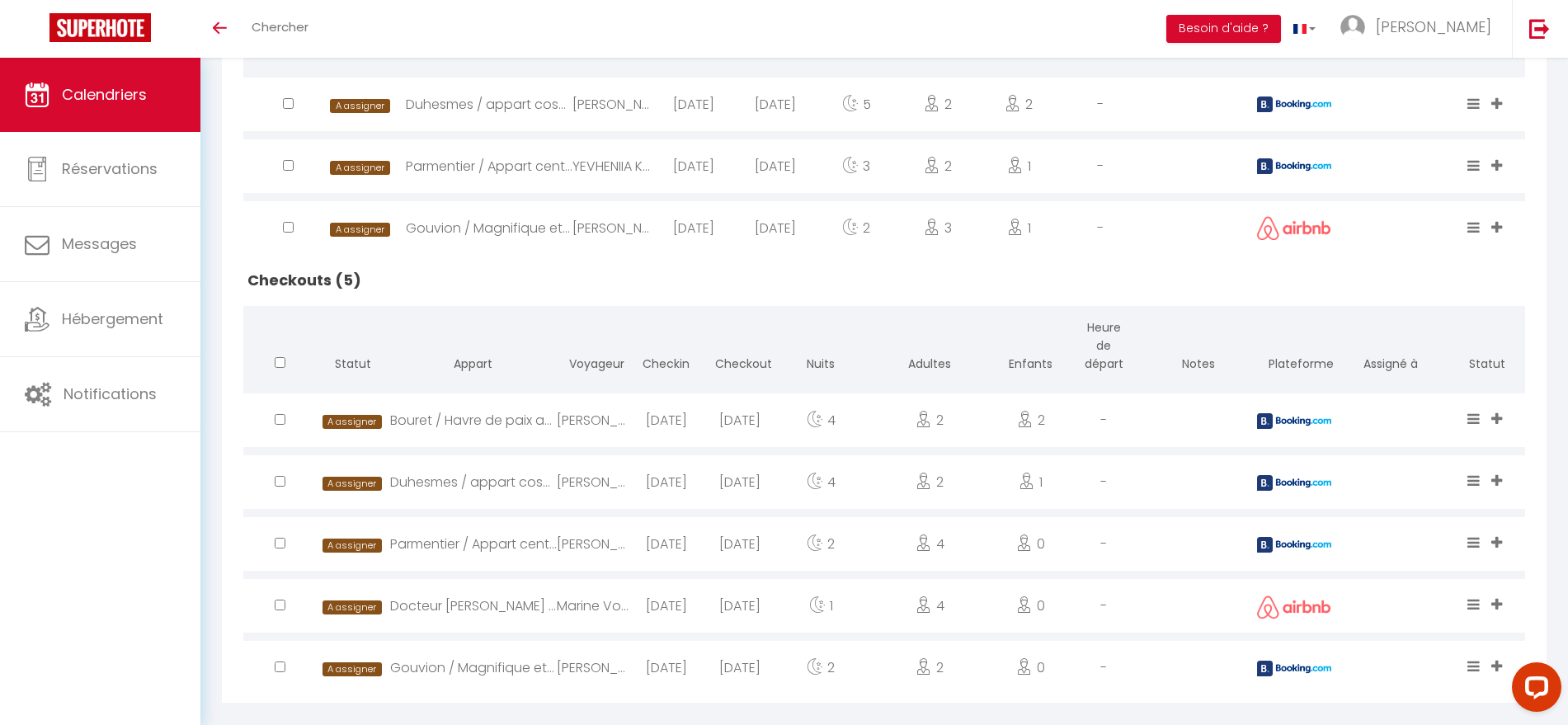
scroll to position [522, 0]
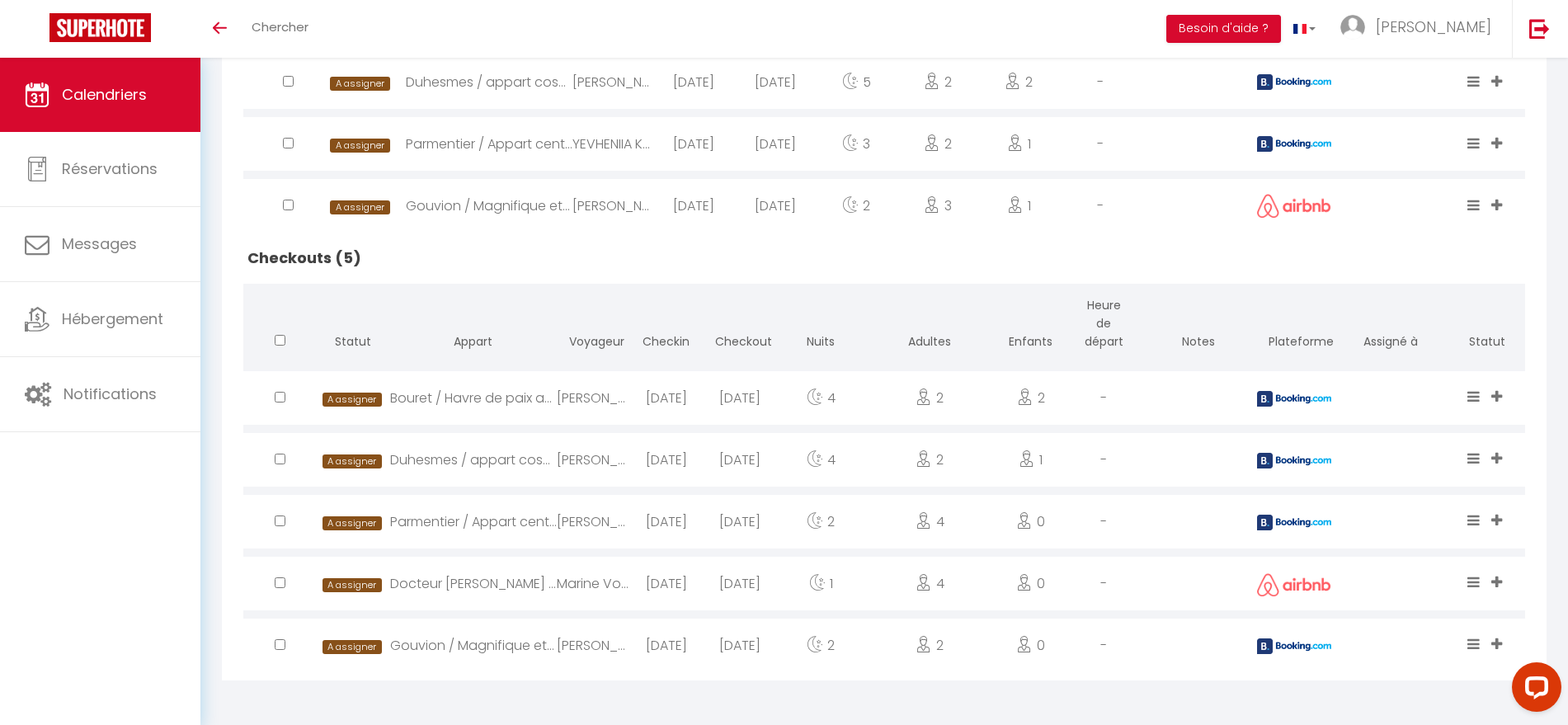
click at [612, 644] on div "[PERSON_NAME]" at bounding box center [593, 645] width 73 height 54
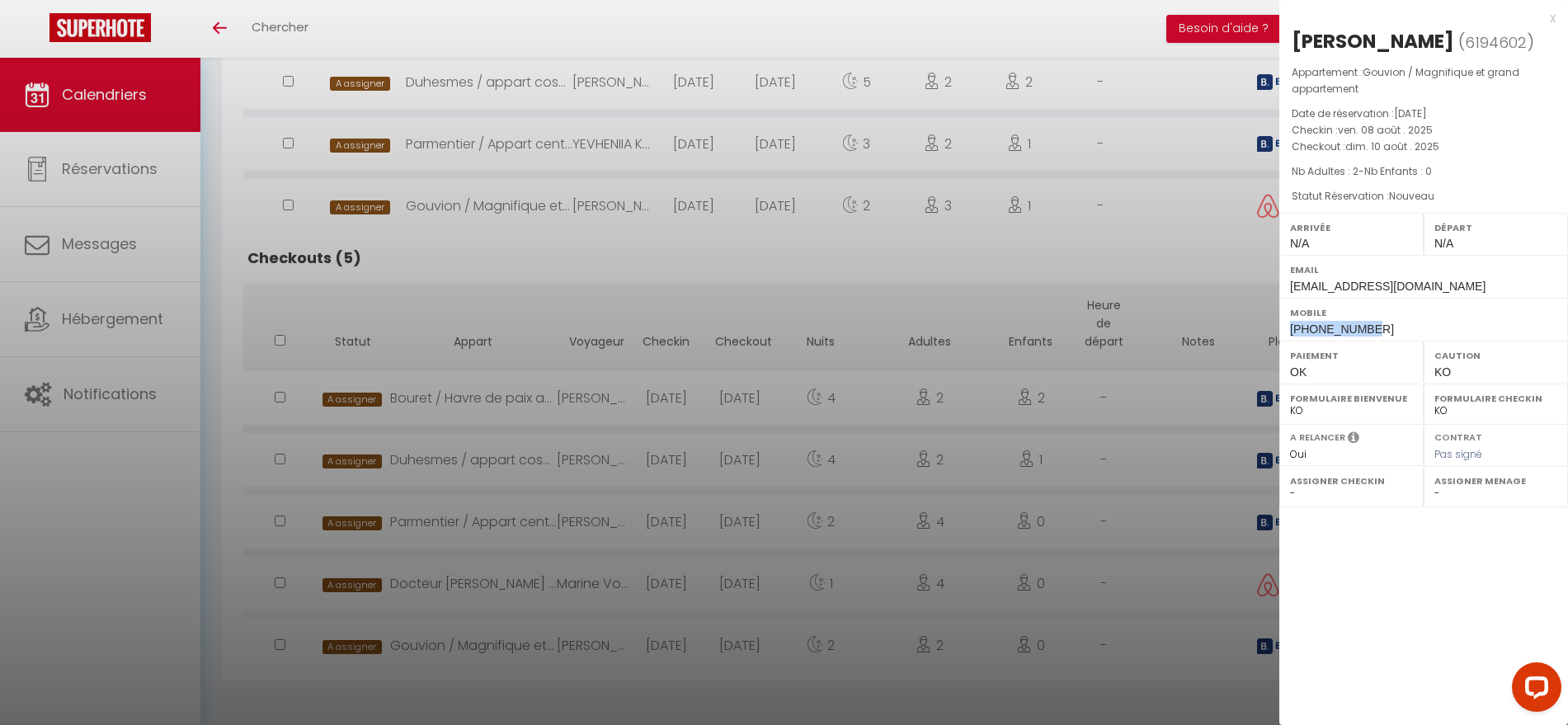
drag, startPoint x: 1399, startPoint y: 326, endPoint x: 1292, endPoint y: 331, distance: 107.1
click at [1292, 331] on div "Mobile +32465122355" at bounding box center [1423, 319] width 288 height 43
copy span "+32465122355"
click at [761, 581] on div at bounding box center [784, 362] width 1568 height 725
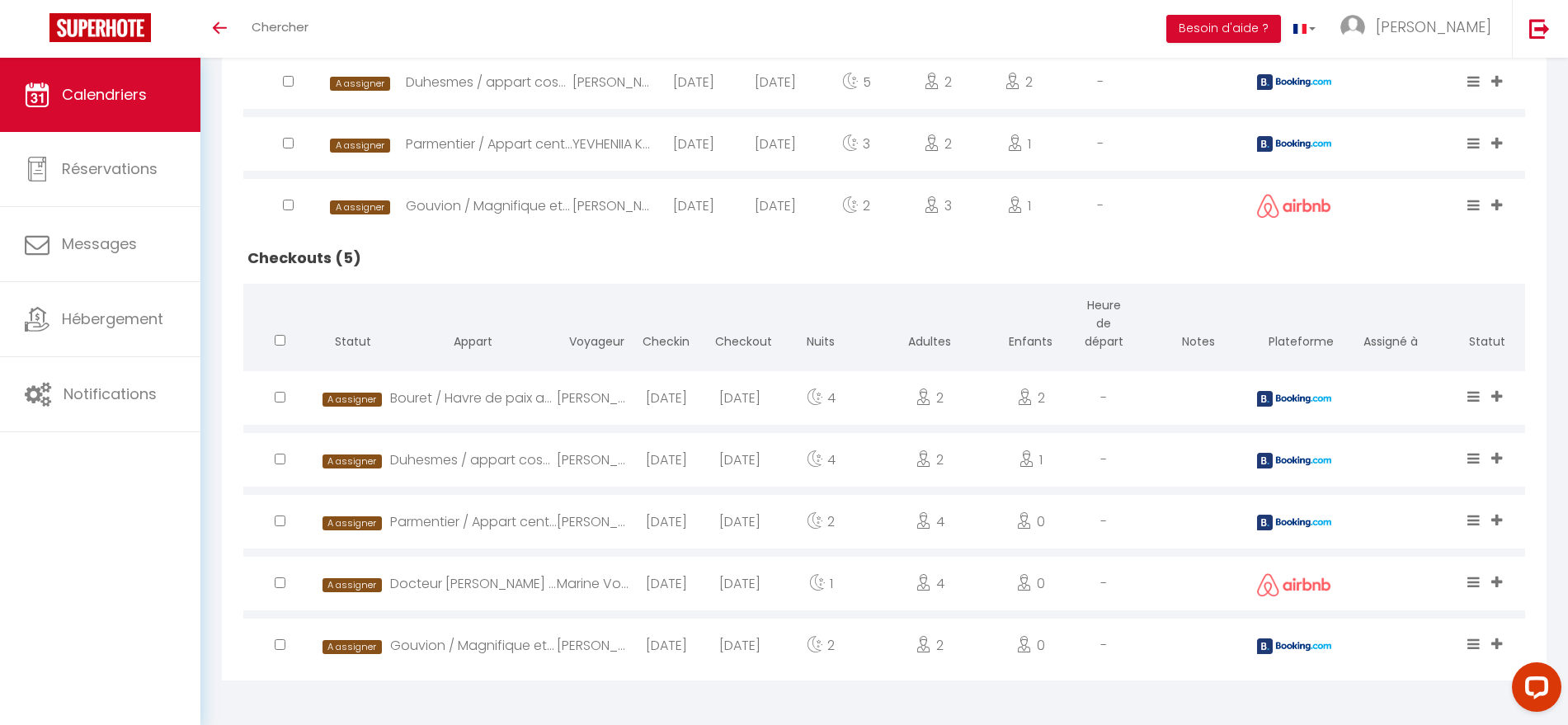
click at [761, 581] on div "2025-08-10" at bounding box center [740, 584] width 73 height 54
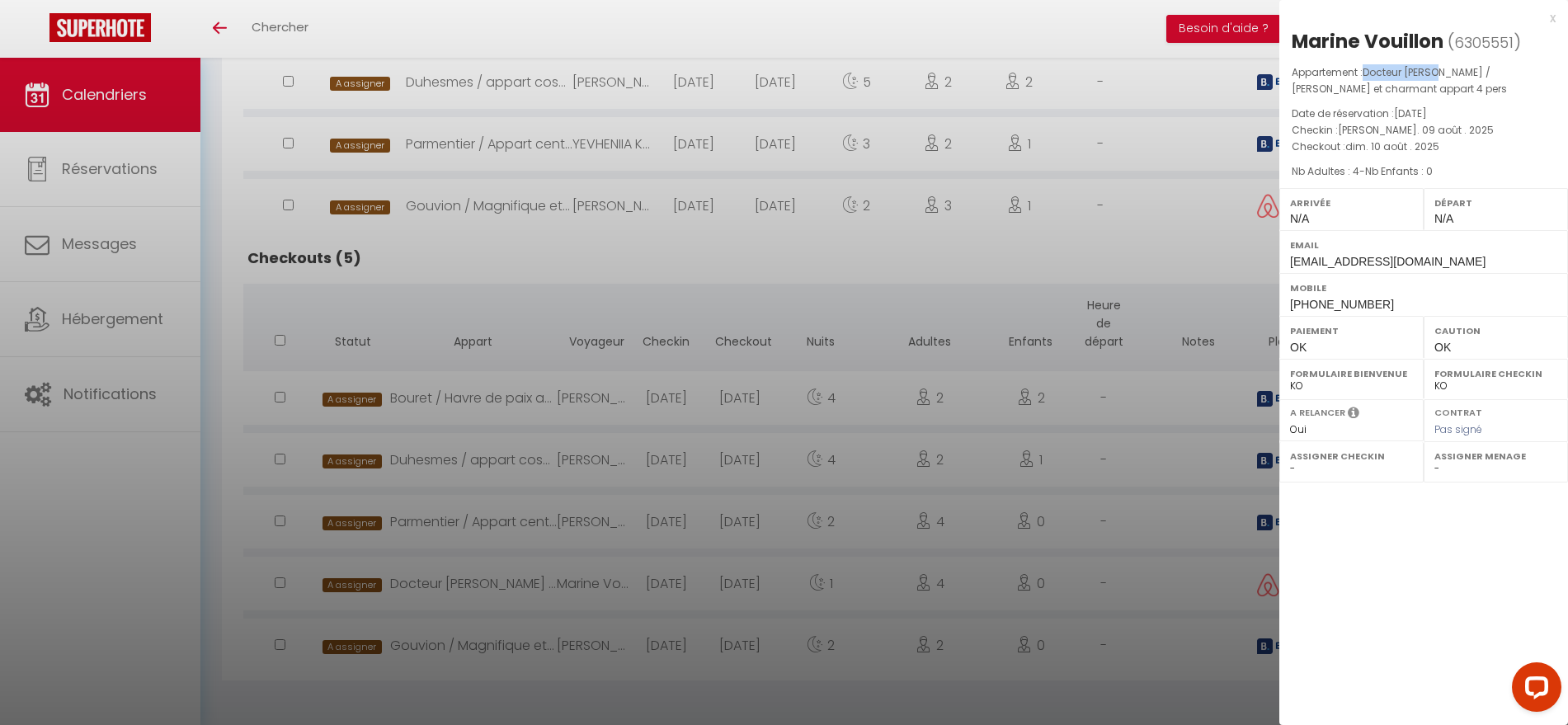
drag, startPoint x: 1364, startPoint y: 71, endPoint x: 1438, endPoint y: 72, distance: 74.0
click at [1438, 72] on p "Appartement : Docteur Heulin / Cosy et charmant appart 4 pers" at bounding box center [1423, 81] width 264 height 33
copy span "Docteur Heulin"
click at [651, 525] on div at bounding box center [784, 362] width 1568 height 725
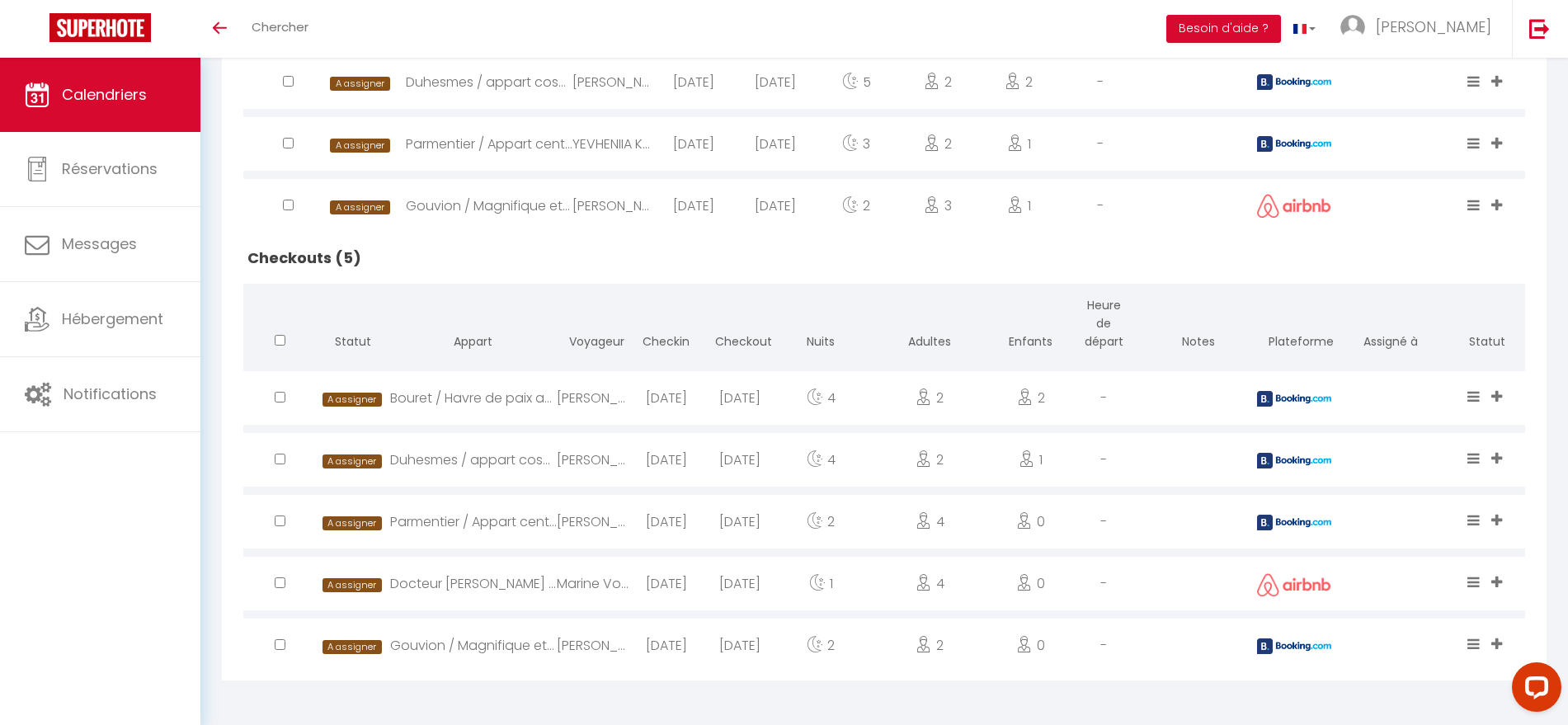
click at [651, 525] on div "2025-08-08" at bounding box center [666, 522] width 73 height 54
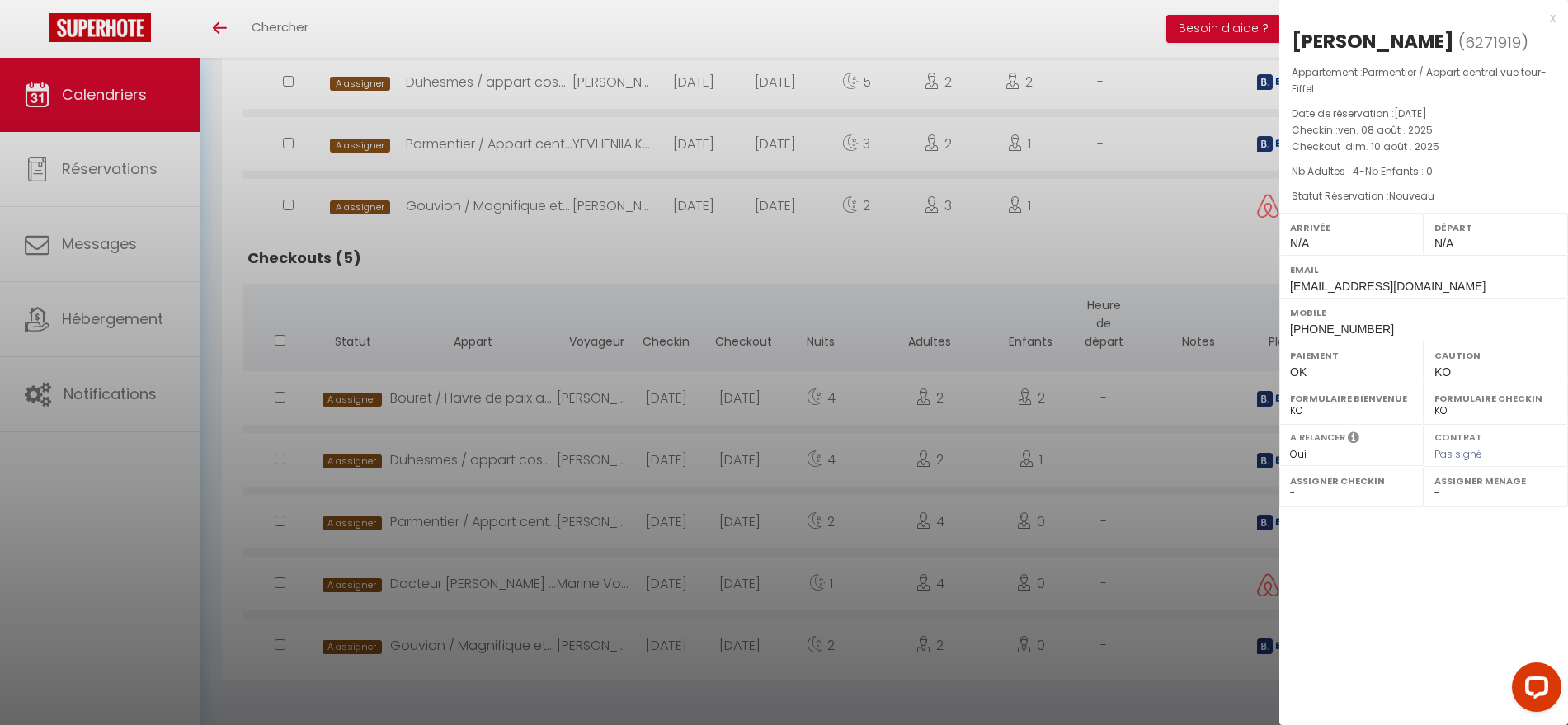
click at [617, 394] on div at bounding box center [784, 362] width 1568 height 725
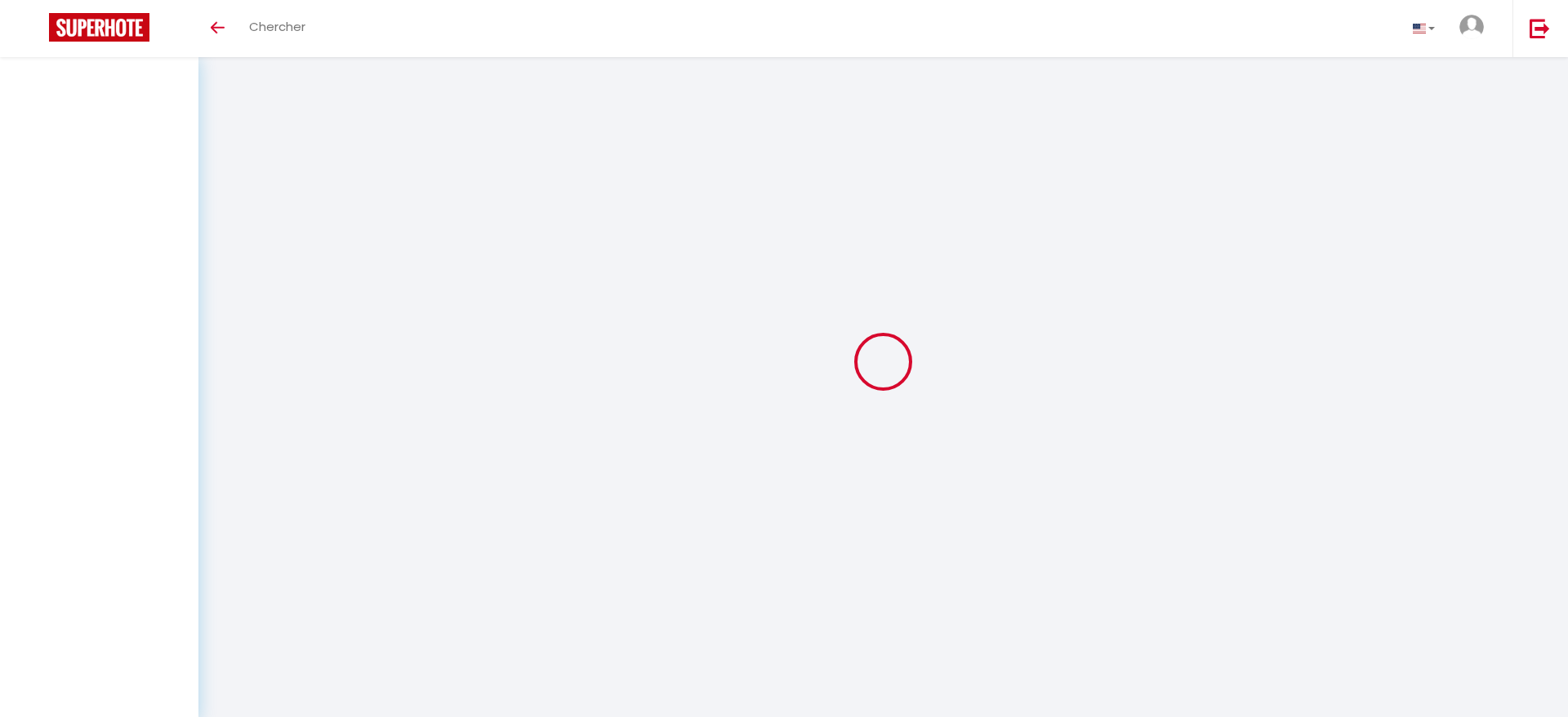
select select "message"
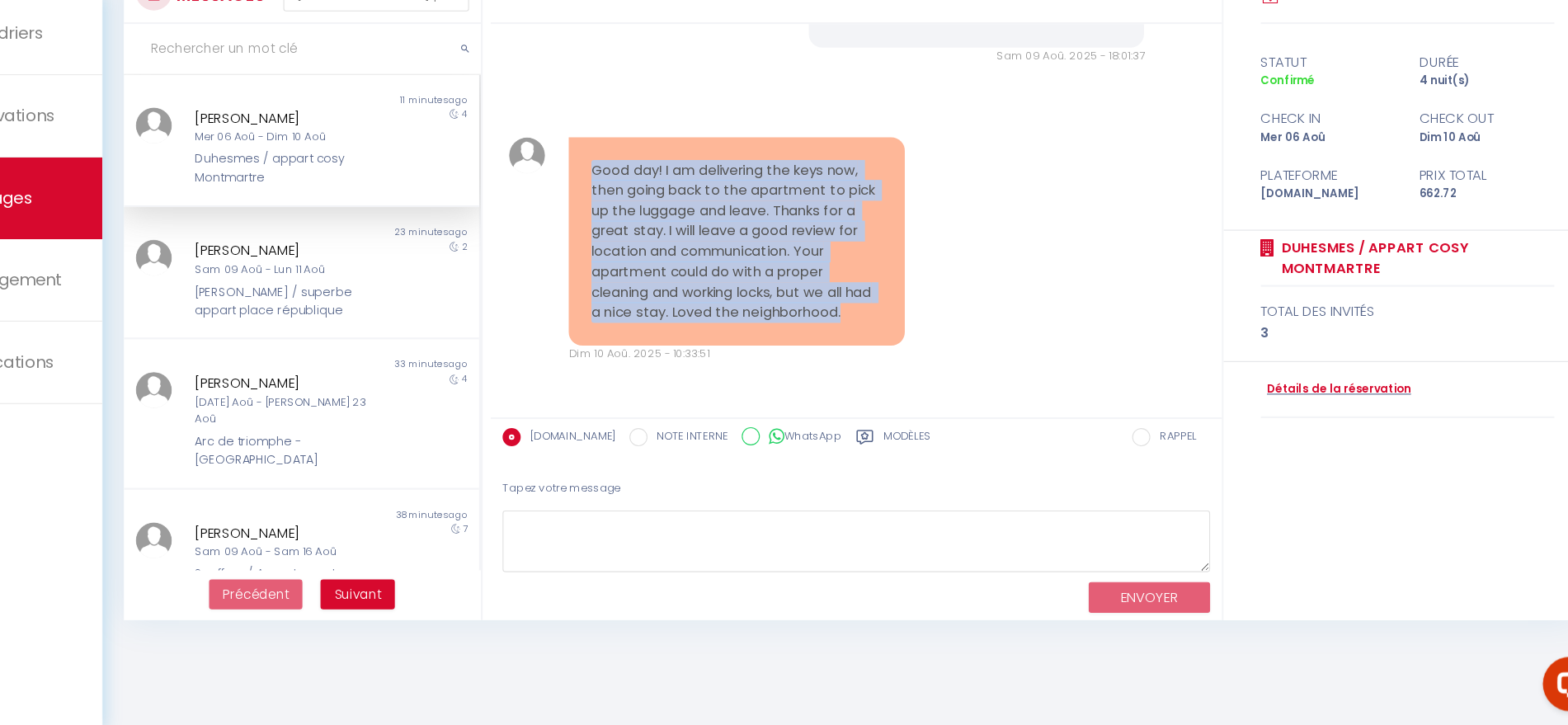
drag, startPoint x: 910, startPoint y: 347, endPoint x: 622, endPoint y: 215, distance: 316.8
click at [625, 215] on div "Good day! I am delivering the keys now, then going back to the apartment to pic…" at bounding box center [778, 284] width 306 height 190
copy pre "Good day! I am delivering the keys now, then going back to the apartment to pic…"
click at [1024, 279] on div "Good day! I am delivering the keys now, then going back to the apartment to pic…" at bounding box center [887, 293] width 655 height 272
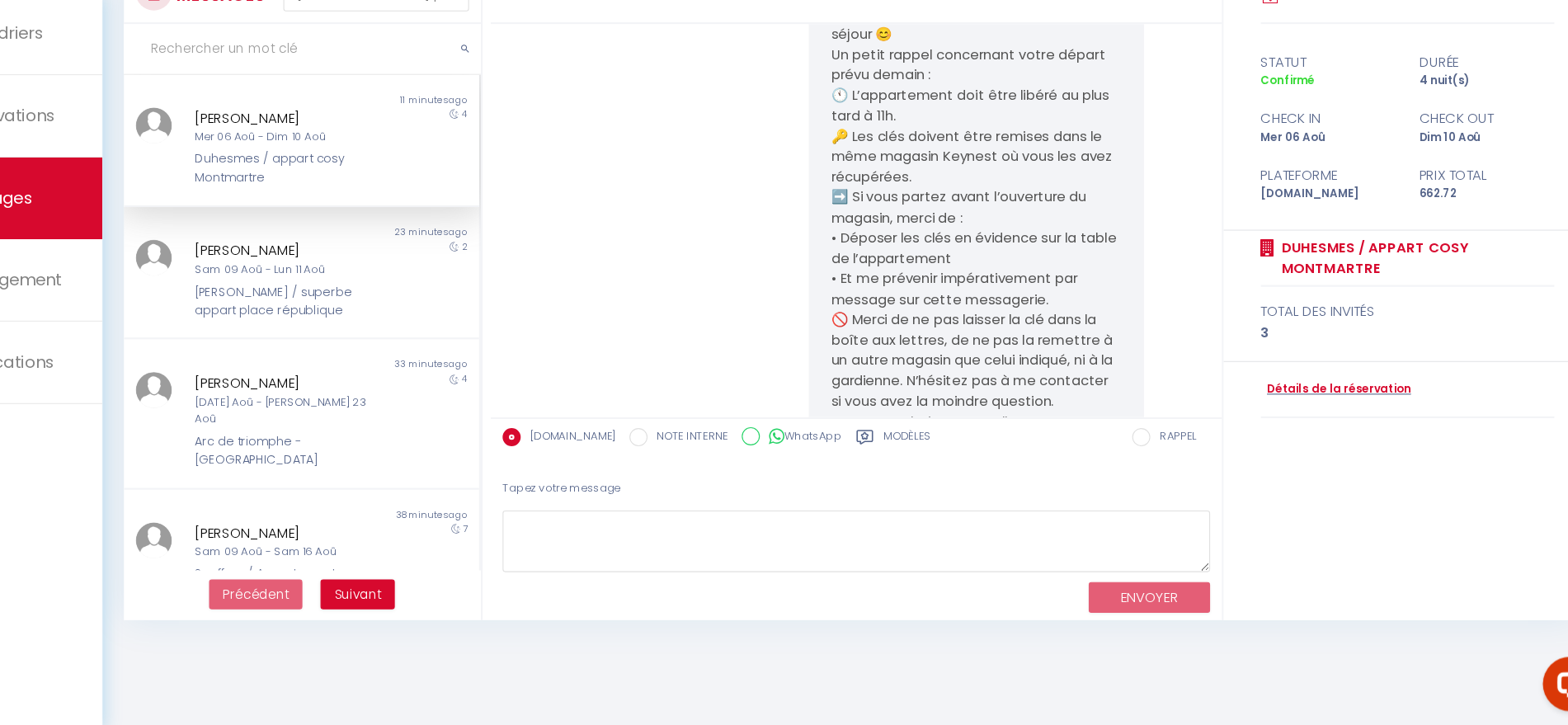
scroll to position [8855, 0]
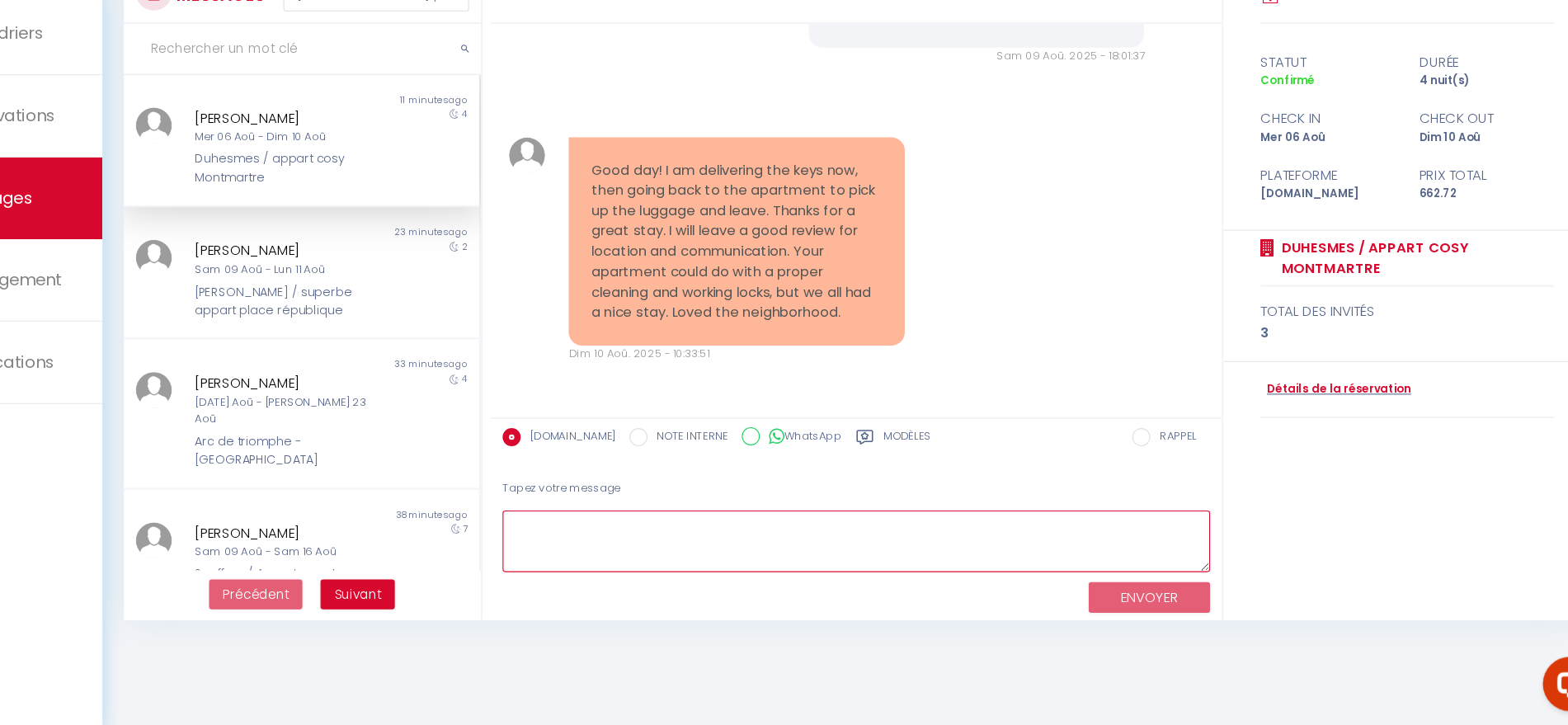
click at [1016, 544] on textarea at bounding box center [887, 558] width 644 height 57
paste textarea "Good day, Thank you so much for your message and for your kind words about the …"
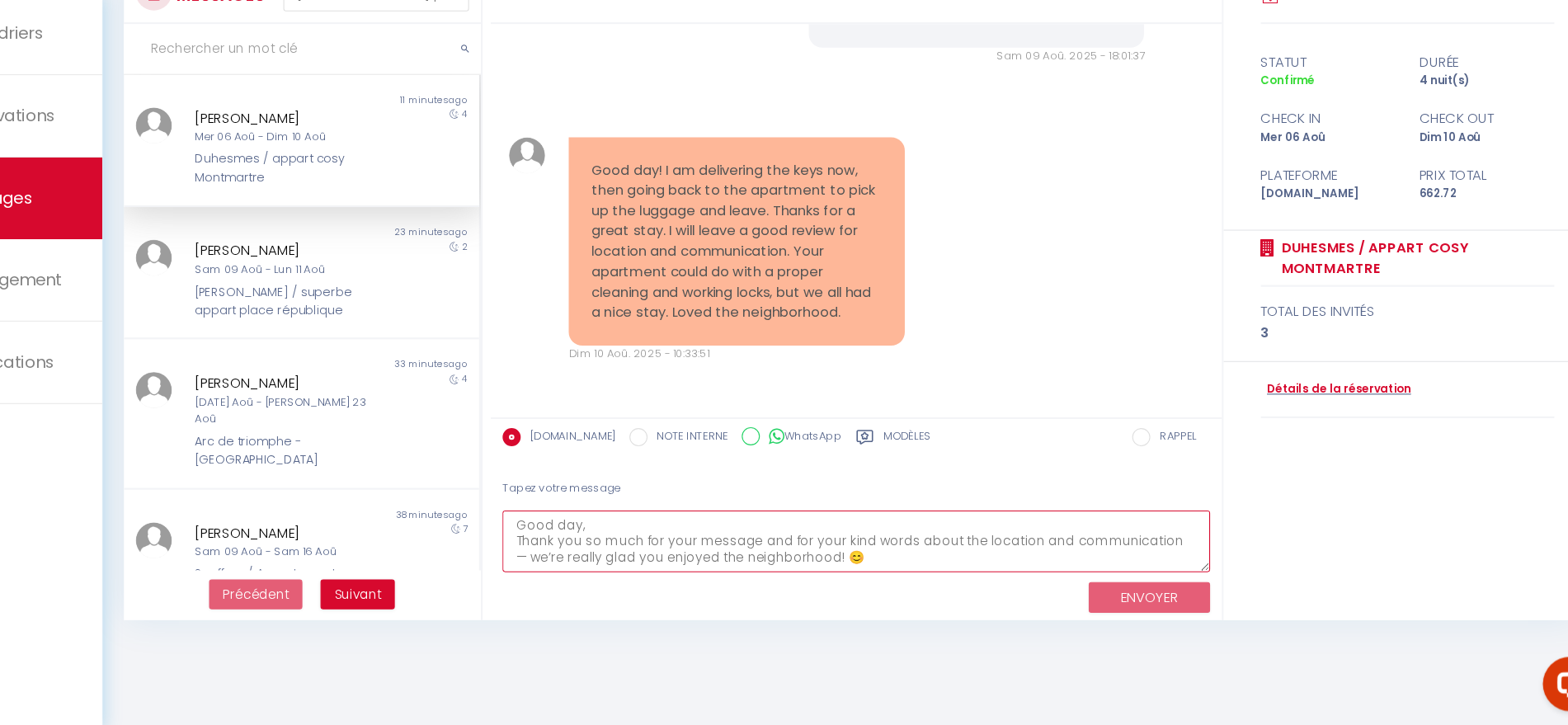
scroll to position [67, 0]
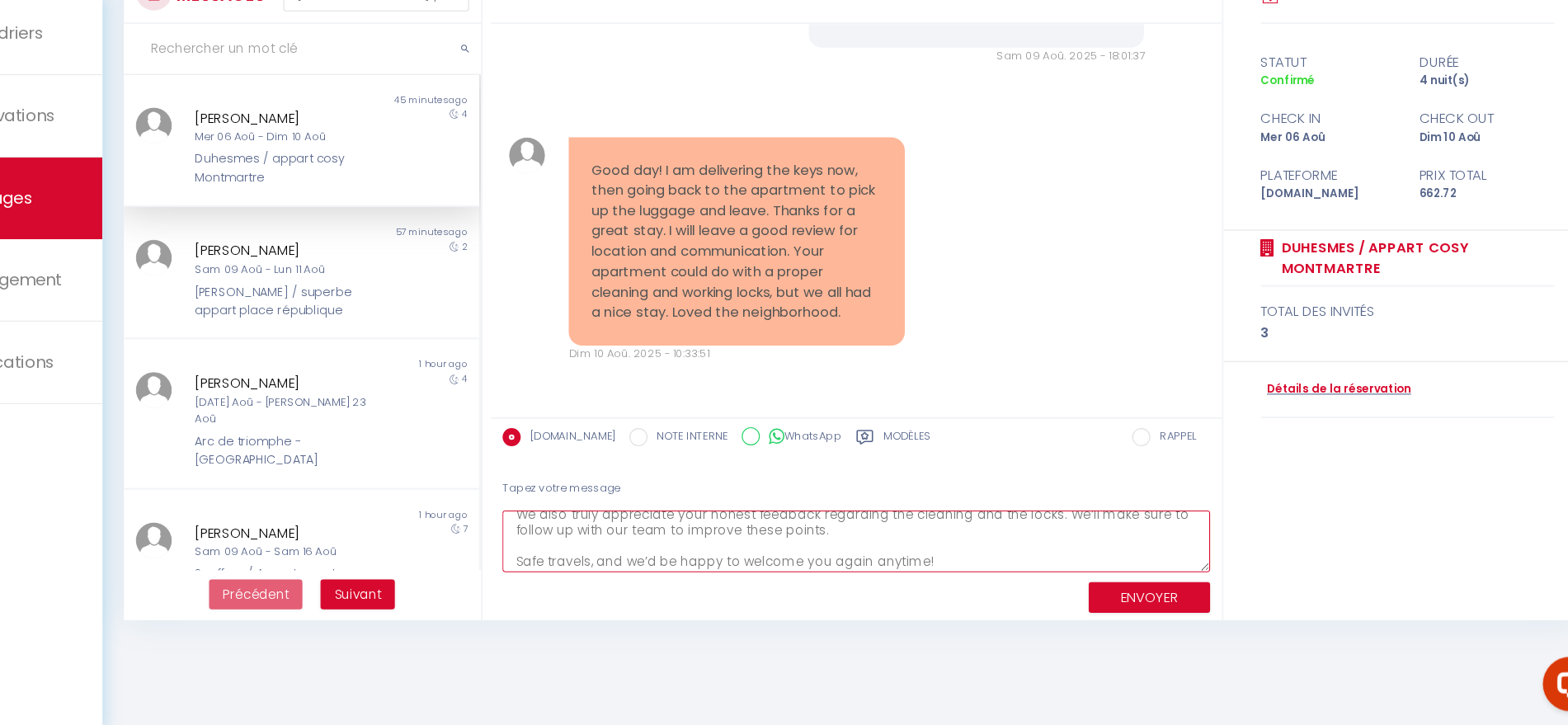
drag, startPoint x: 1016, startPoint y: 544, endPoint x: 956, endPoint y: 550, distance: 60.3
click at [956, 550] on textarea "Good day, Thank you so much for your message and for your kind words about the …" at bounding box center [887, 558] width 644 height 57
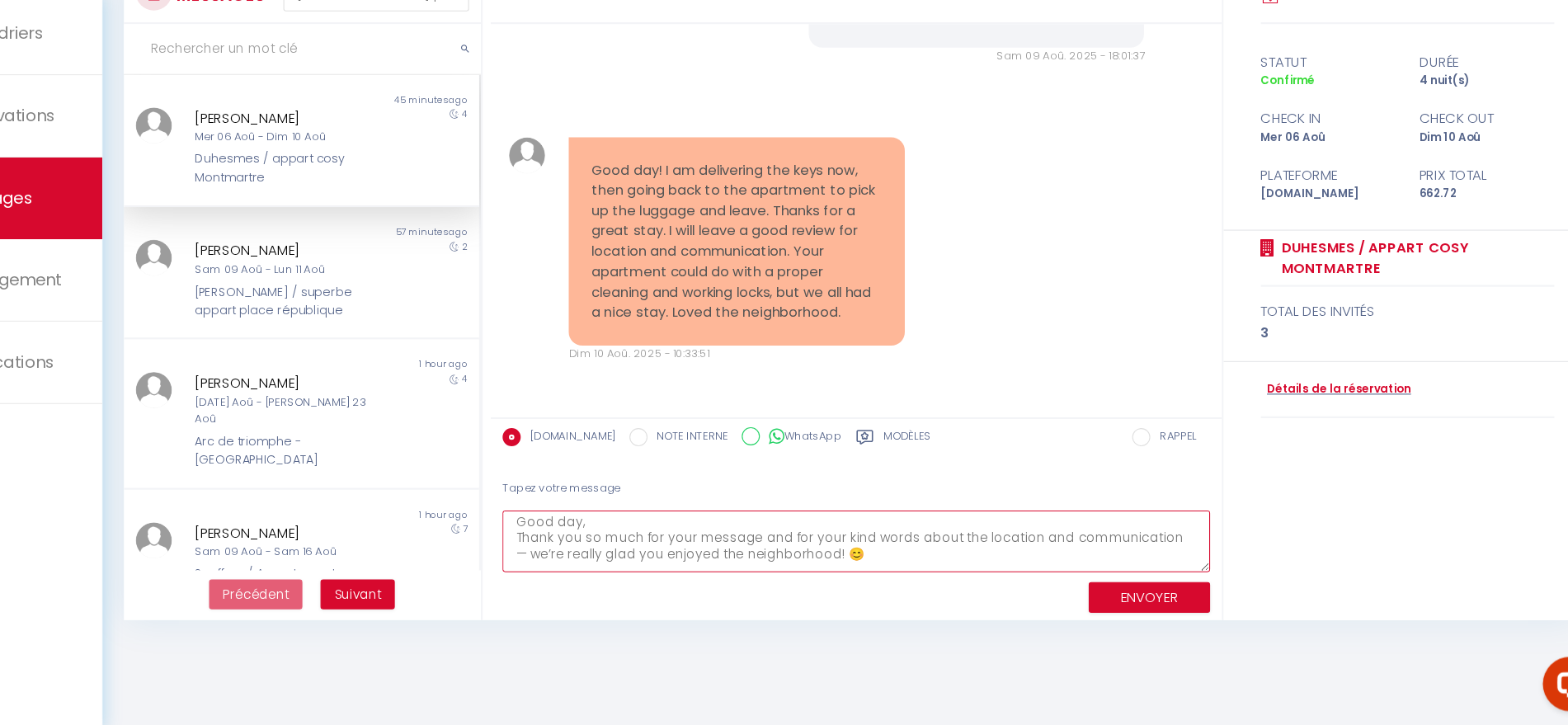
click at [666, 537] on textarea "Good day, Thank you so much for your message and for your kind words about the …" at bounding box center [887, 558] width 644 height 57
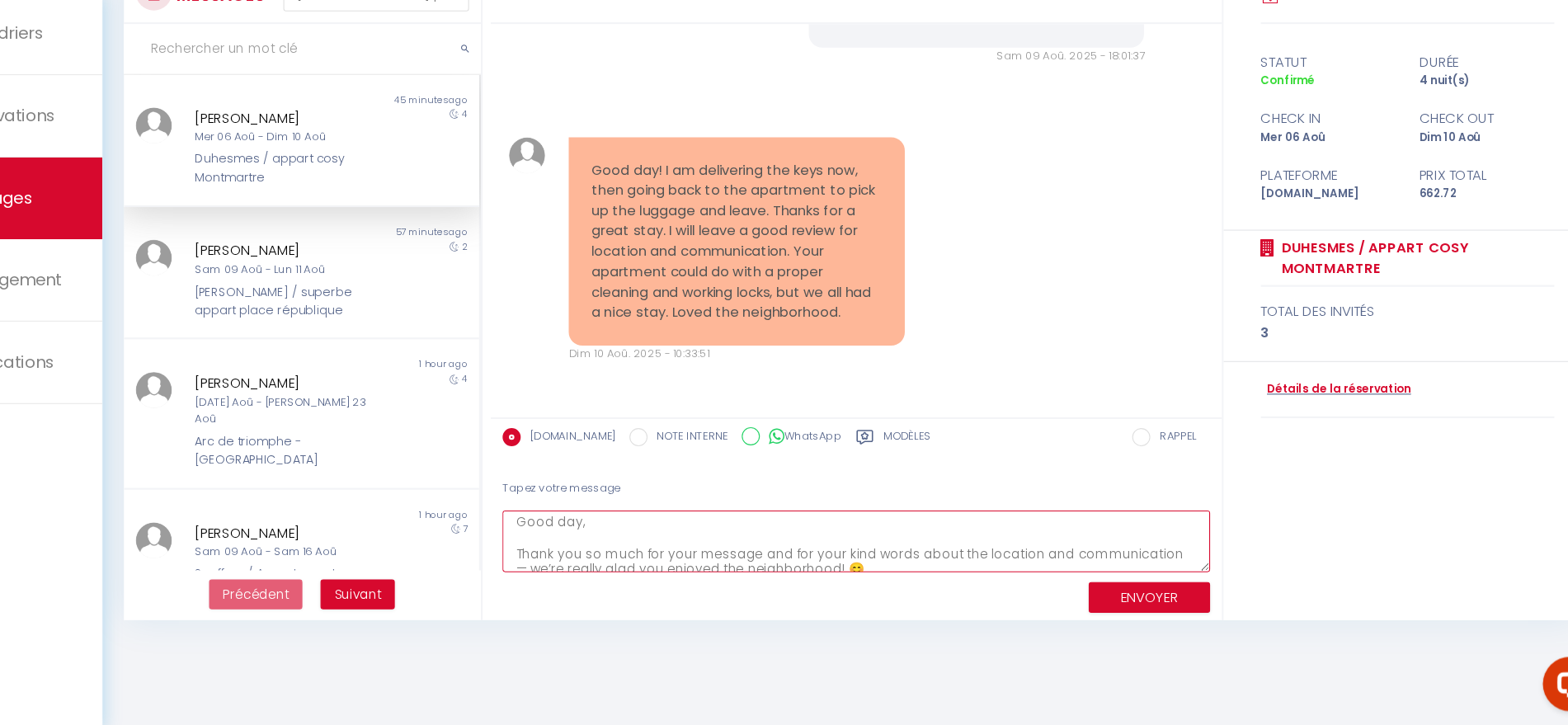
scroll to position [17, 0]
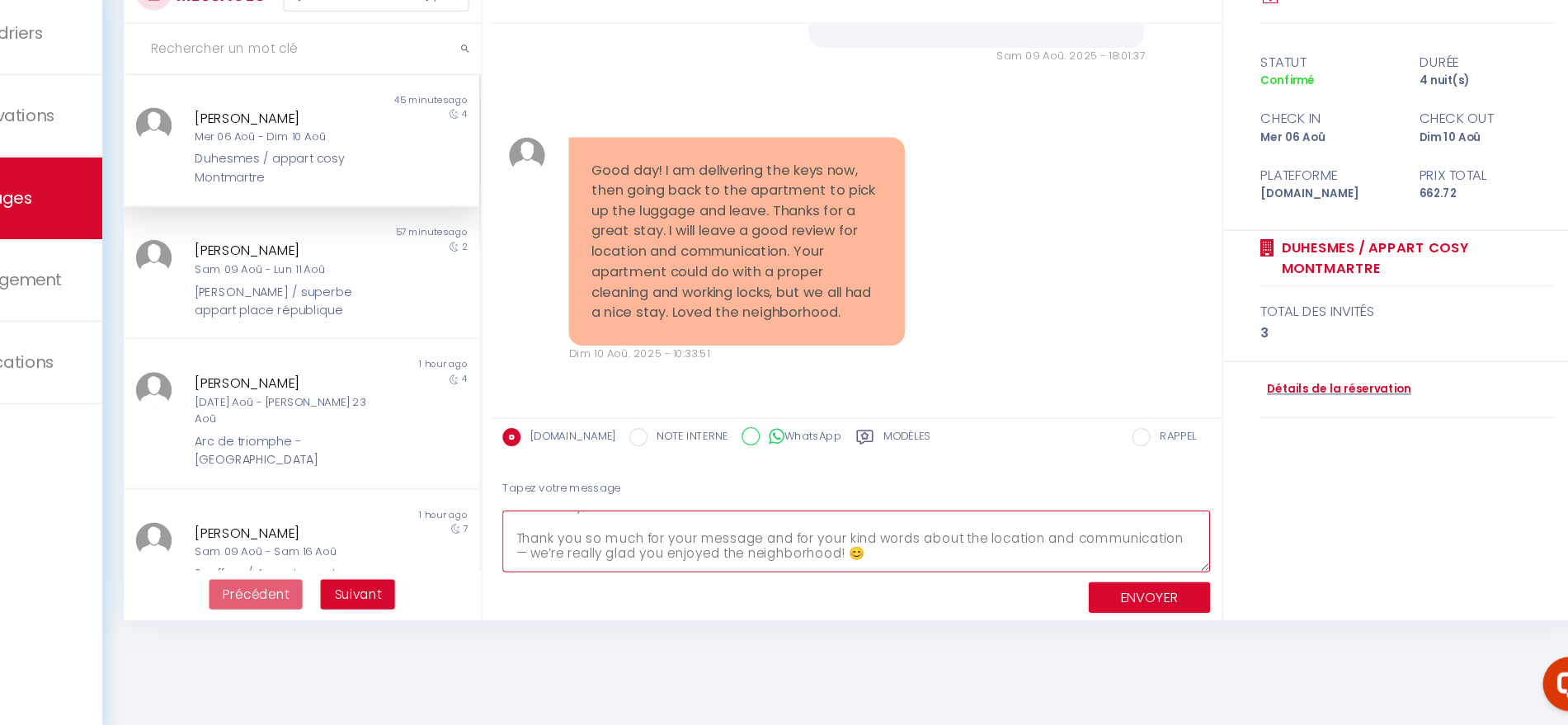
click at [1178, 550] on textarea "Good day, Thank you so much for your message and for your kind words about the …" at bounding box center [887, 558] width 644 height 57
click at [1174, 552] on textarea "Good day, Thank you so much for your message and for your kind words about the …" at bounding box center [887, 558] width 644 height 57
click at [850, 569] on textarea "Good day, Thank you so much for your message and for your kind words about the …" at bounding box center [887, 558] width 644 height 57
click at [1058, 548] on textarea "Good day, Thank you so much for your message and for your kind words about the …" at bounding box center [887, 558] width 644 height 57
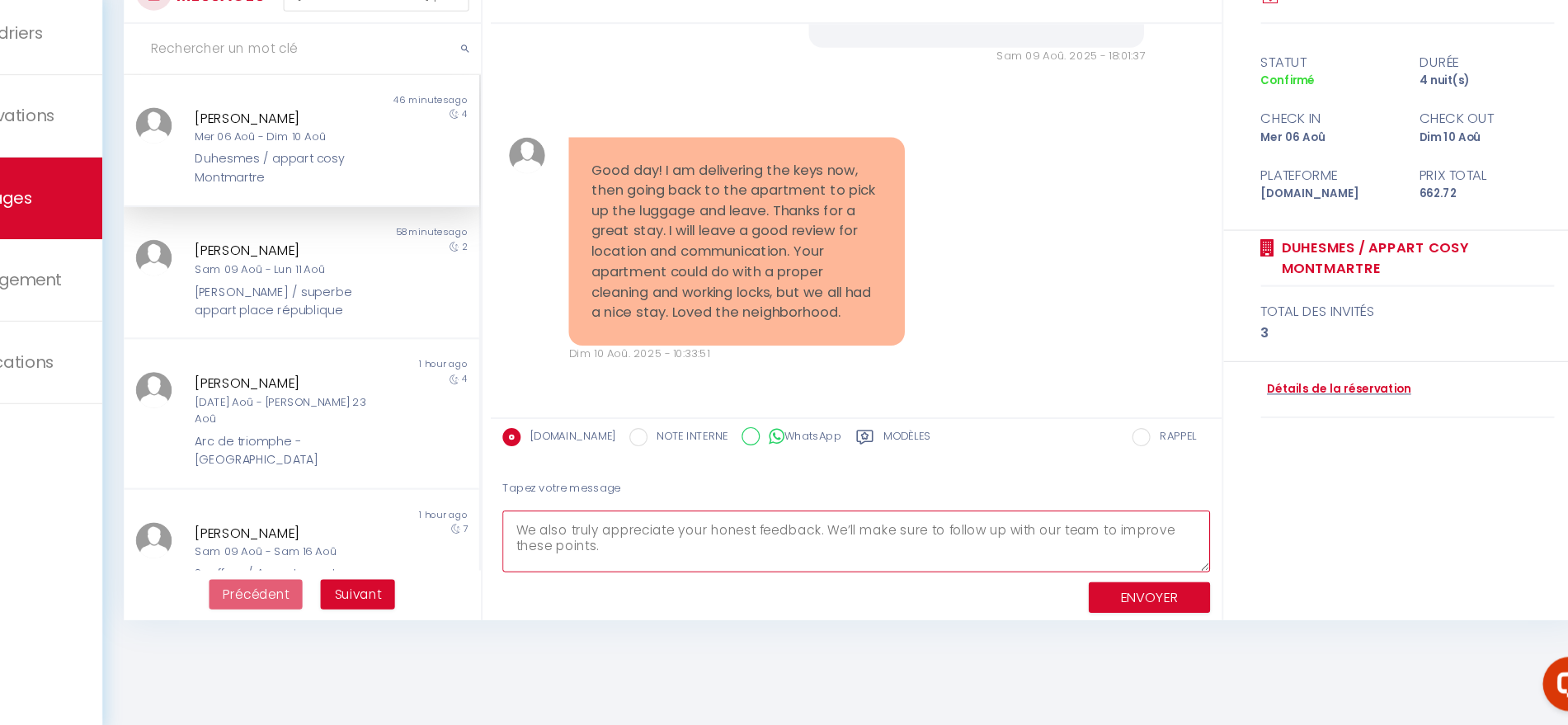
click at [850, 548] on textarea "Good day, Thank you so much for your message and for your kind words about the …" at bounding box center [887, 558] width 644 height 57
type textarea "Good day, Thank you so much for your message and for your kind words about the …"
click at [1151, 608] on button "ENVOYER" at bounding box center [1153, 609] width 111 height 29
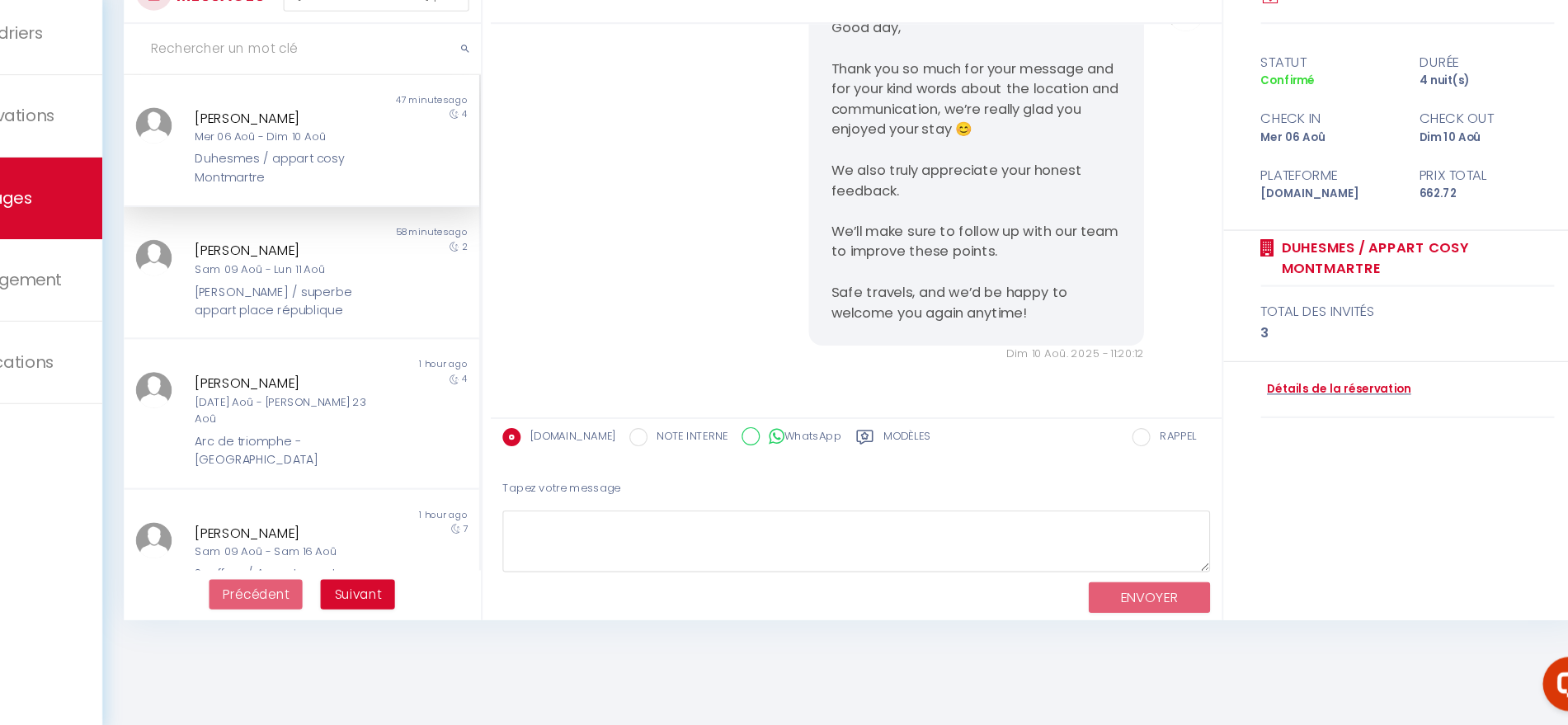
scroll to position [9255, 0]
click at [391, 303] on div "Sam 09 Aoû - Lun 11 Aoû" at bounding box center [367, 310] width 167 height 16
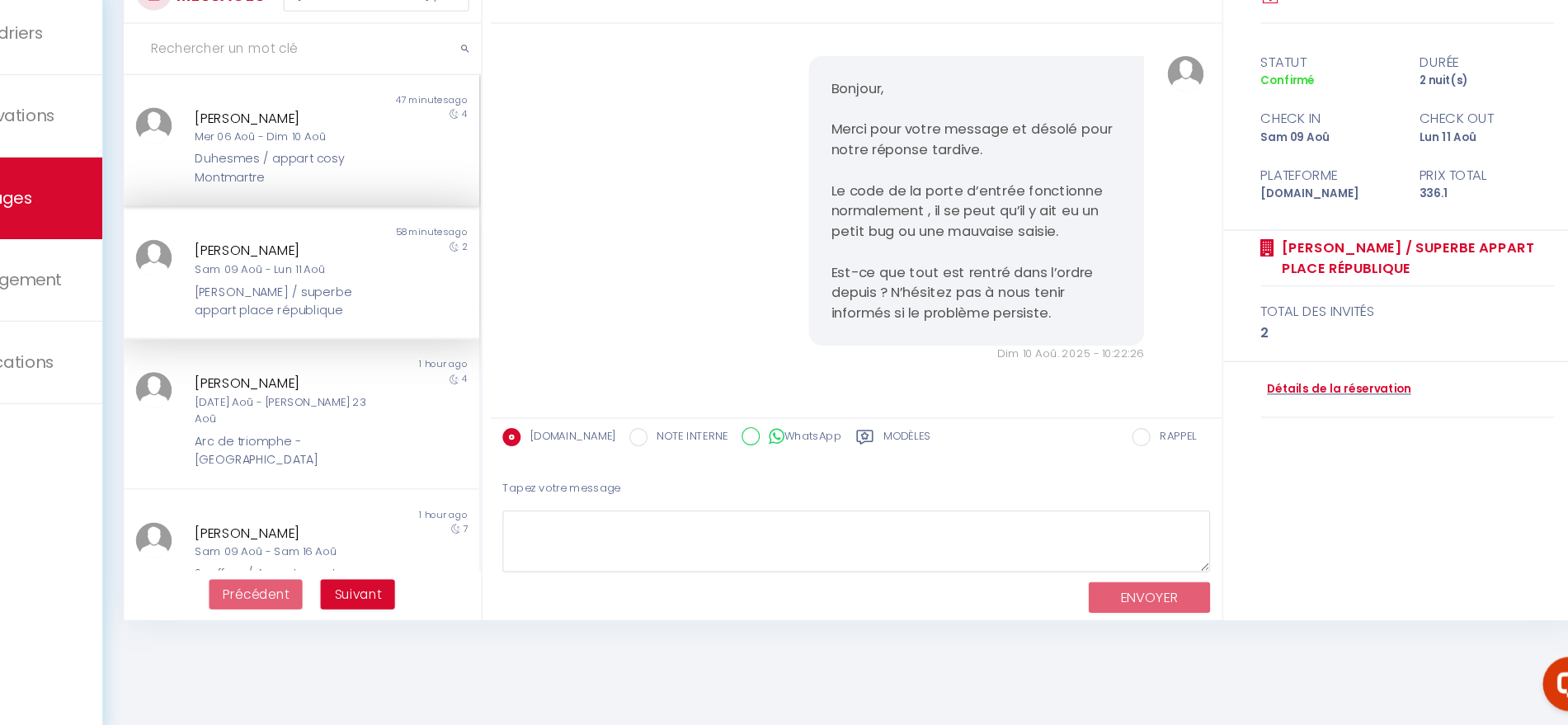
click at [385, 191] on div "Mer 06 Aoû - Dim 10 Aoû" at bounding box center [367, 189] width 167 height 16
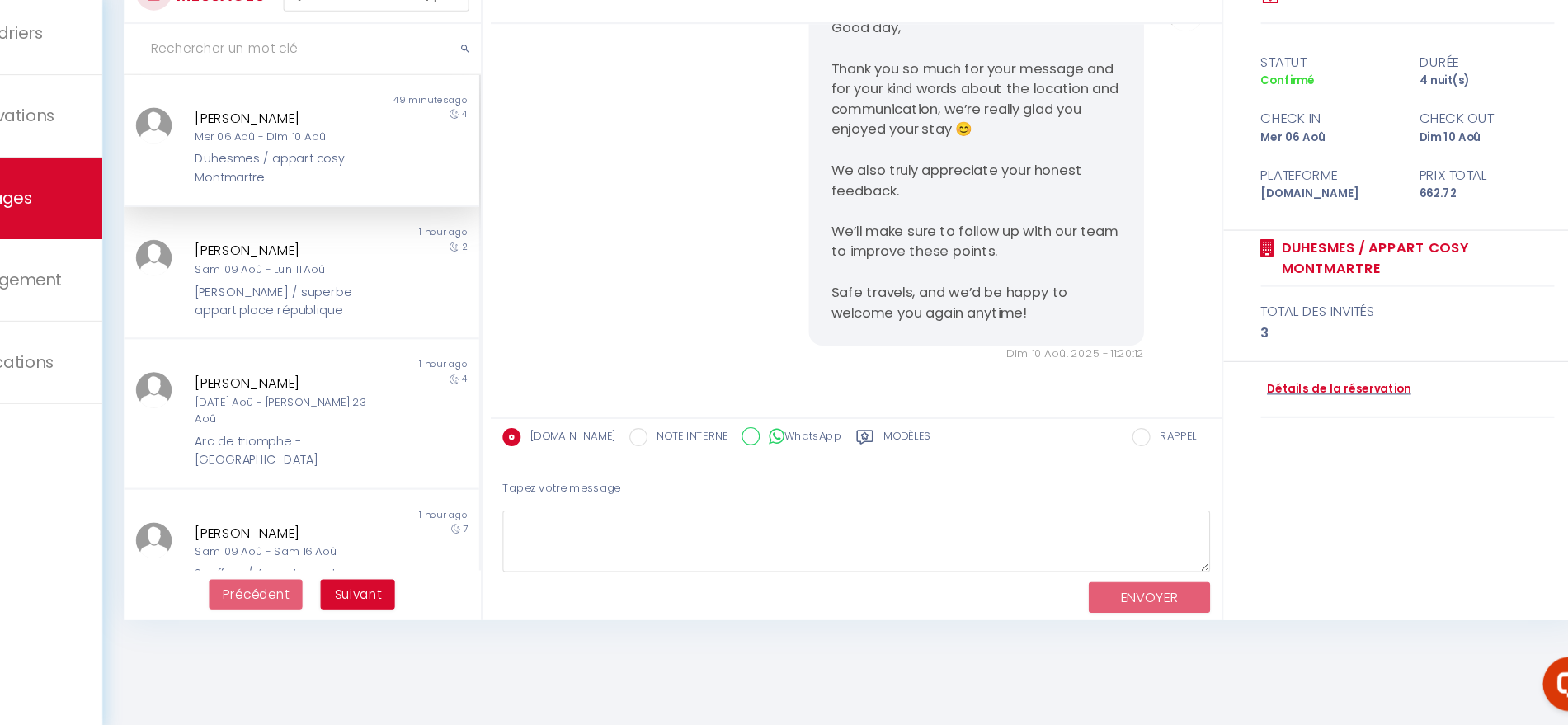
scroll to position [9255, 0]
click at [386, 333] on div "[PERSON_NAME] / superbe appart place république" at bounding box center [367, 339] width 167 height 34
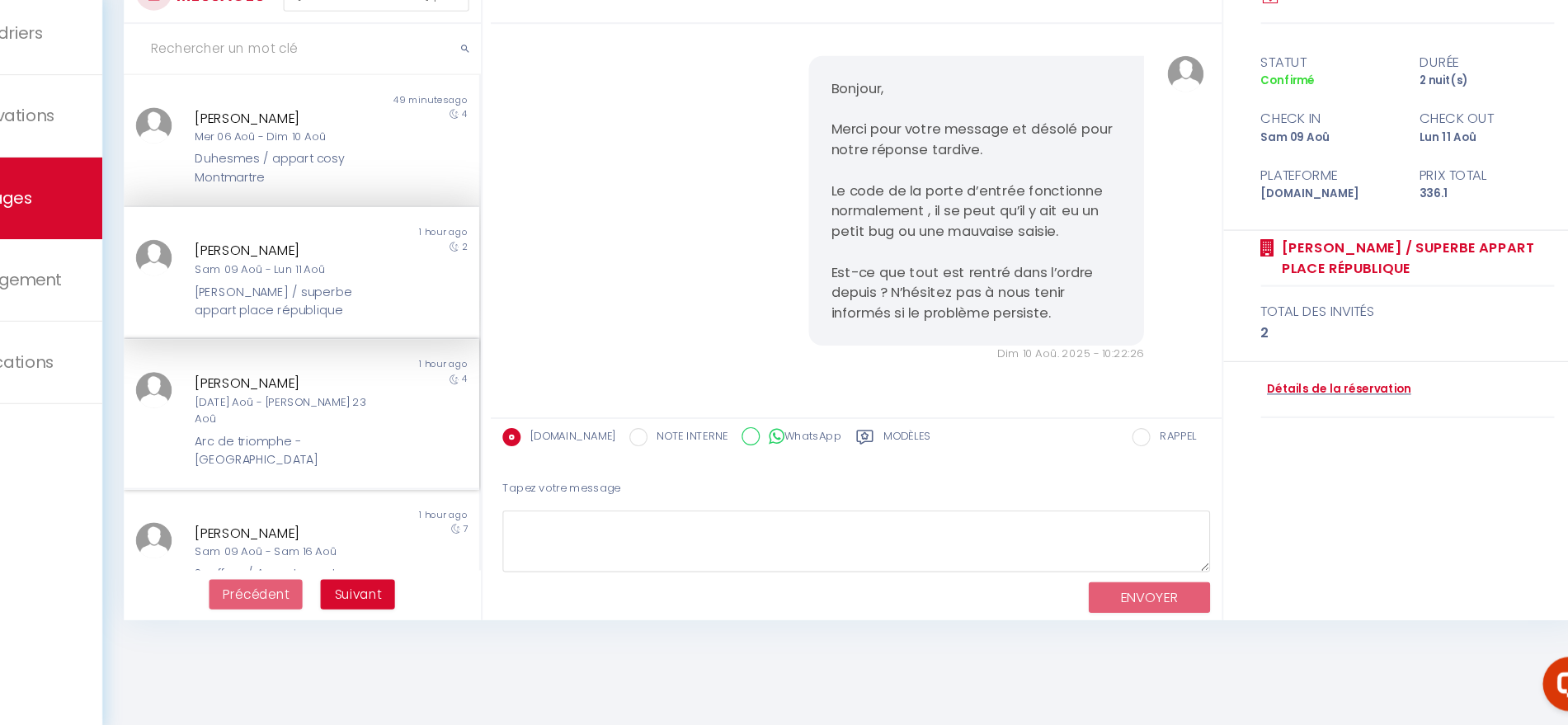
click at [371, 423] on div "[DATE] Aoû - [PERSON_NAME] 23 Aoû" at bounding box center [367, 439] width 167 height 32
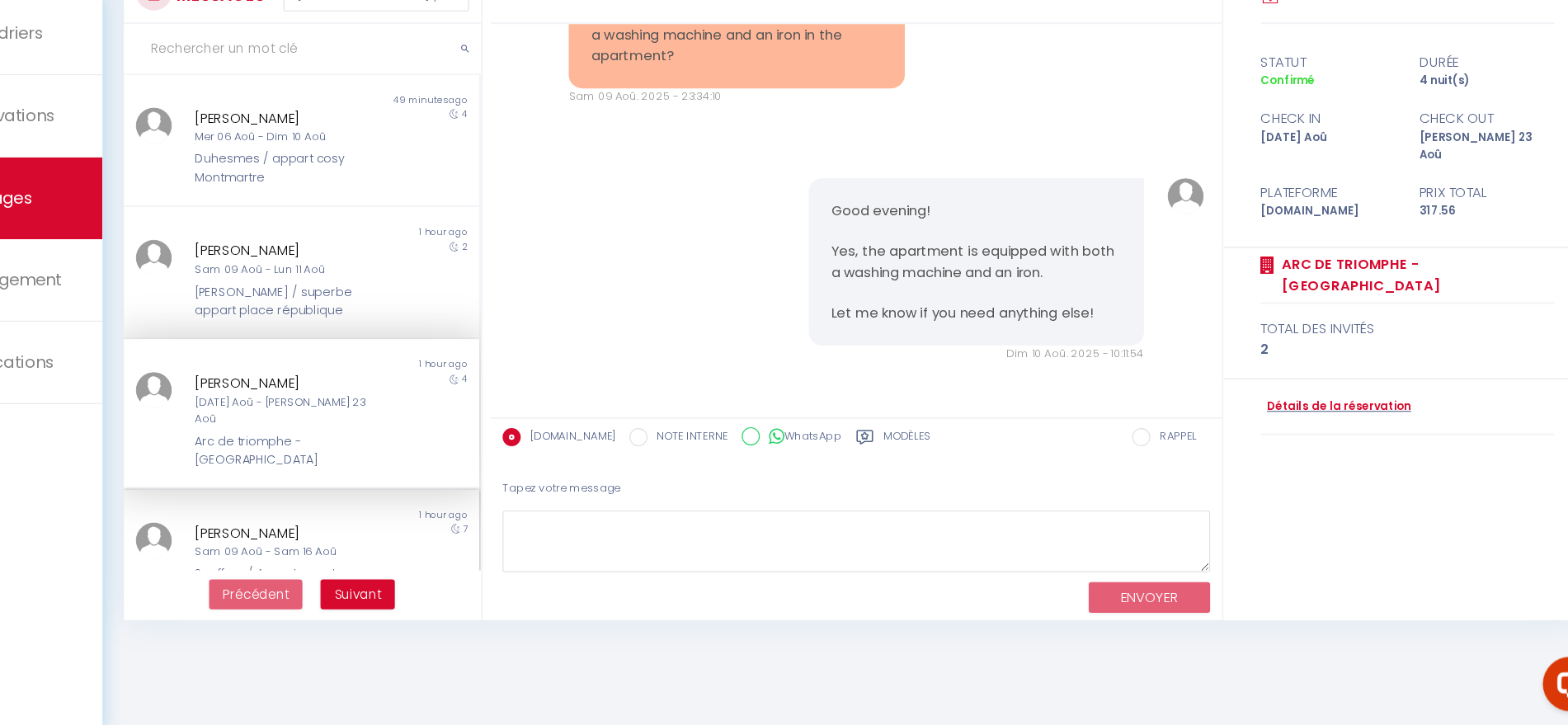
click at [409, 540] on div "[PERSON_NAME]" at bounding box center [367, 550] width 167 height 20
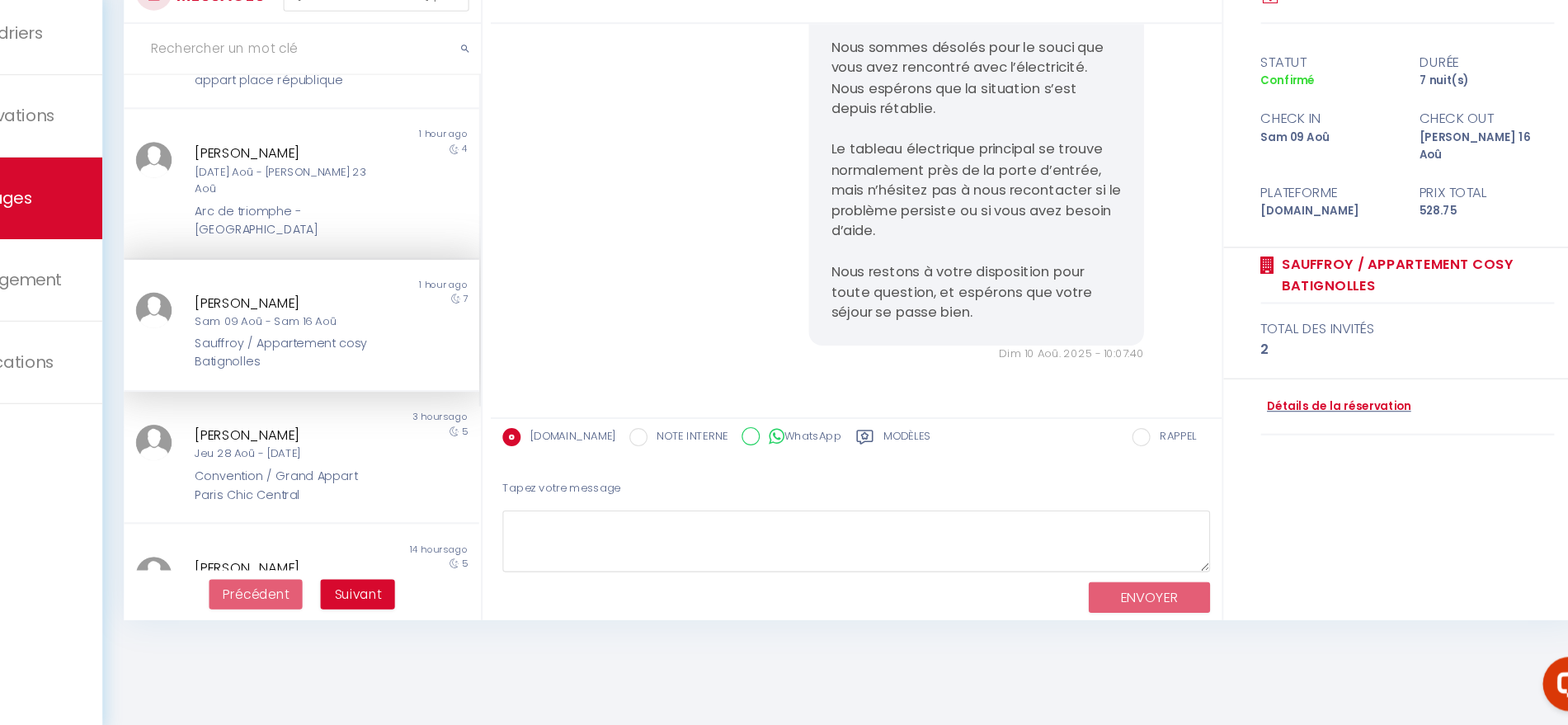
scroll to position [224, 0]
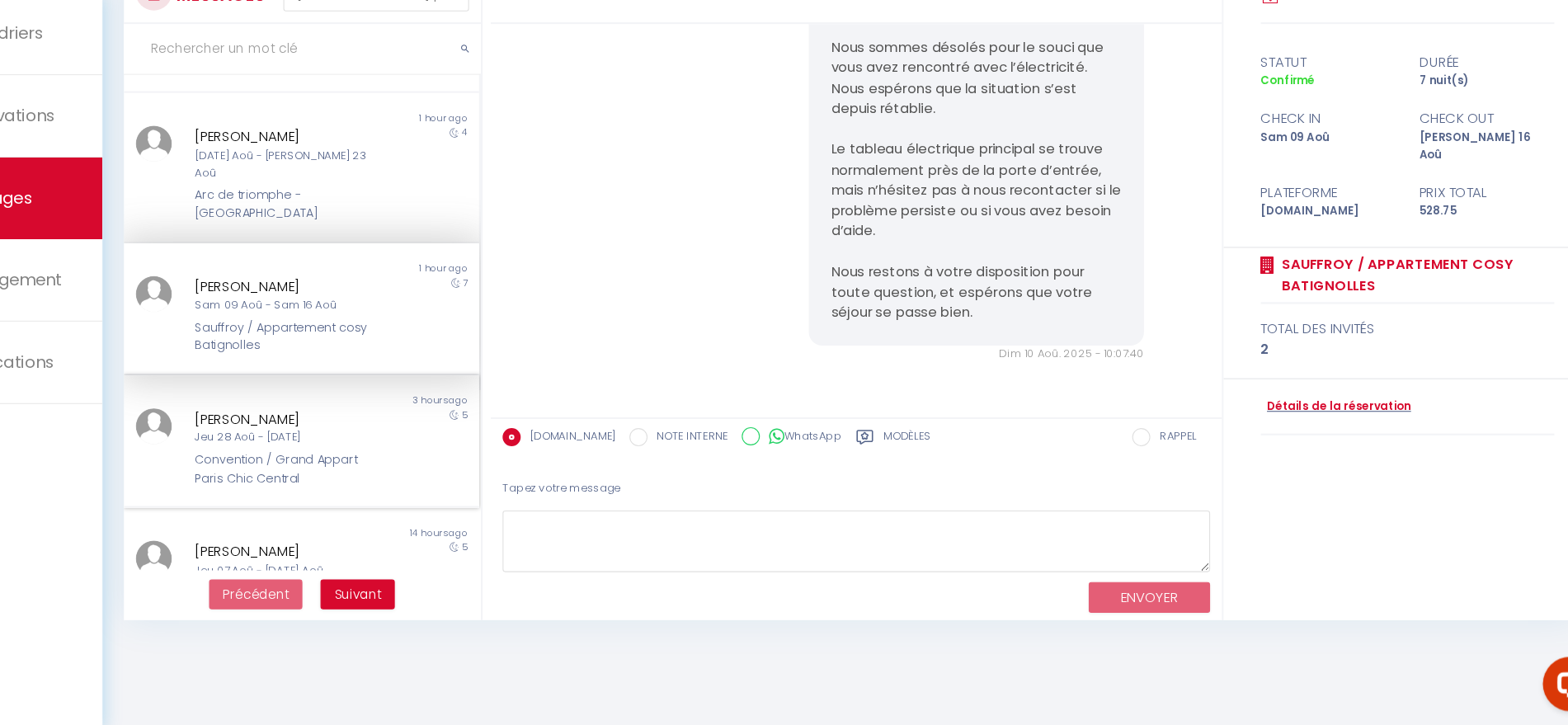
click at [388, 456] on div "Jeu 28 Aoû - [DATE]" at bounding box center [367, 463] width 167 height 16
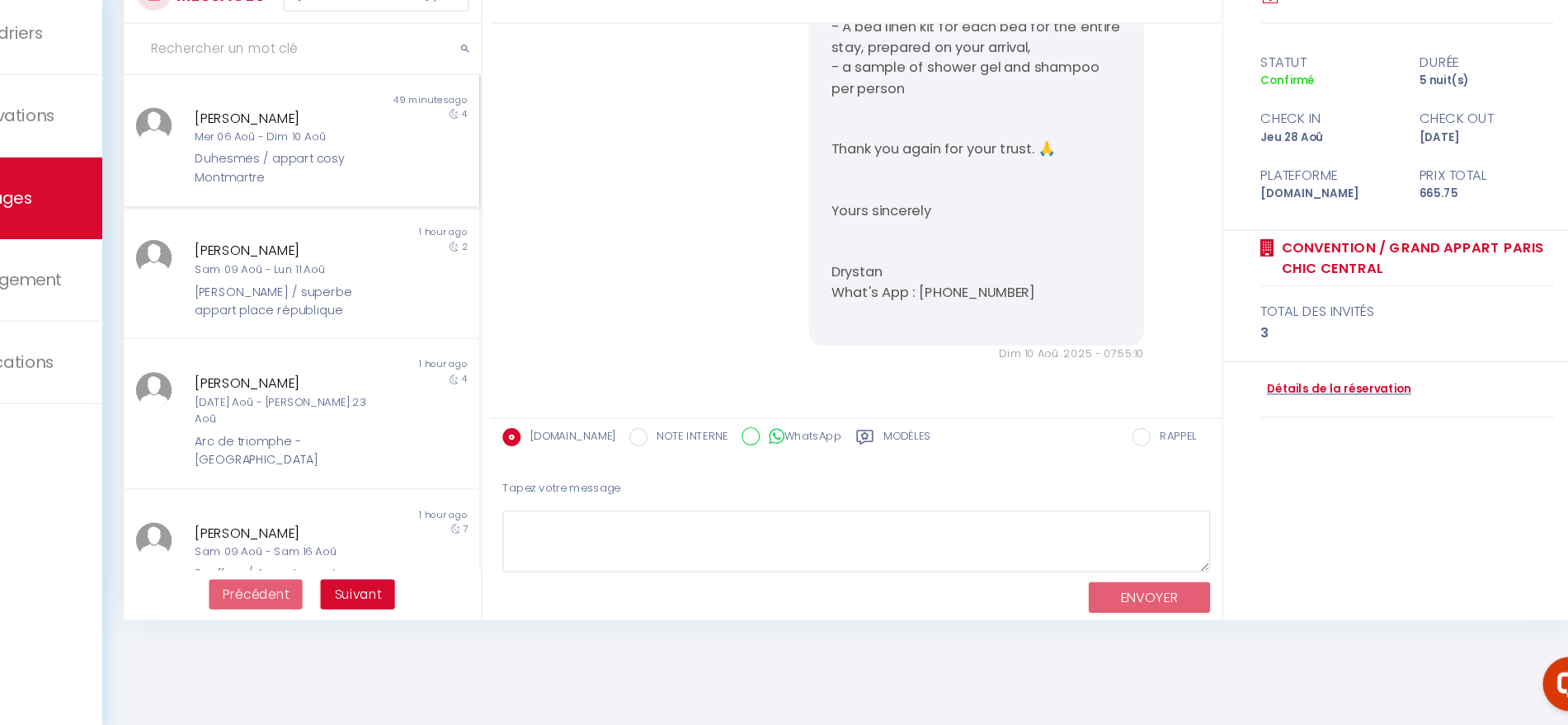
click at [401, 192] on div "Mer 06 Aoû - Dim 10 Aoû" at bounding box center [367, 189] width 167 height 16
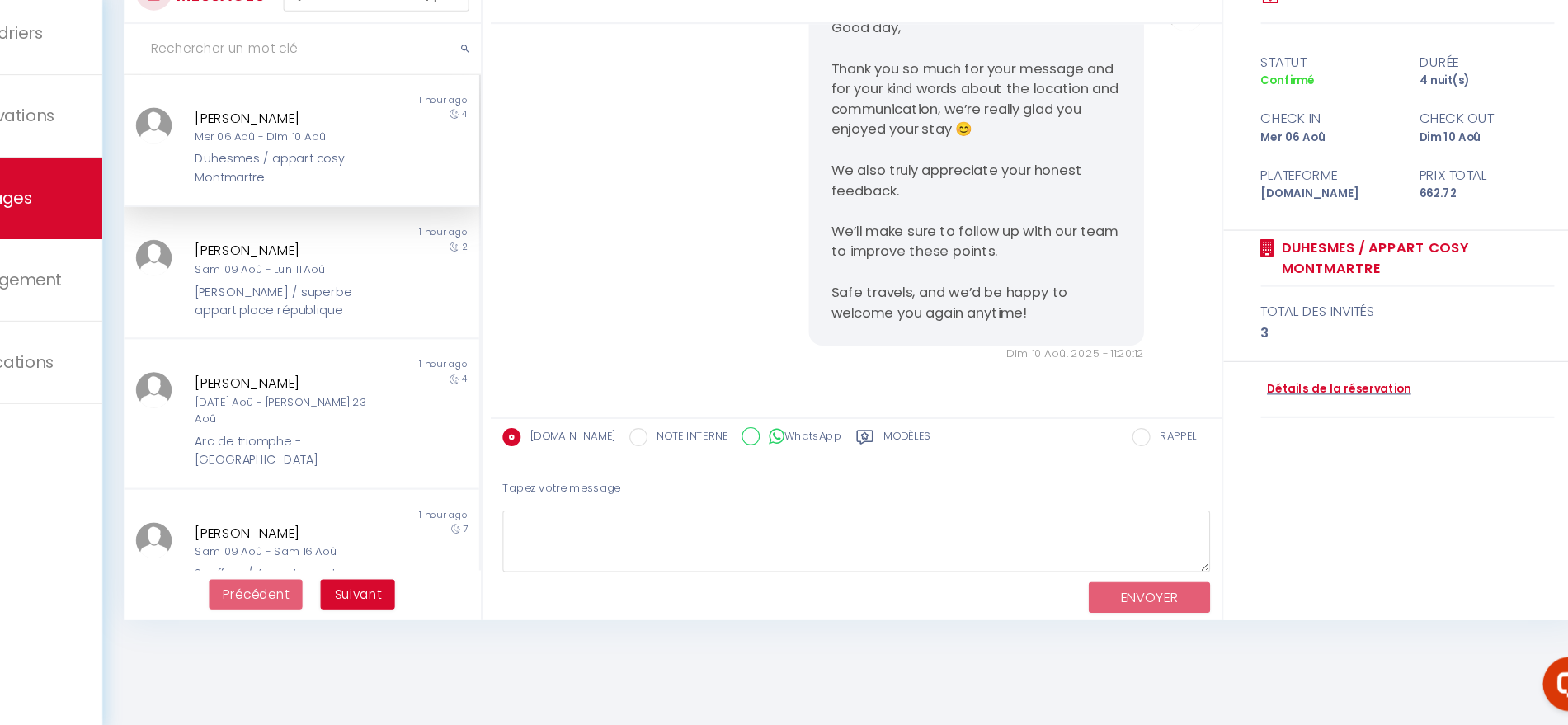
scroll to position [8955, 0]
